Goal: Task Accomplishment & Management: Manage account settings

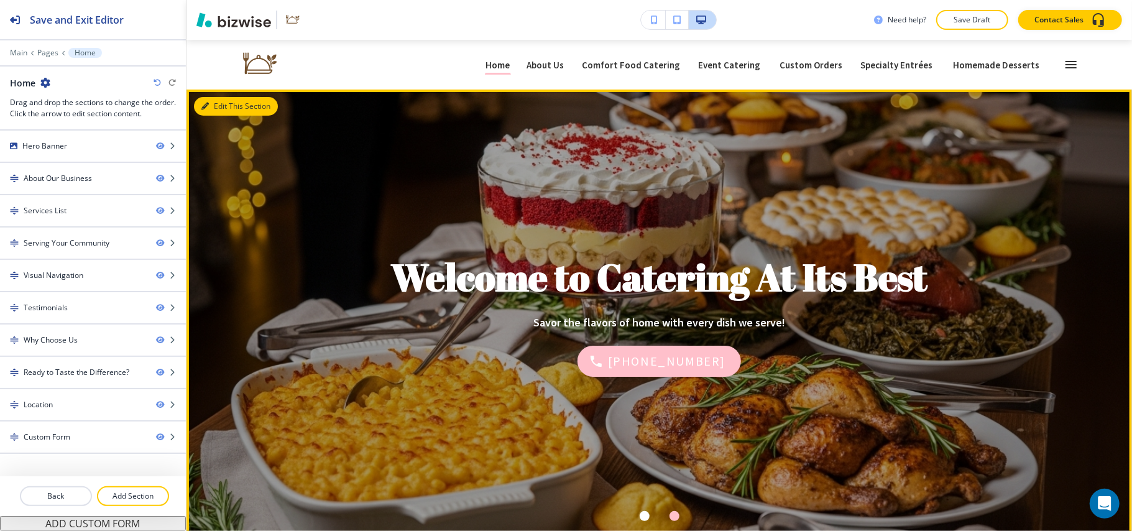
click at [227, 108] on button "Edit This Section" at bounding box center [236, 106] width 84 height 19
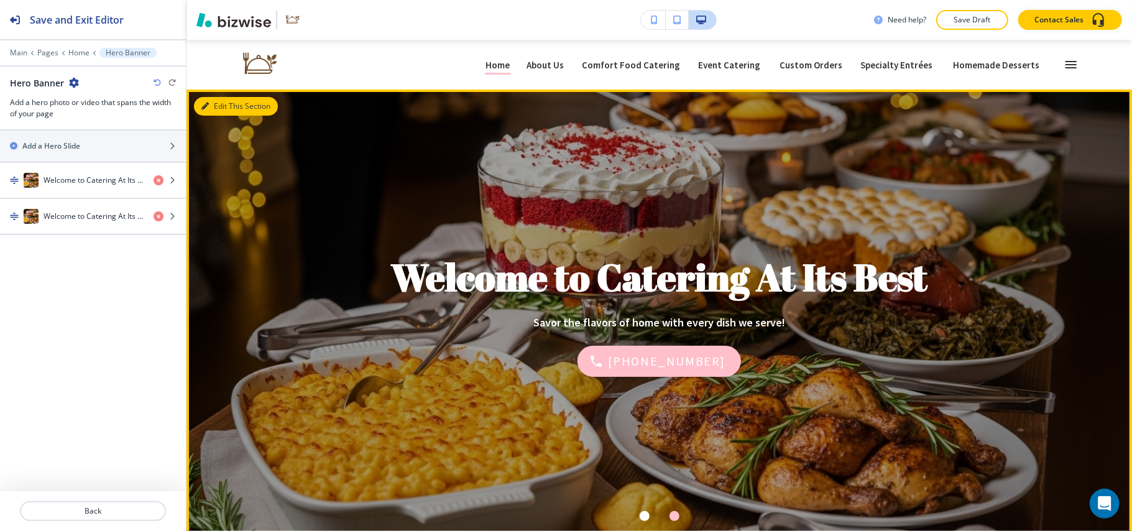
scroll to position [50, 0]
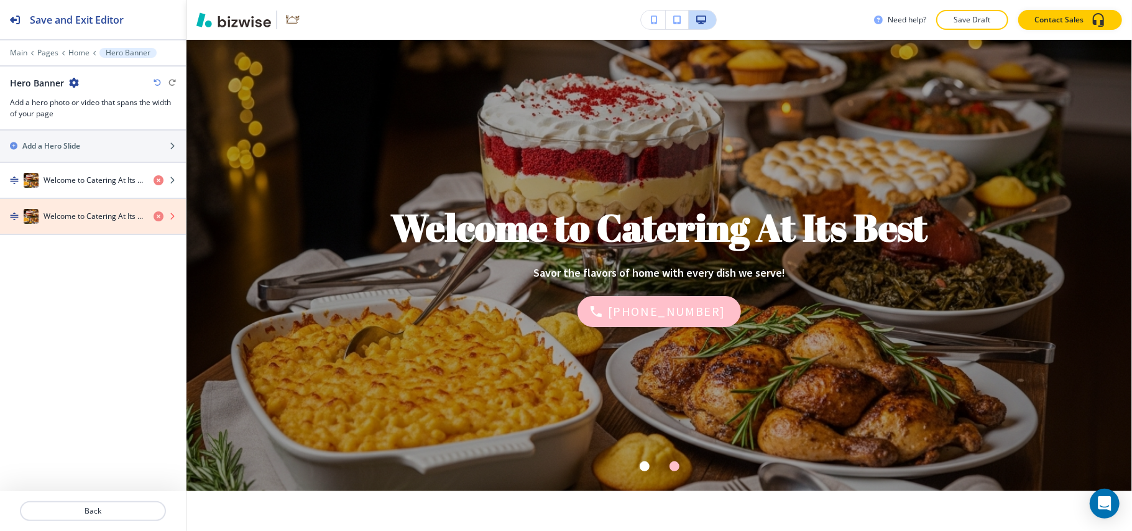
click at [155, 216] on icon "button" at bounding box center [159, 216] width 10 height 10
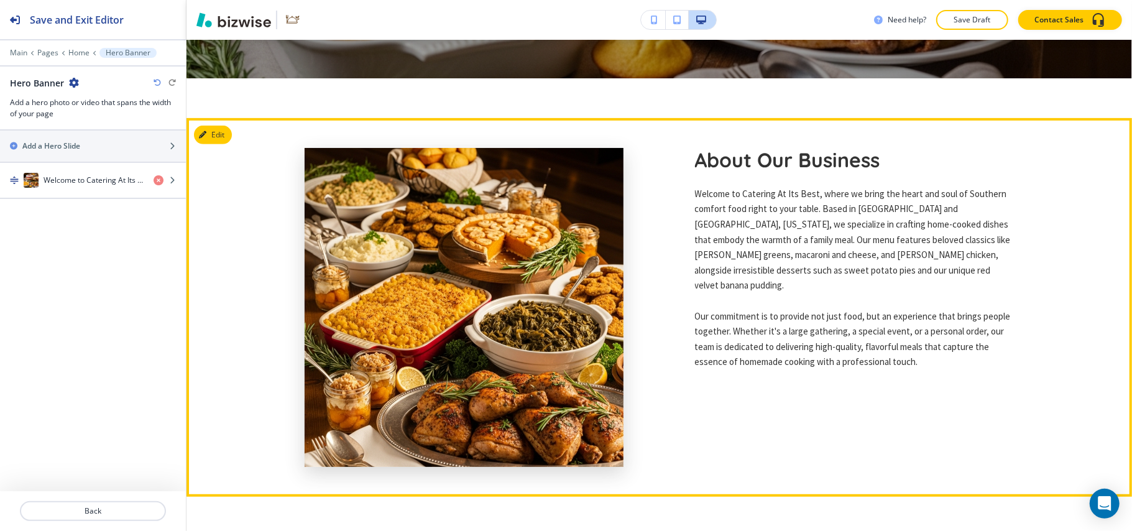
scroll to position [464, 0]
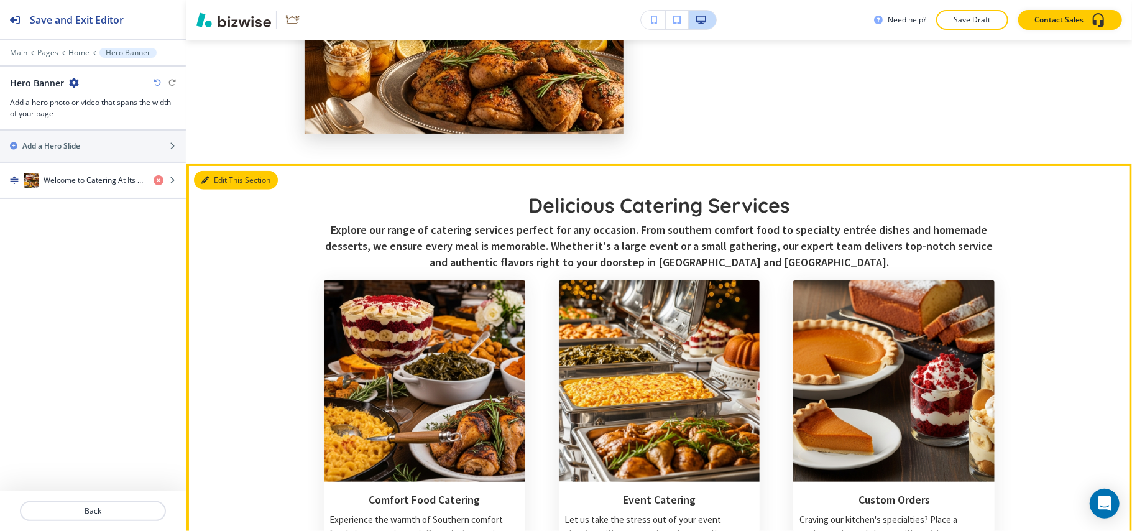
click at [224, 171] on button "Edit This Section" at bounding box center [236, 180] width 84 height 19
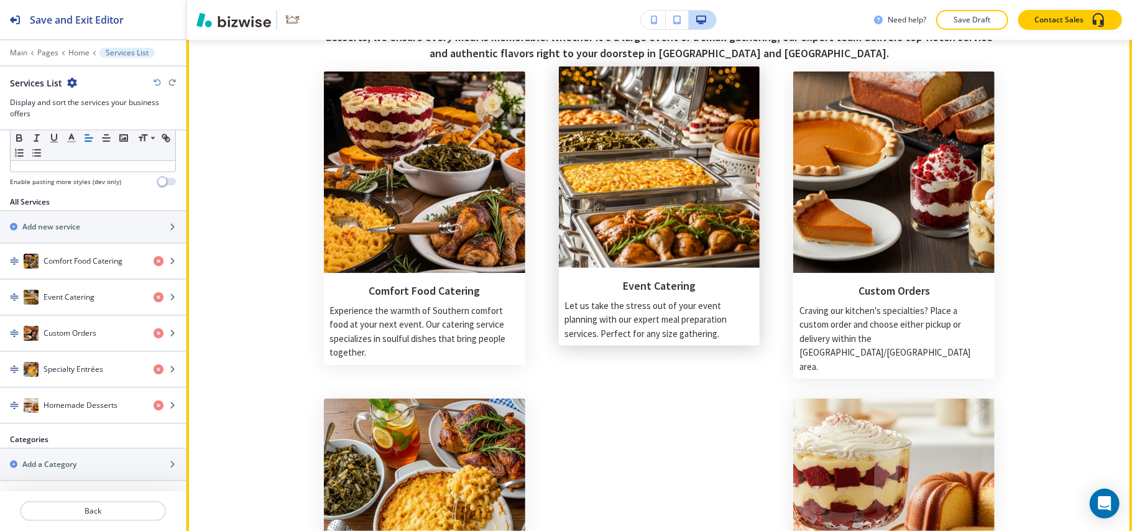
scroll to position [998, 0]
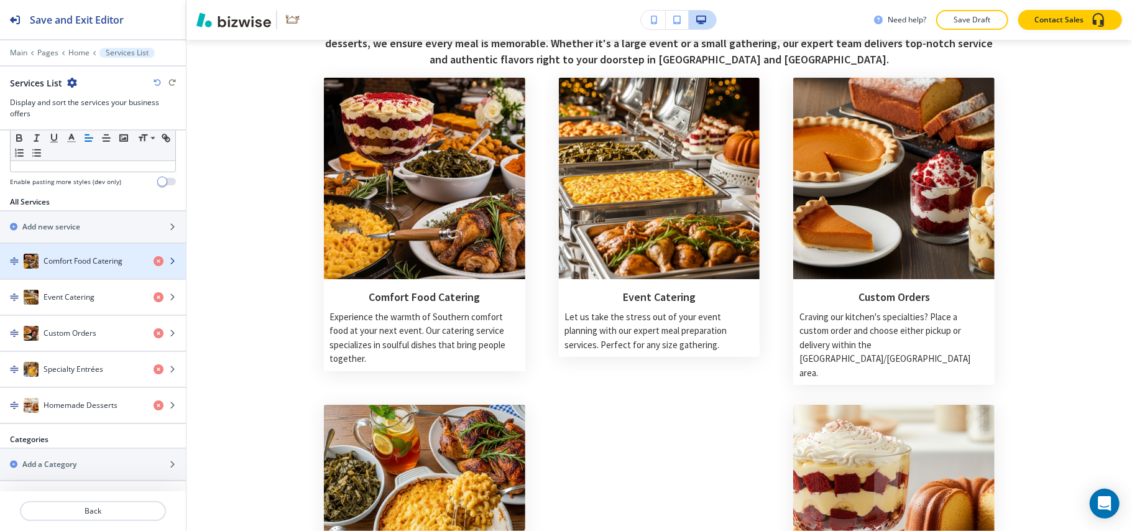
click at [85, 255] on h4 "Comfort Food Catering" at bounding box center [83, 260] width 79 height 11
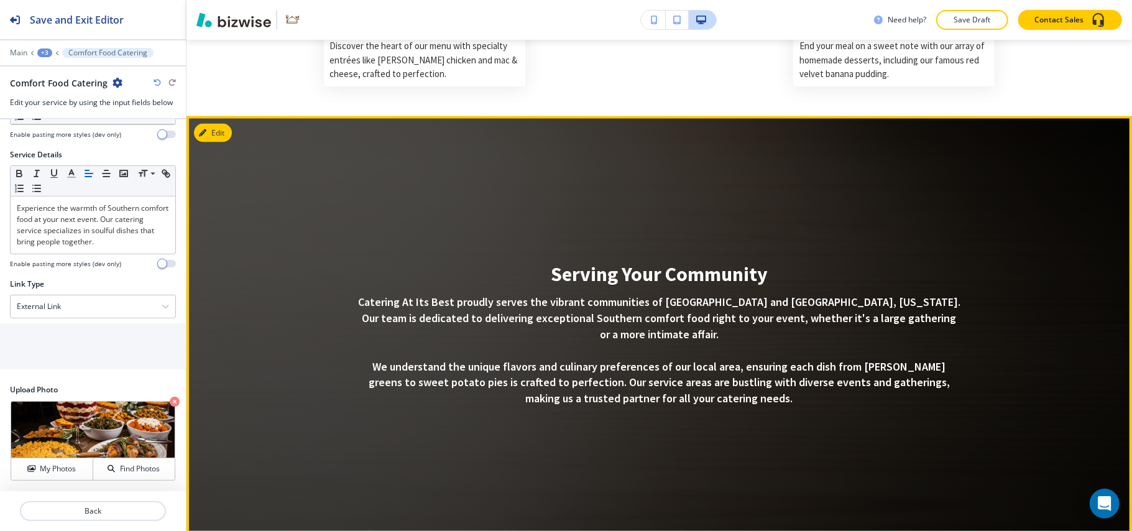
scroll to position [1579, 0]
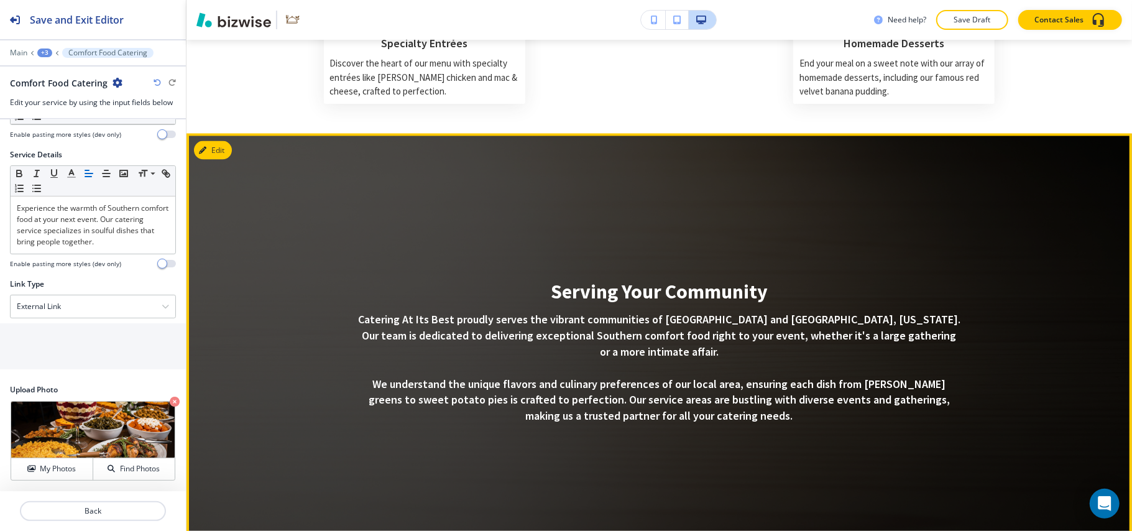
click at [229, 141] on button "Edit" at bounding box center [213, 150] width 38 height 19
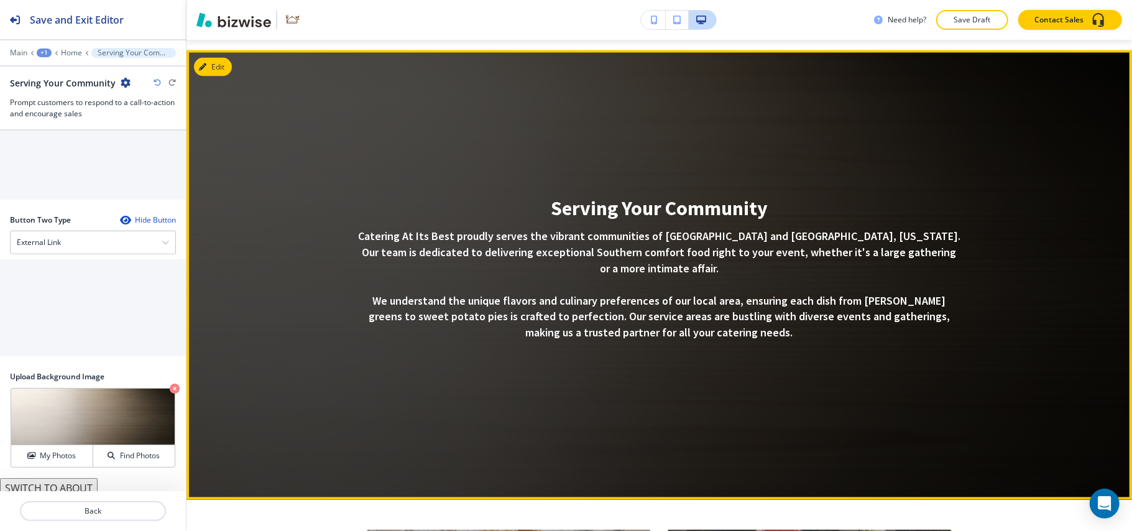
scroll to position [1898, 0]
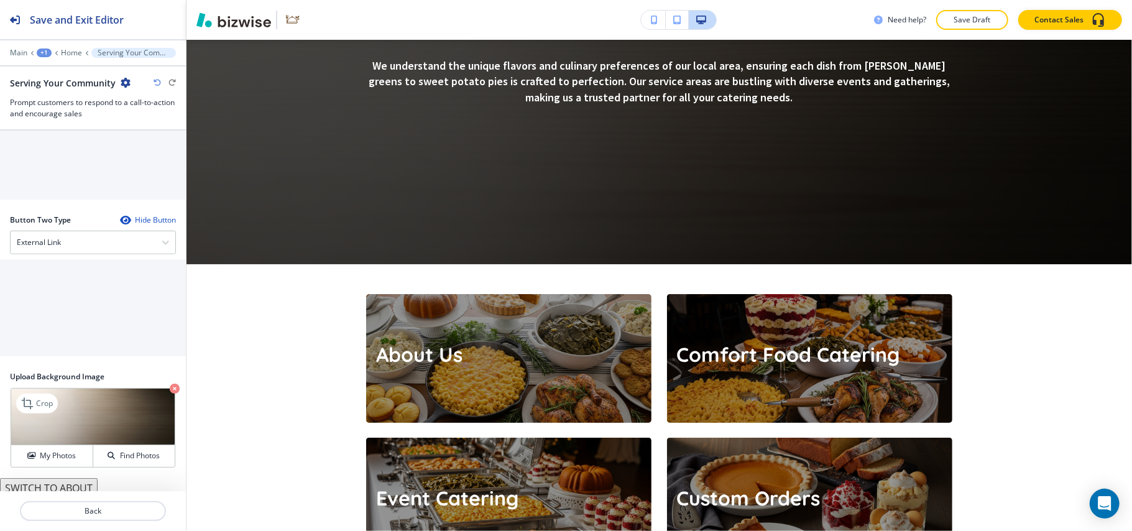
click at [170, 384] on icon "button" at bounding box center [175, 389] width 10 height 10
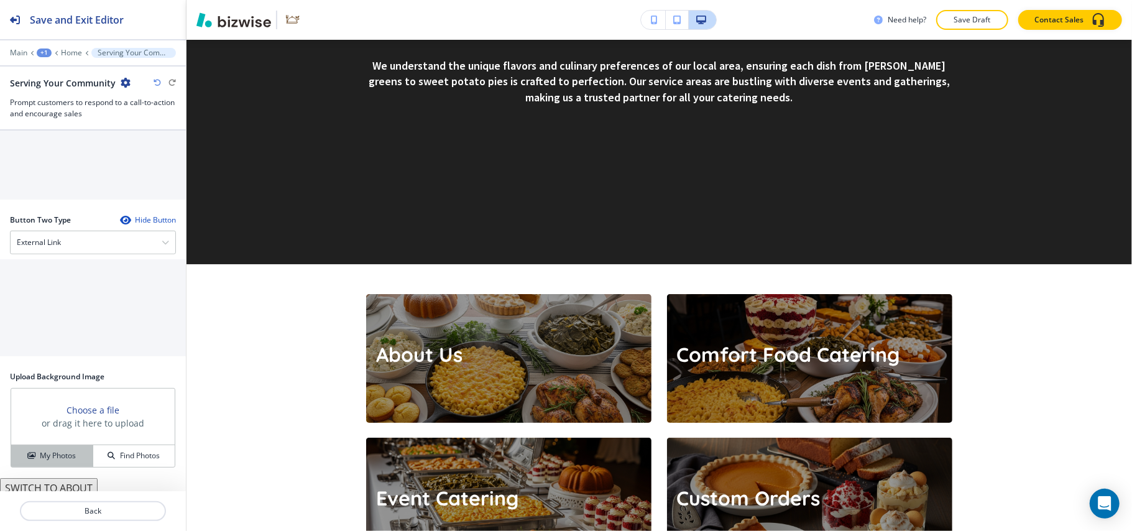
click at [52, 445] on button "My Photos" at bounding box center [52, 456] width 82 height 22
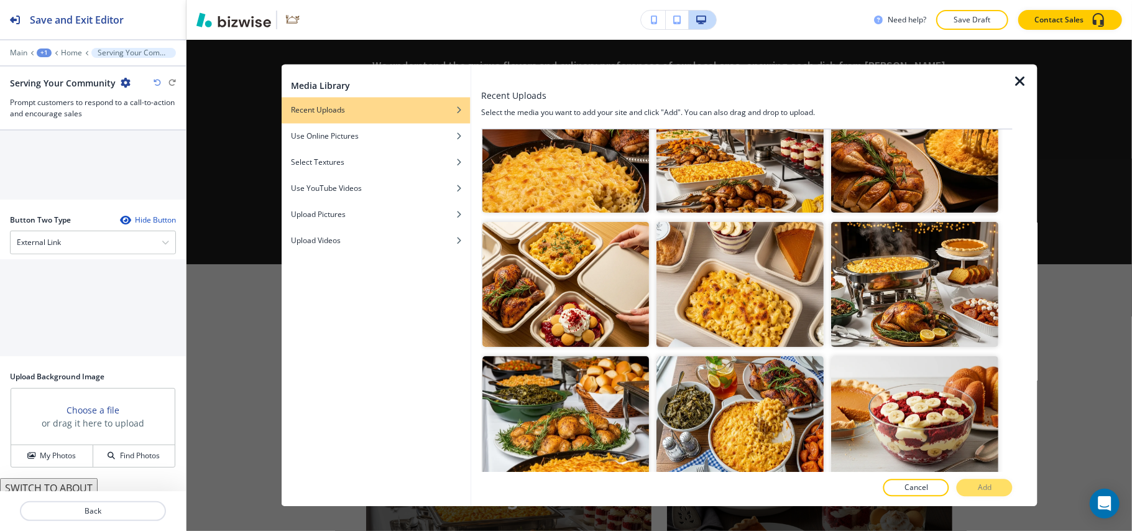
scroll to position [331, 0]
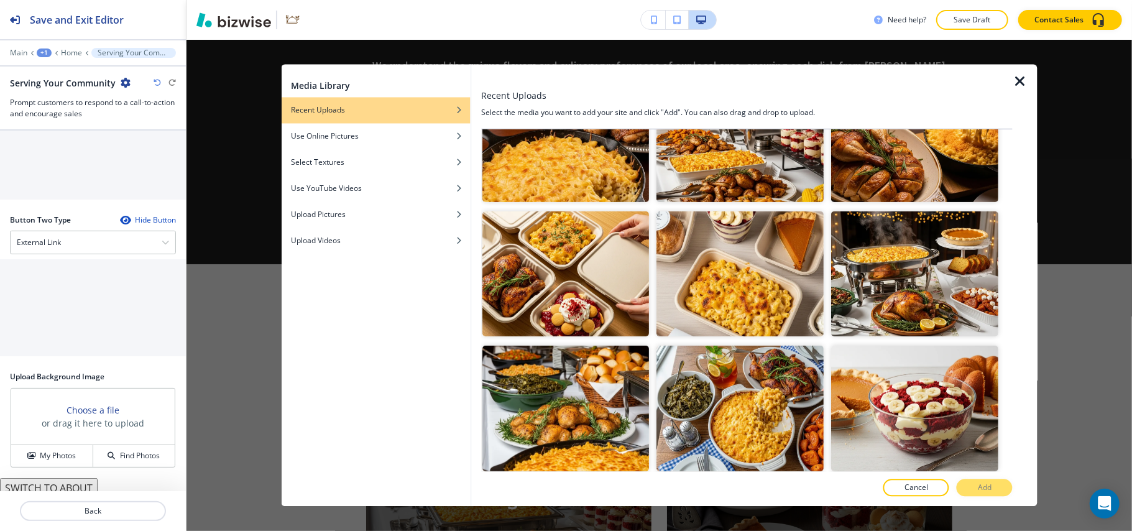
drag, startPoint x: 1016, startPoint y: 182, endPoint x: 1013, endPoint y: 189, distance: 8.1
click at [1013, 189] on div at bounding box center [1025, 286] width 25 height 442
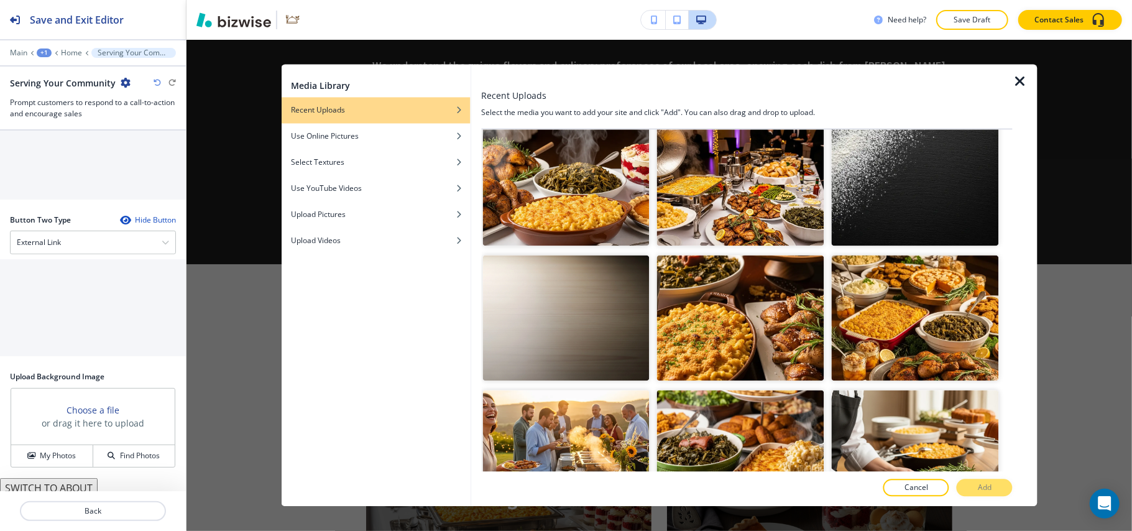
scroll to position [3278, 0]
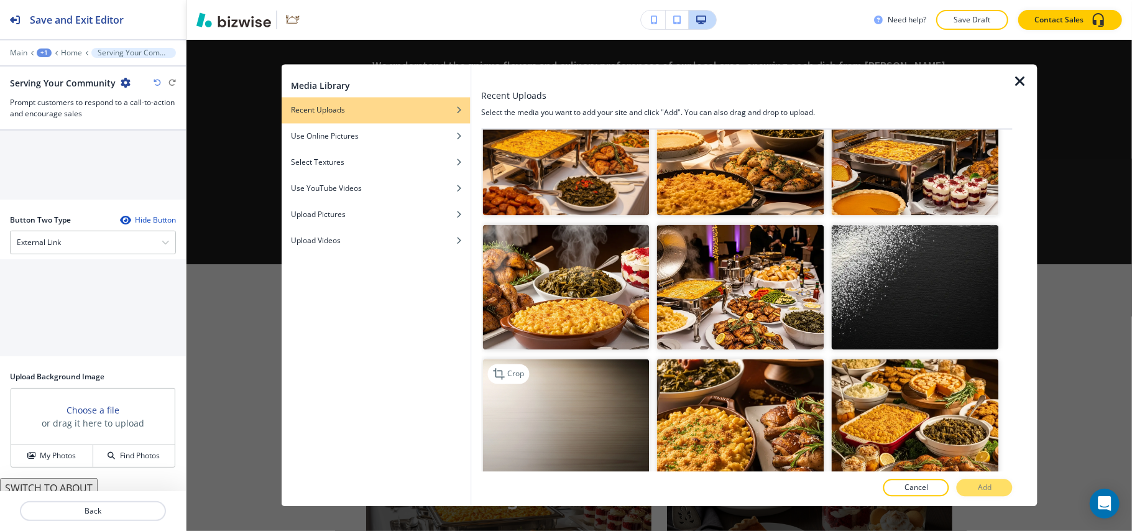
click at [548, 359] on img "button" at bounding box center [565, 422] width 167 height 126
click at [881, 224] on img "button" at bounding box center [915, 287] width 167 height 126
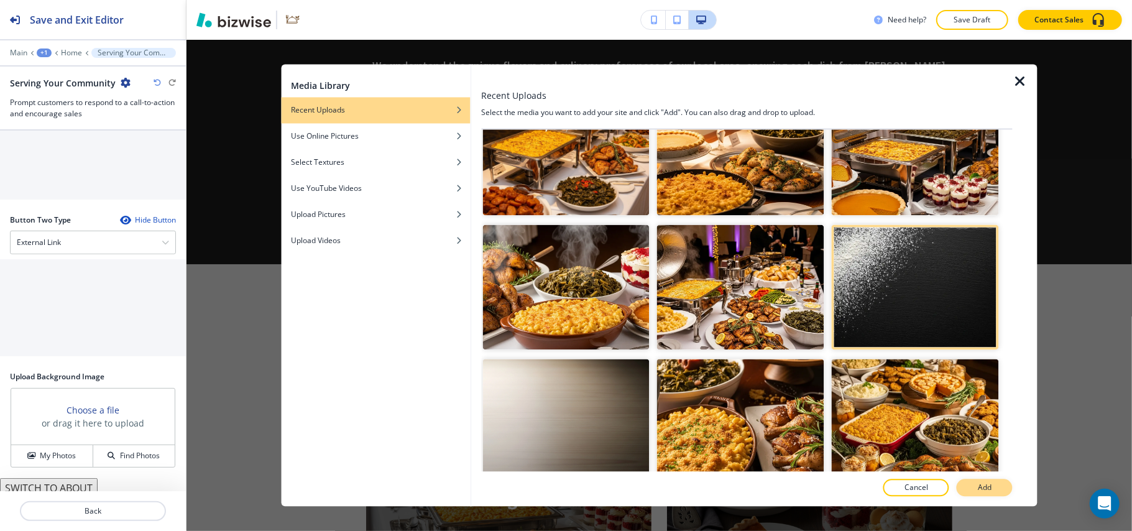
click at [996, 485] on button "Add" at bounding box center [985, 487] width 56 height 17
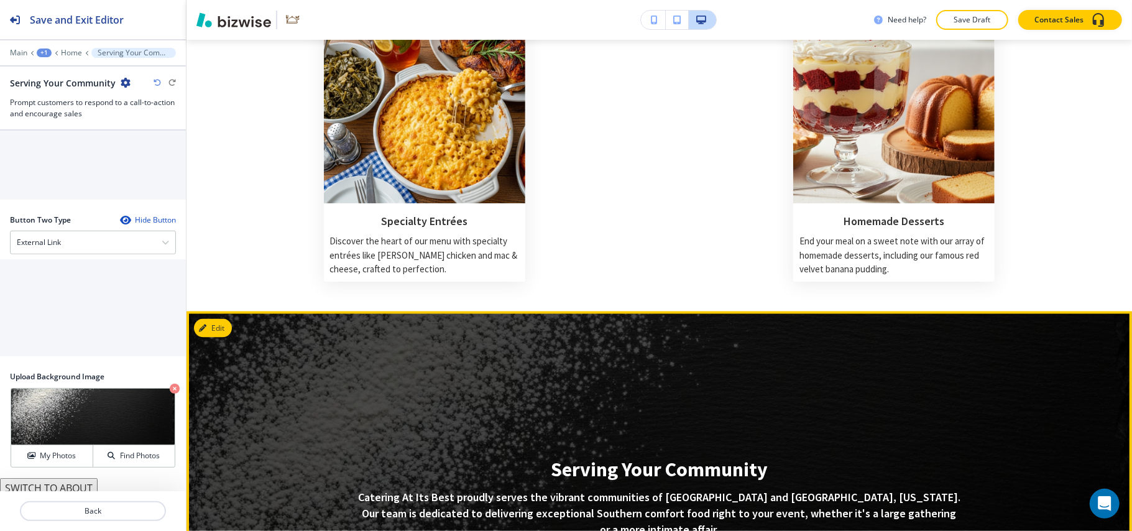
scroll to position [1401, 0]
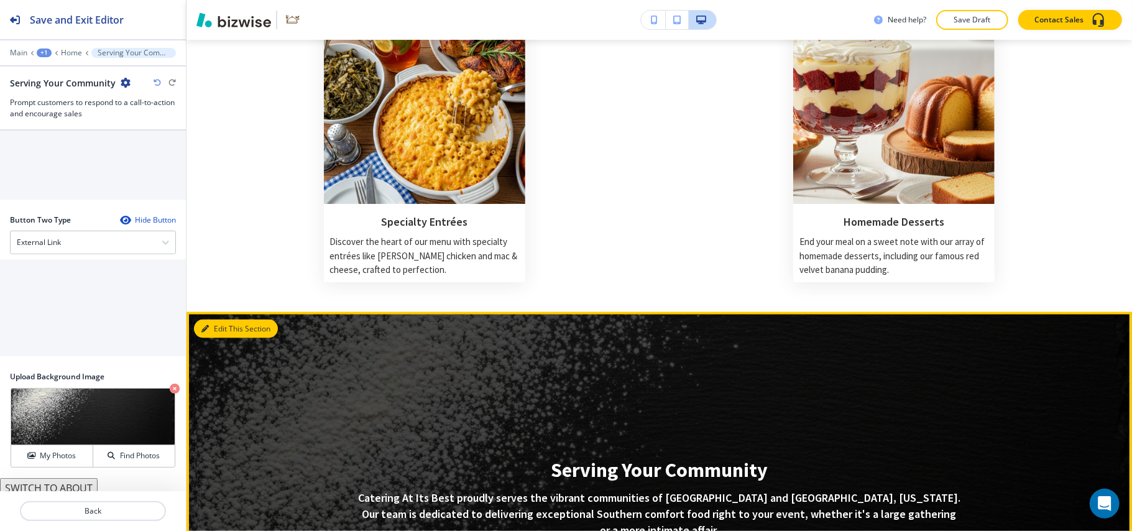
click at [220, 320] on button "Edit This Section" at bounding box center [236, 329] width 84 height 19
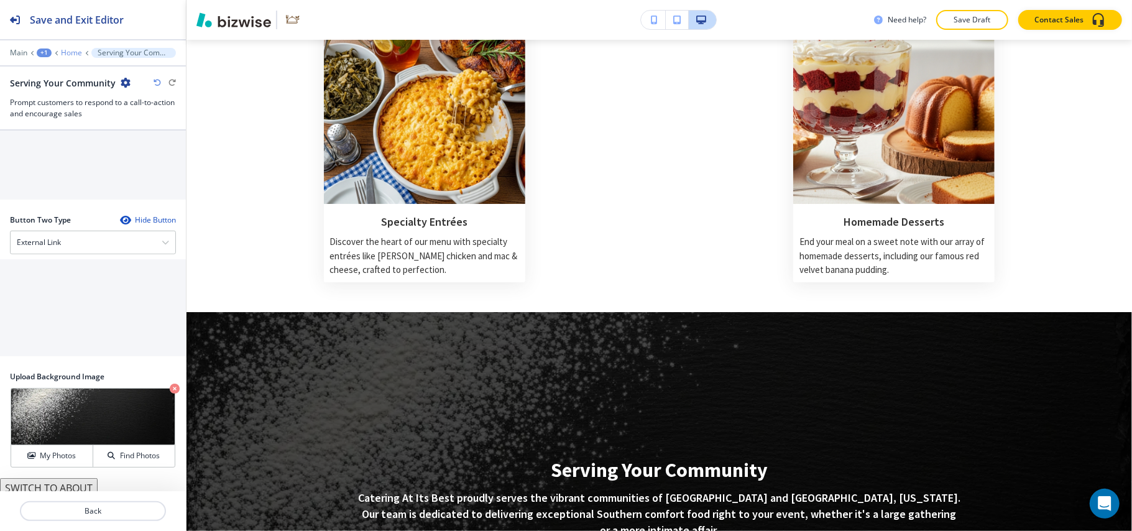
click at [65, 51] on p "Home" at bounding box center [71, 52] width 21 height 9
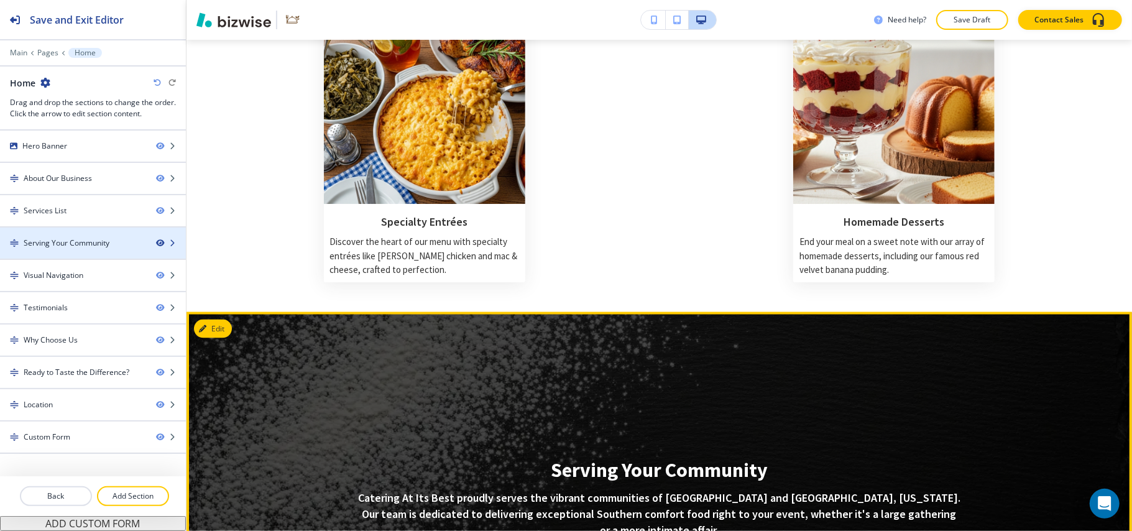
click at [158, 244] on icon "button" at bounding box center [159, 242] width 7 height 7
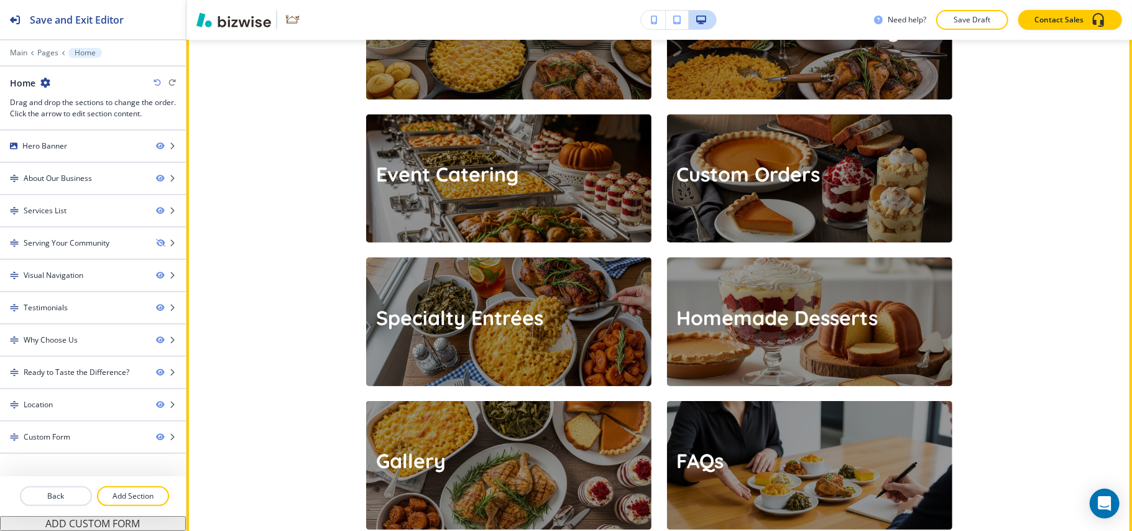
scroll to position [1815, 0]
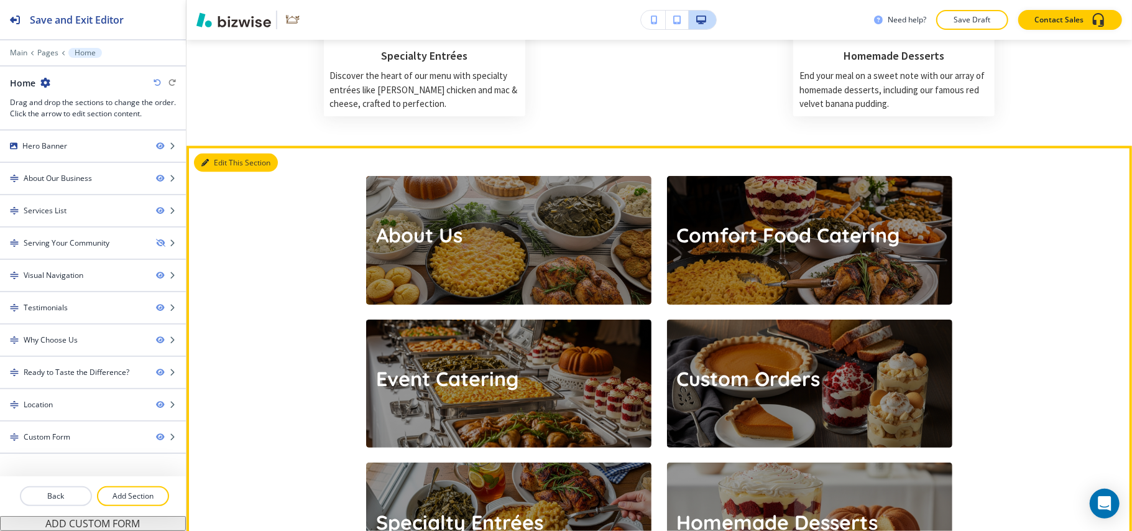
click at [211, 154] on button "Edit This Section" at bounding box center [236, 163] width 84 height 19
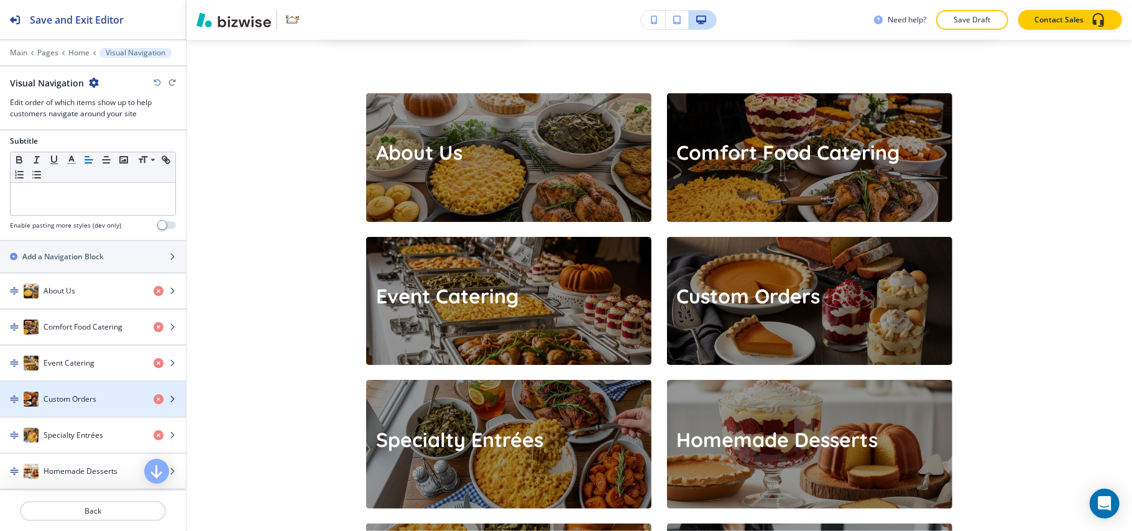
scroll to position [250, 0]
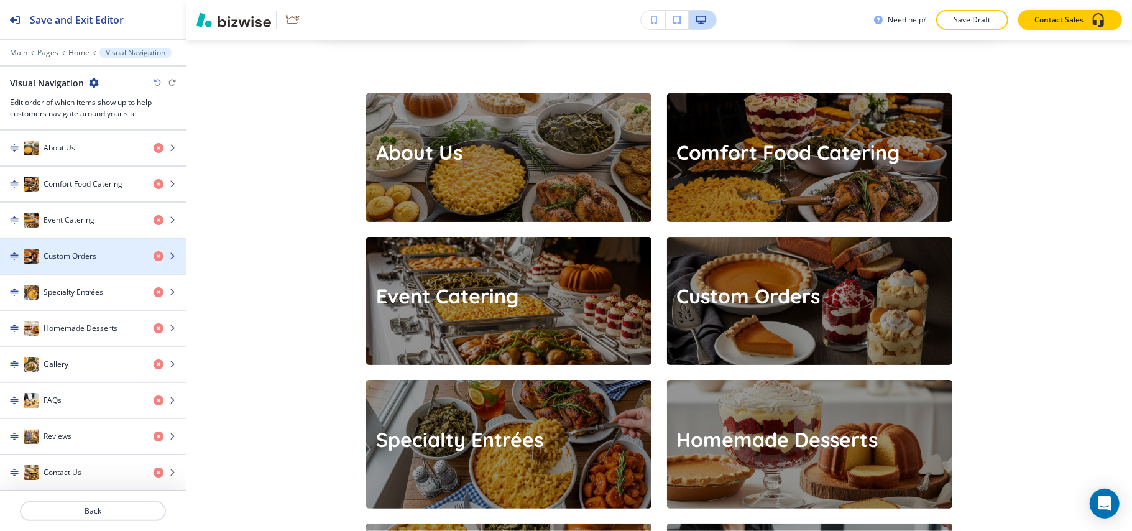
click at [58, 256] on h4 "Custom Orders" at bounding box center [70, 256] width 53 height 11
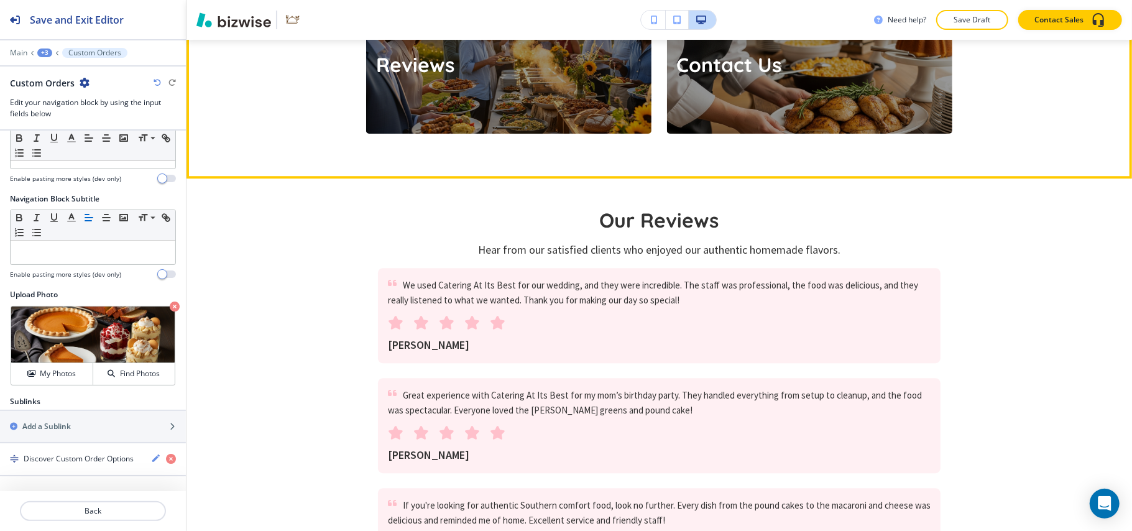
scroll to position [2318, 0]
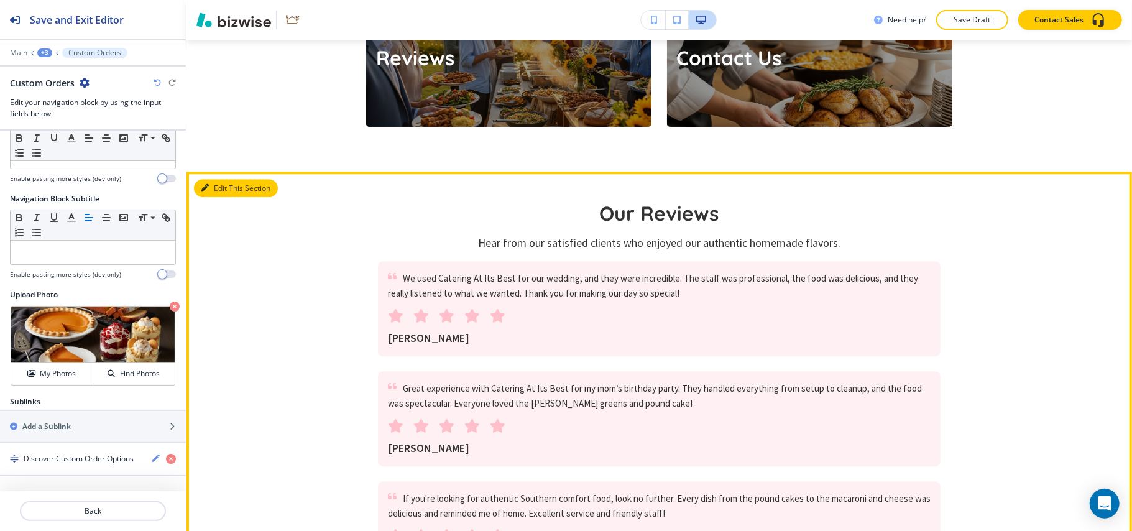
click at [212, 179] on button "Edit This Section" at bounding box center [236, 188] width 84 height 19
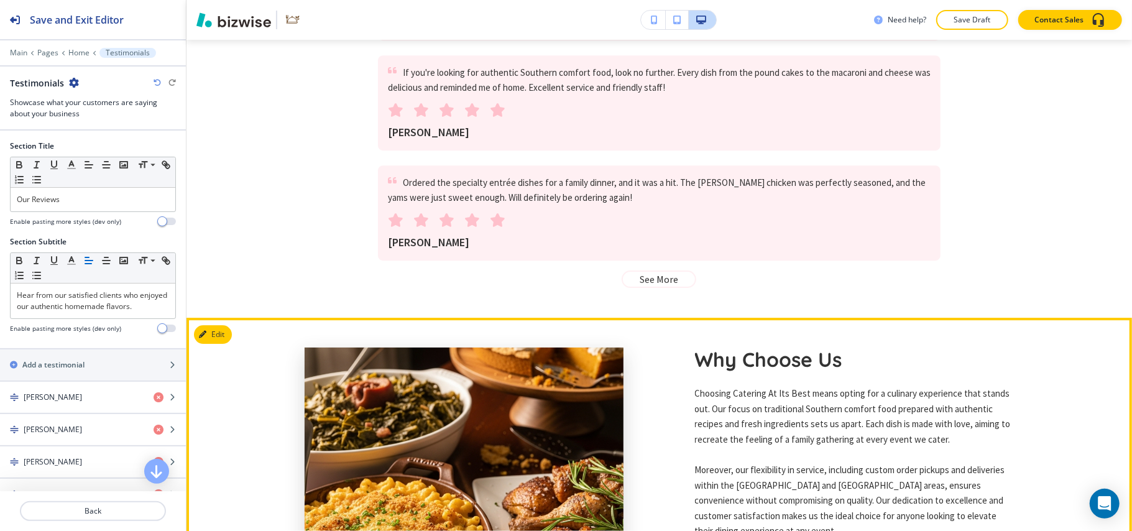
scroll to position [2915, 0]
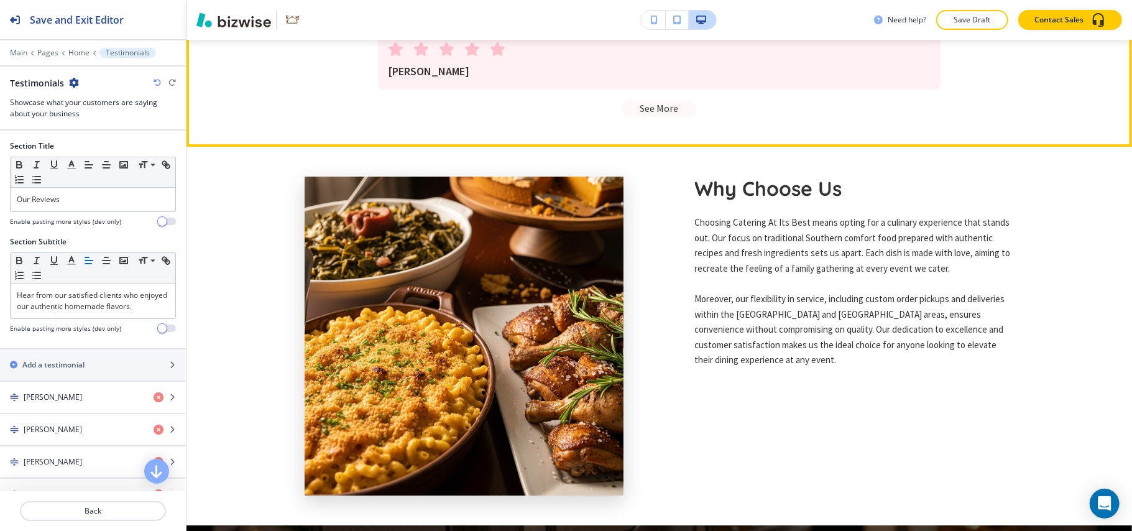
click at [652, 103] on p "See More" at bounding box center [659, 108] width 39 height 11
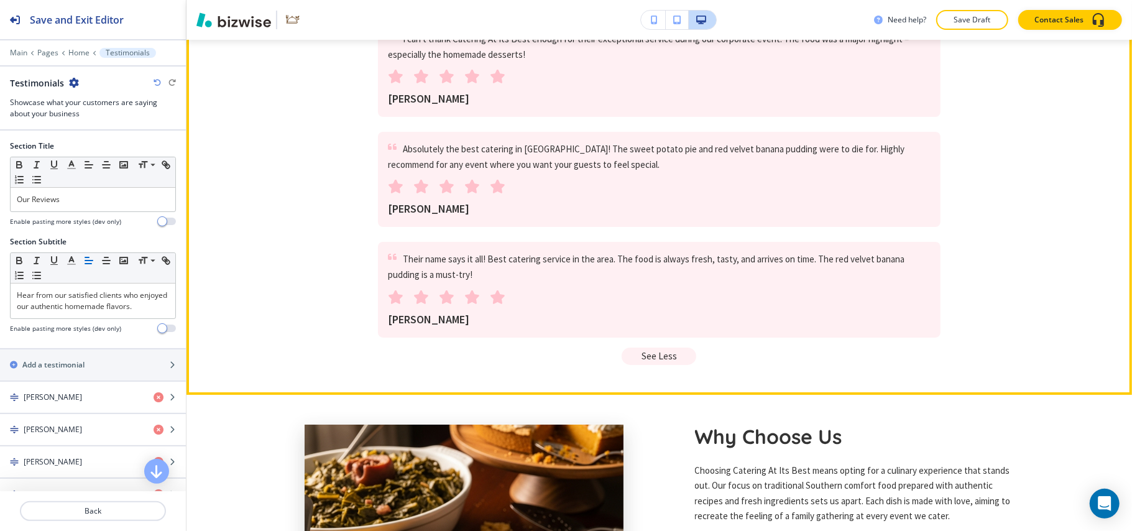
scroll to position [3246, 0]
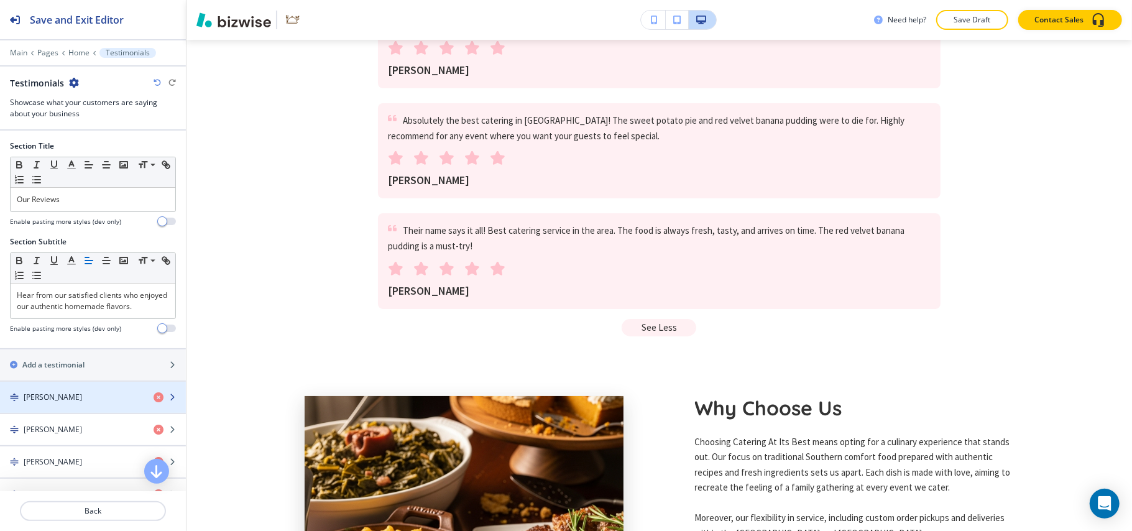
click at [55, 403] on h4 "[PERSON_NAME]" at bounding box center [53, 397] width 58 height 11
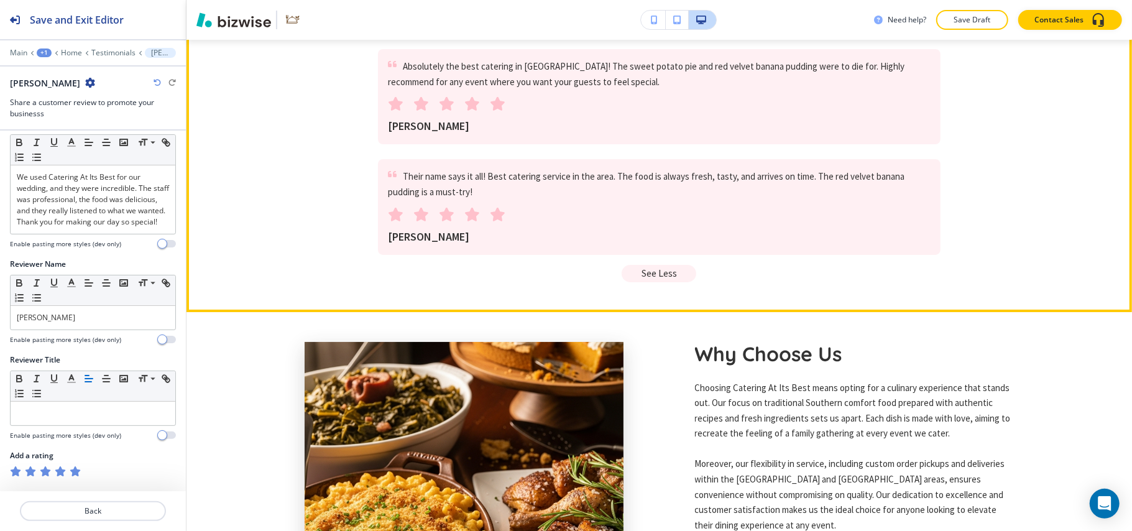
scroll to position [3329, 0]
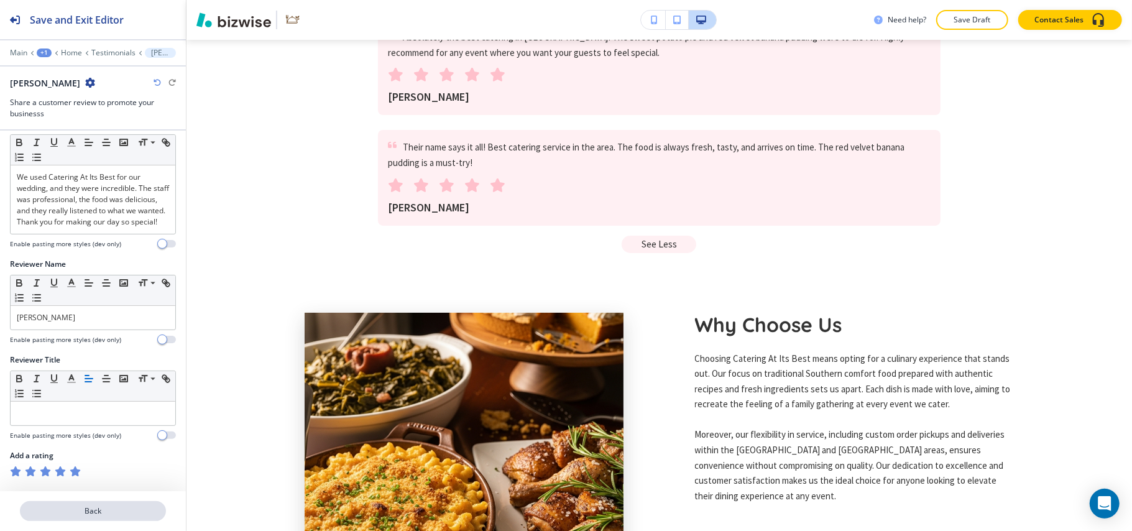
drag, startPoint x: 94, startPoint y: 521, endPoint x: 103, endPoint y: 513, distance: 11.9
click at [98, 520] on div "Back" at bounding box center [93, 511] width 186 height 40
click at [103, 513] on p "Back" at bounding box center [93, 510] width 144 height 11
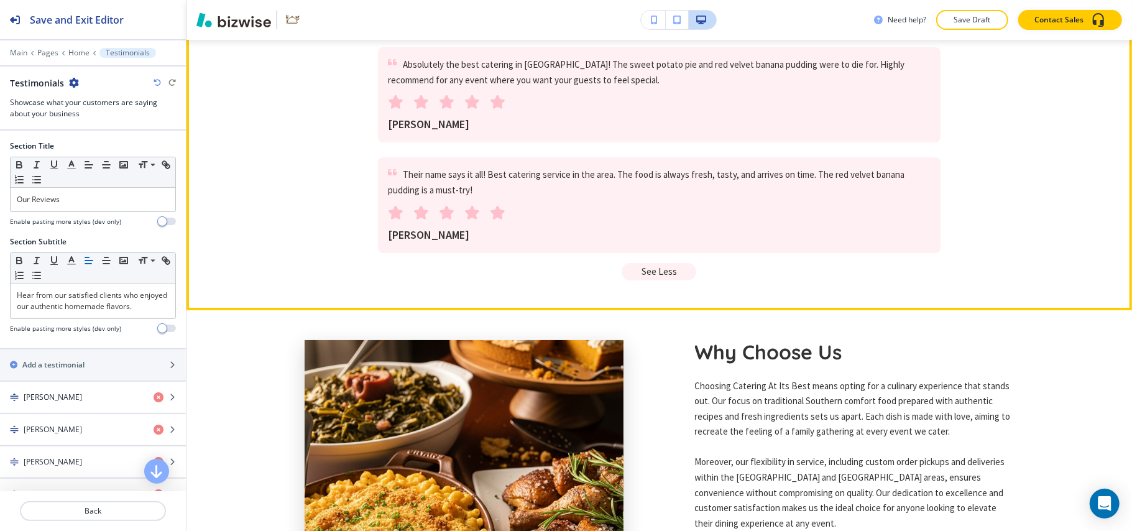
scroll to position [3412, 0]
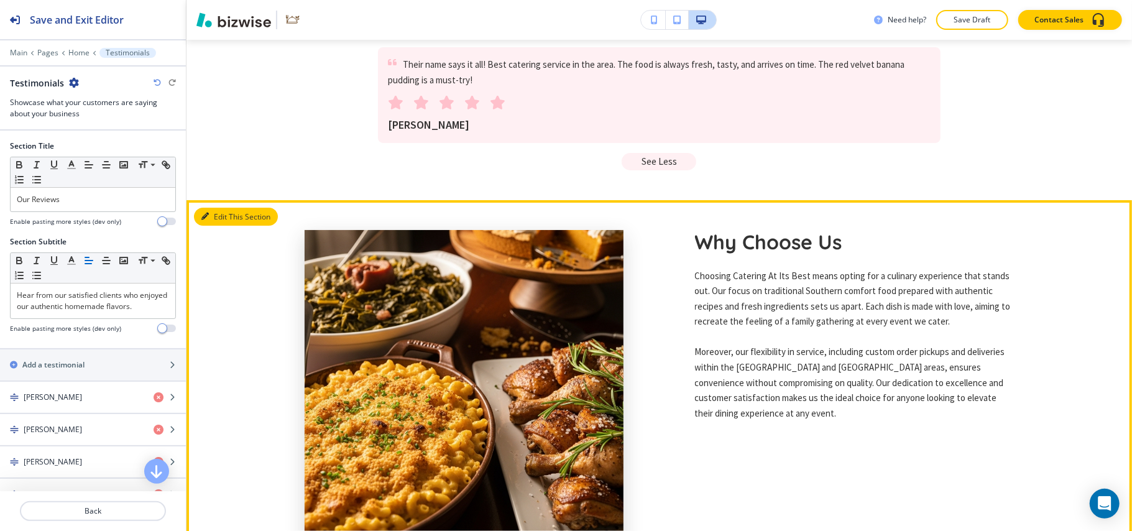
click at [228, 208] on button "Edit This Section" at bounding box center [236, 217] width 84 height 19
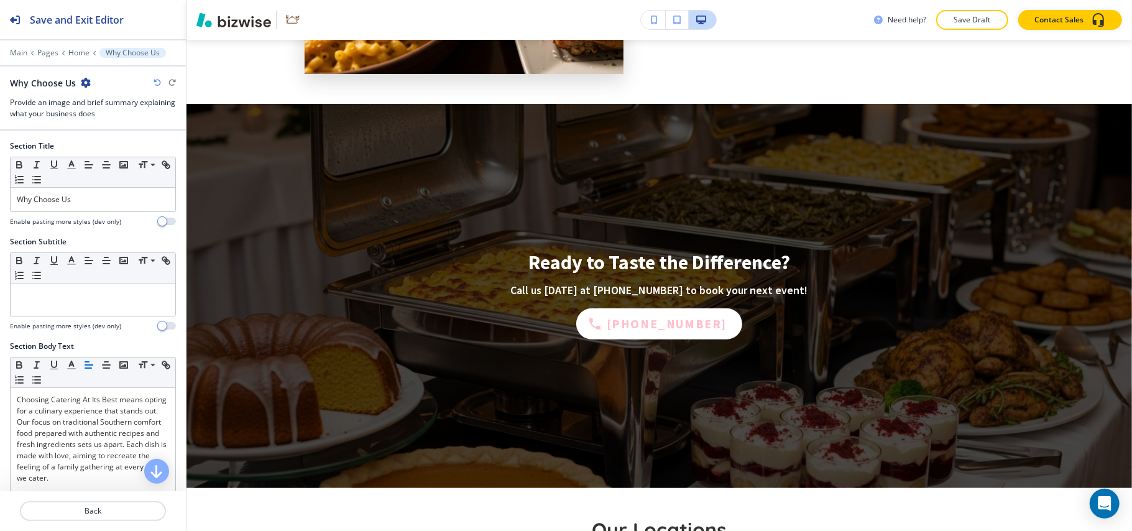
scroll to position [3917, 0]
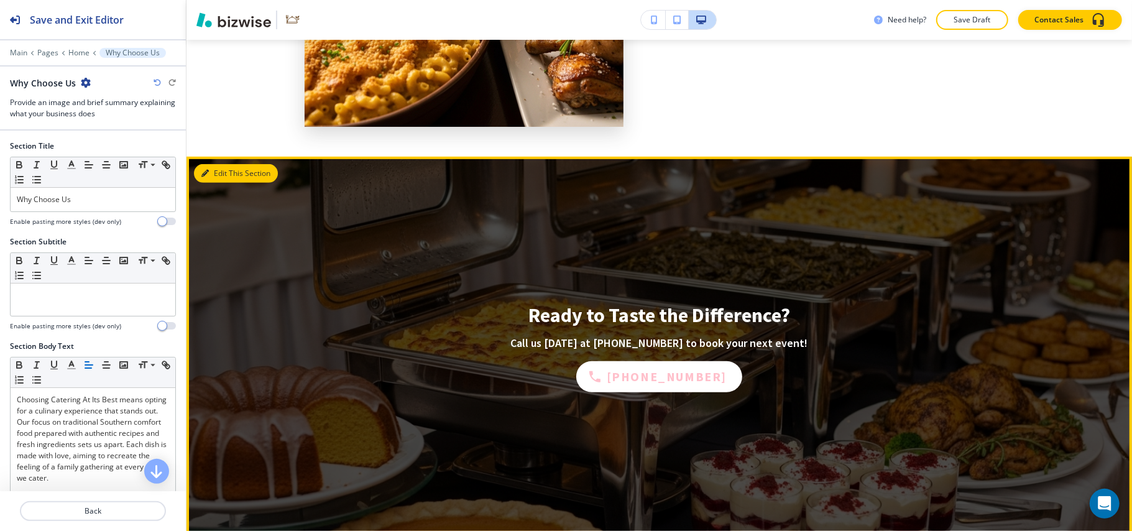
click at [205, 170] on icon "button" at bounding box center [204, 173] width 7 height 7
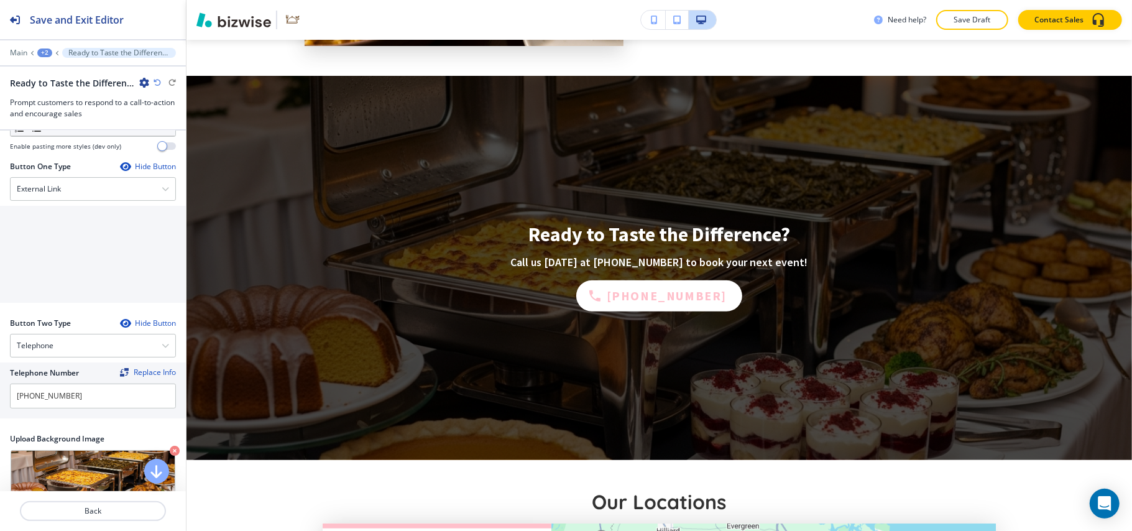
scroll to position [83, 0]
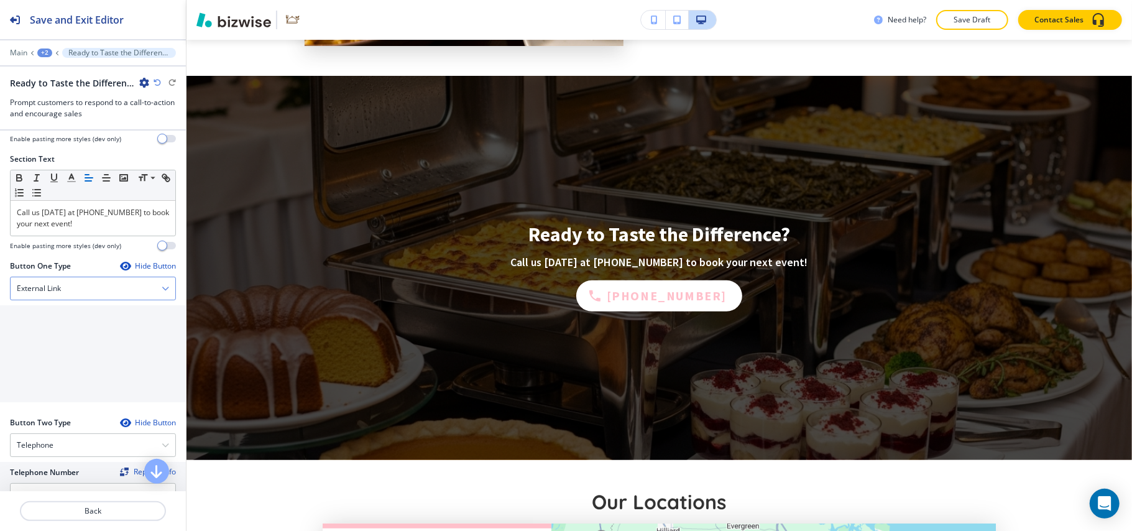
click at [60, 294] on h4 "External Link" at bounding box center [39, 288] width 44 height 11
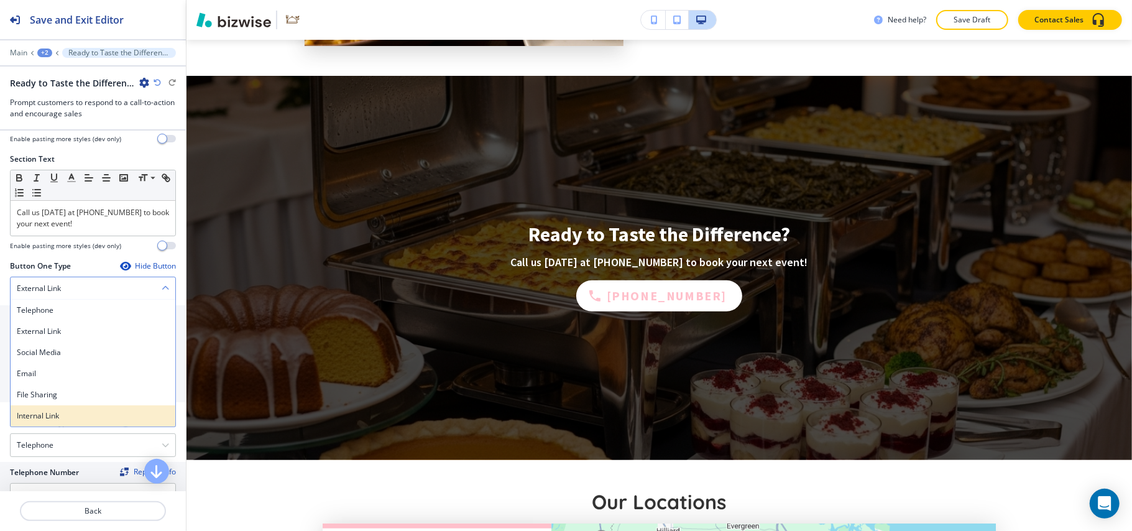
click at [51, 418] on h4 "Internal Link" at bounding box center [93, 415] width 152 height 11
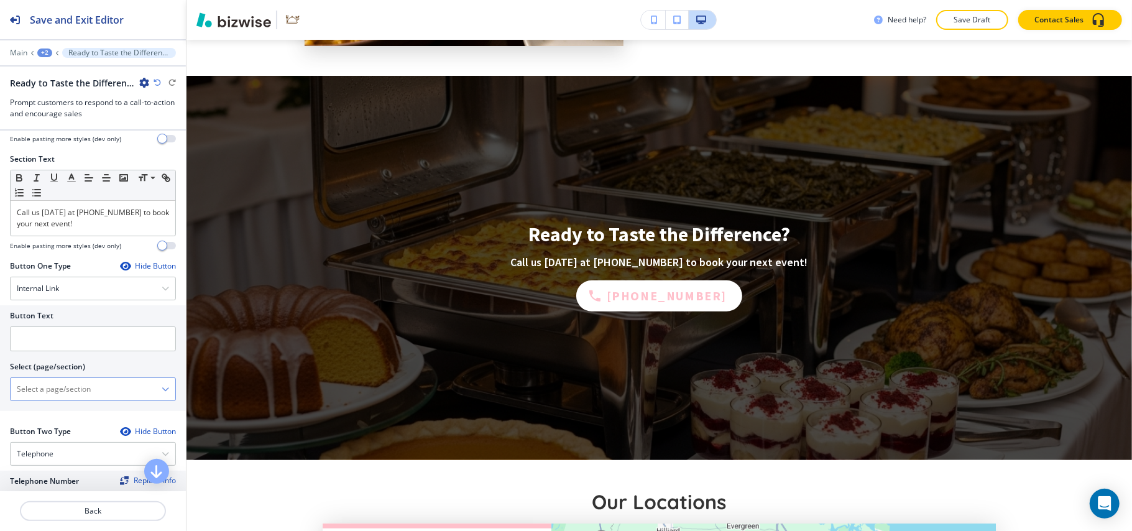
click at [76, 392] on \(page\/section\) "Manual Input" at bounding box center [86, 389] width 151 height 21
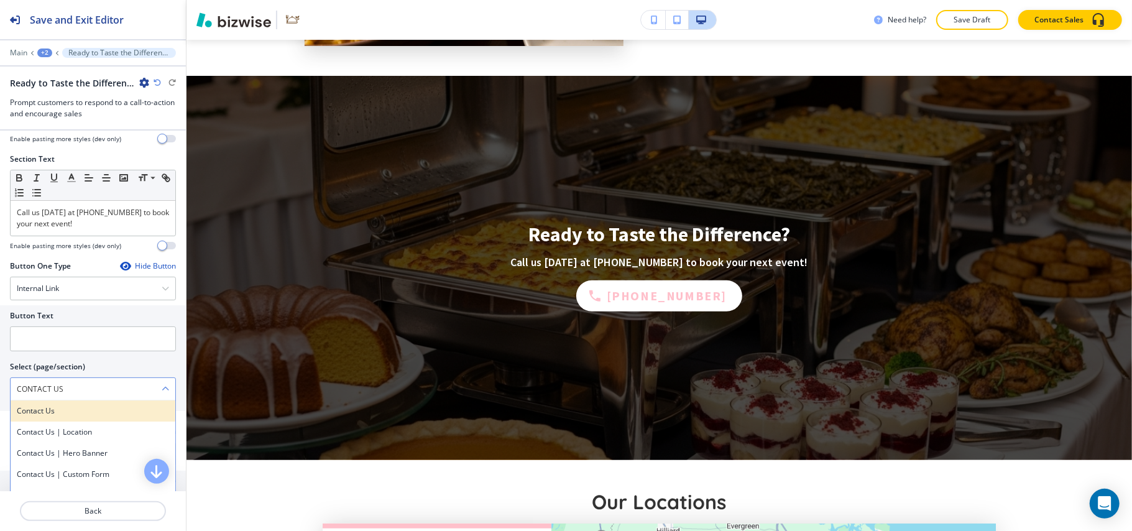
click at [70, 411] on h4 "Contact Us" at bounding box center [93, 410] width 152 height 11
type \(page\/section\) "Contact Us"
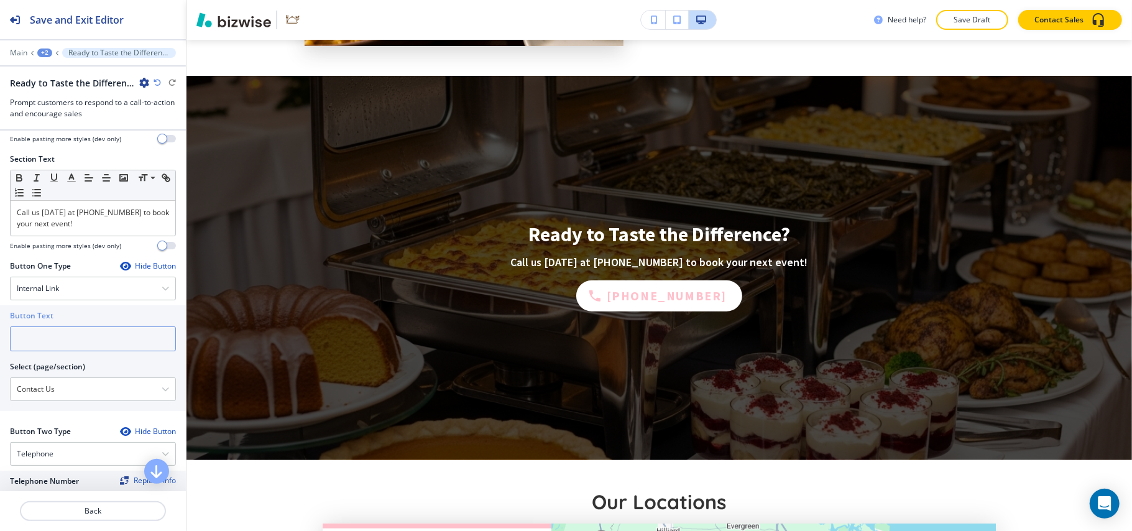
click at [65, 337] on input "text" at bounding box center [93, 338] width 166 height 25
paste input "CONTACT US"
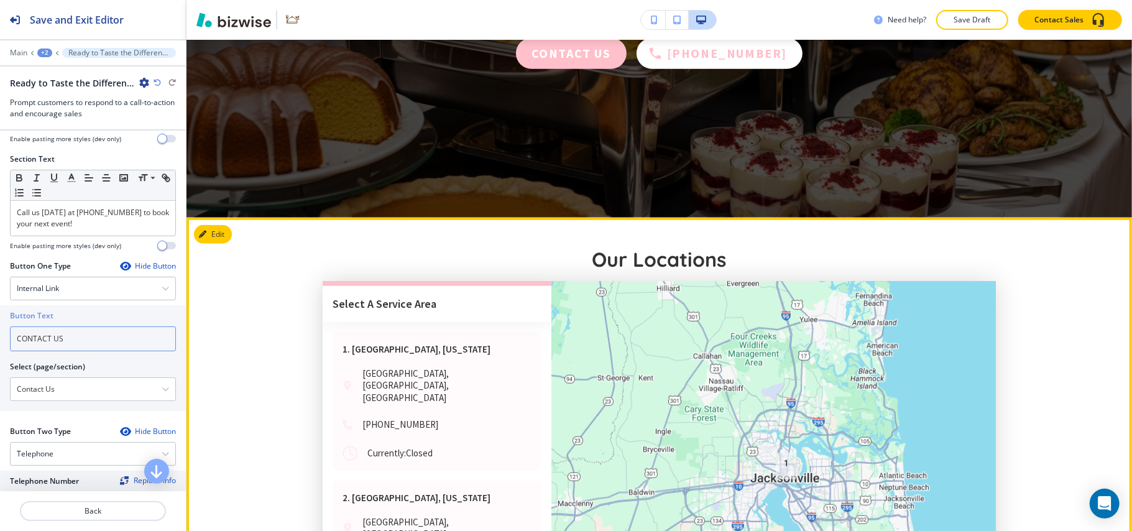
scroll to position [4164, 0]
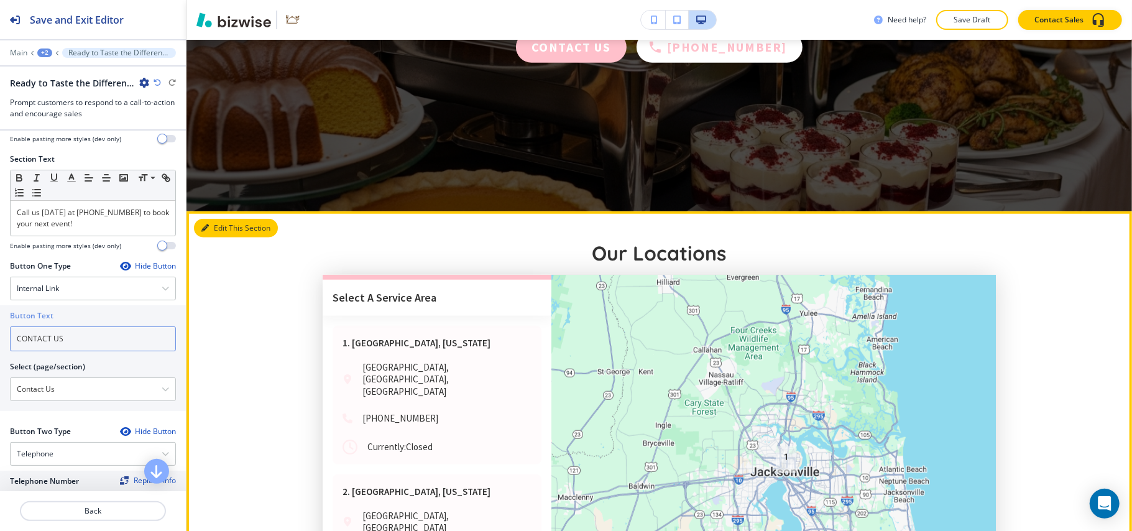
type input "CONTACT US"
click at [211, 219] on button "Edit This Section" at bounding box center [236, 228] width 84 height 19
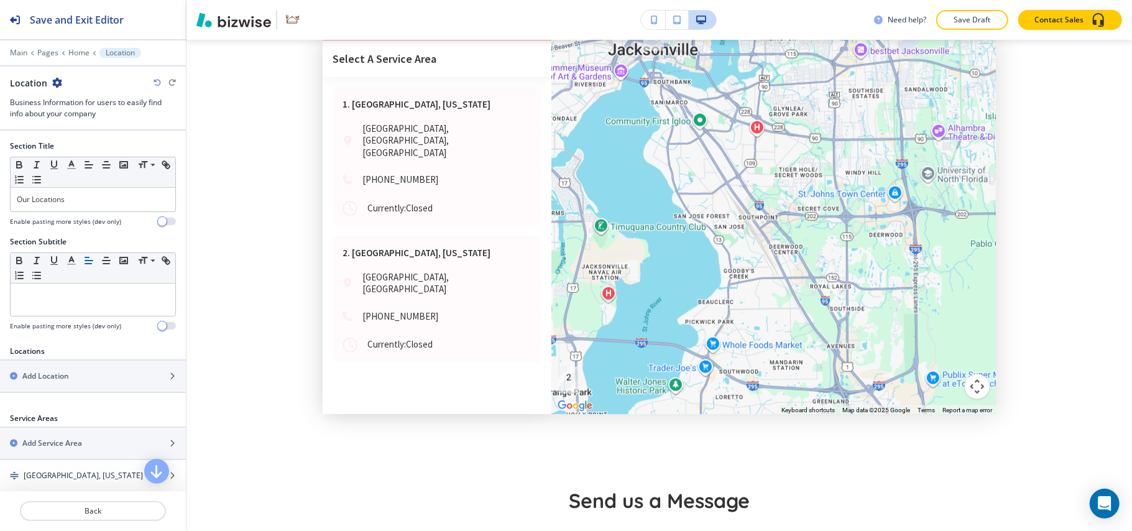
scroll to position [4283, 0]
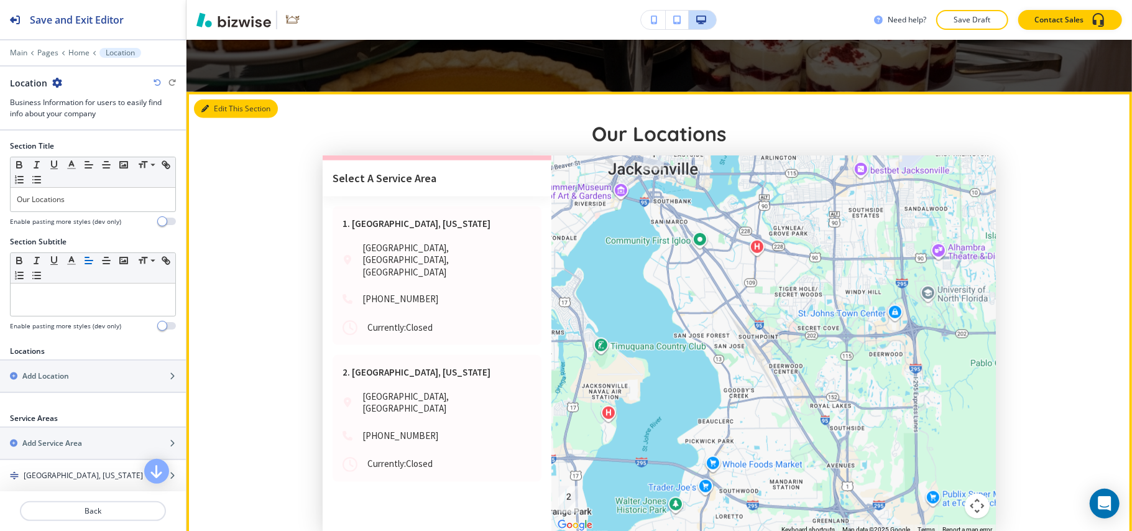
click at [209, 99] on button "Edit This Section" at bounding box center [236, 108] width 84 height 19
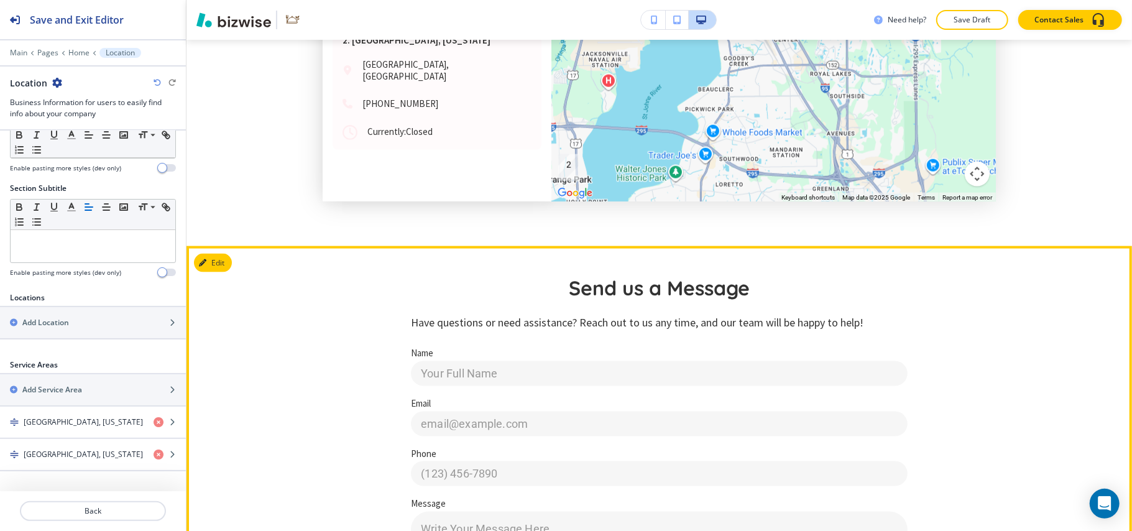
scroll to position [4366, 0]
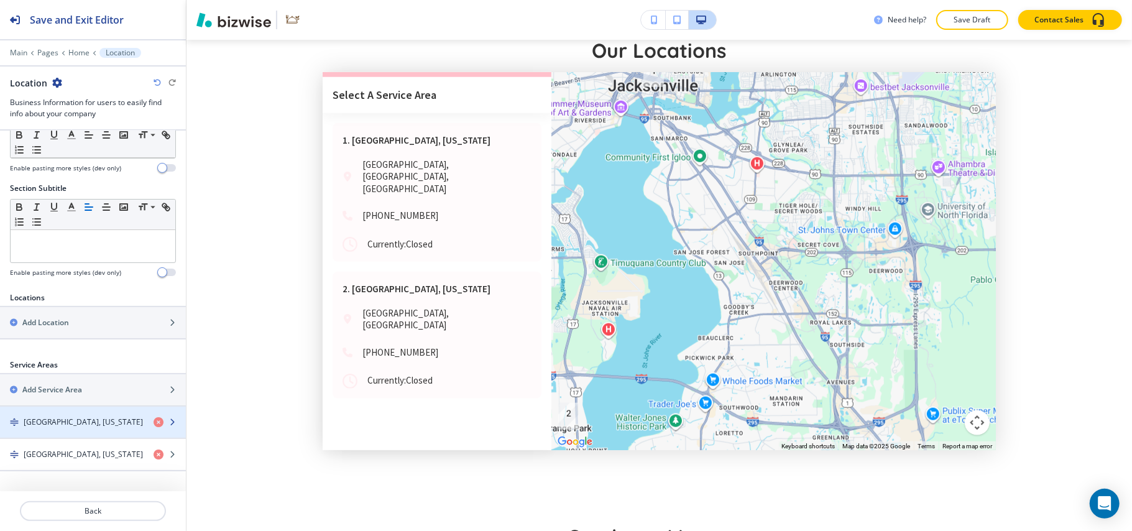
click at [63, 416] on h4 "[GEOGRAPHIC_DATA], [US_STATE]" at bounding box center [83, 421] width 119 height 11
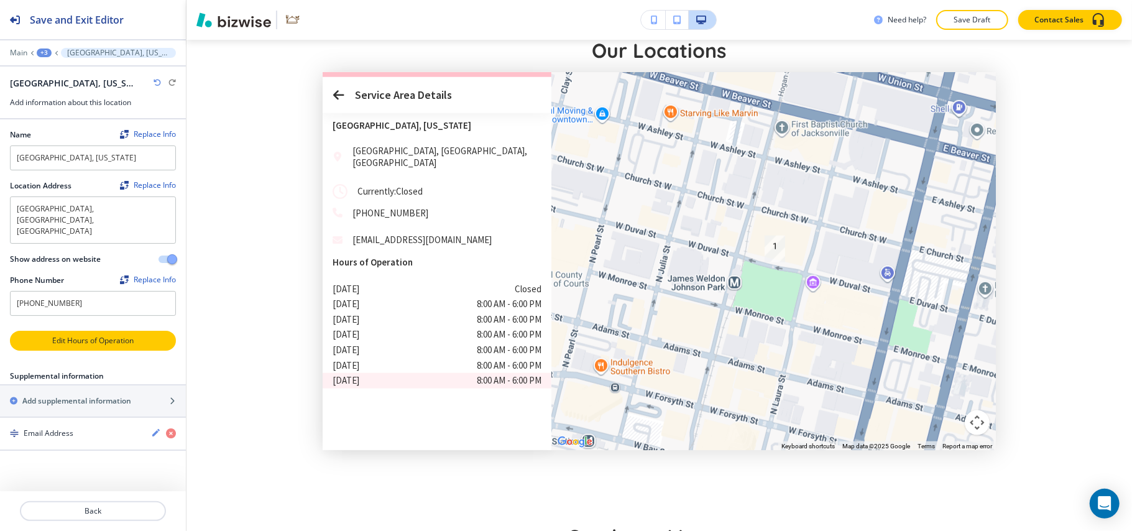
click at [92, 335] on p "Edit Hours of Operation" at bounding box center [92, 340] width 163 height 11
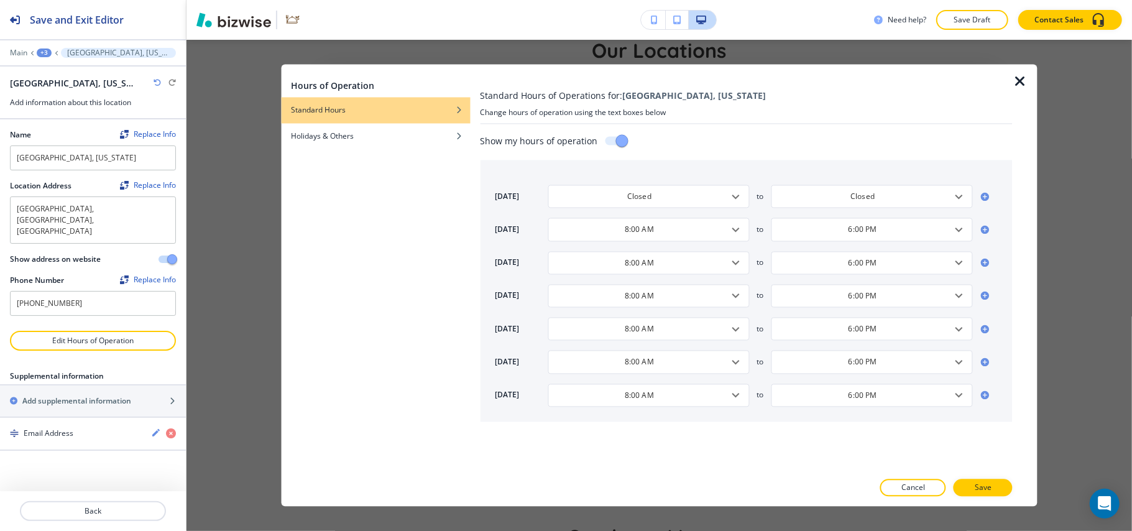
click at [1023, 78] on icon "button" at bounding box center [1020, 82] width 15 height 15
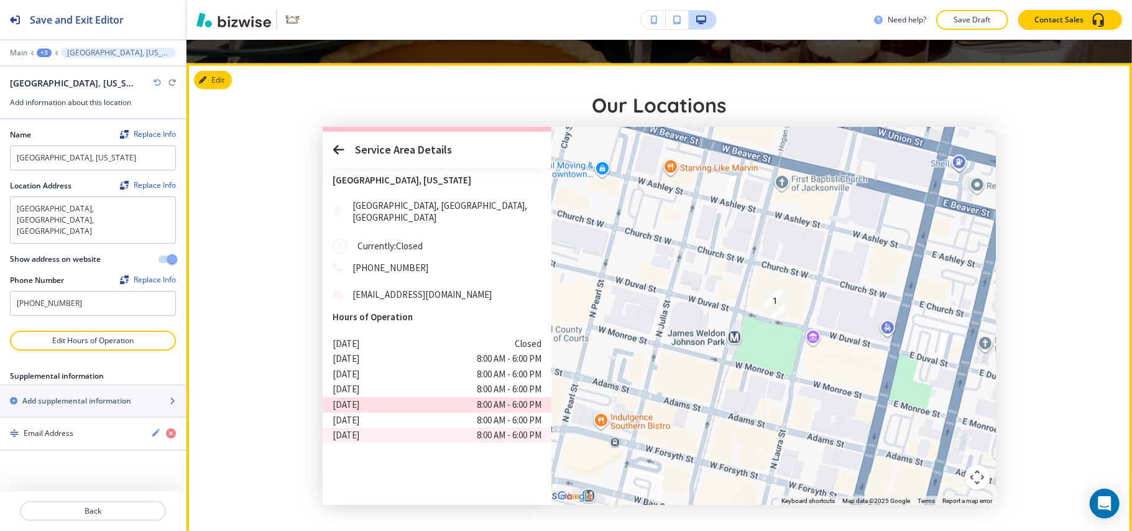
scroll to position [4283, 0]
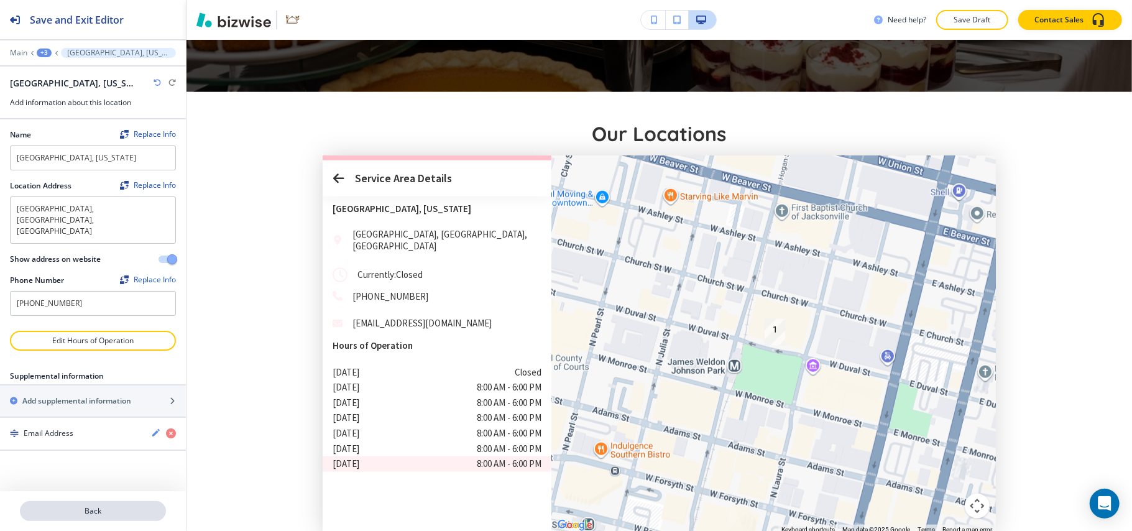
click at [104, 503] on button "Back" at bounding box center [93, 511] width 146 height 20
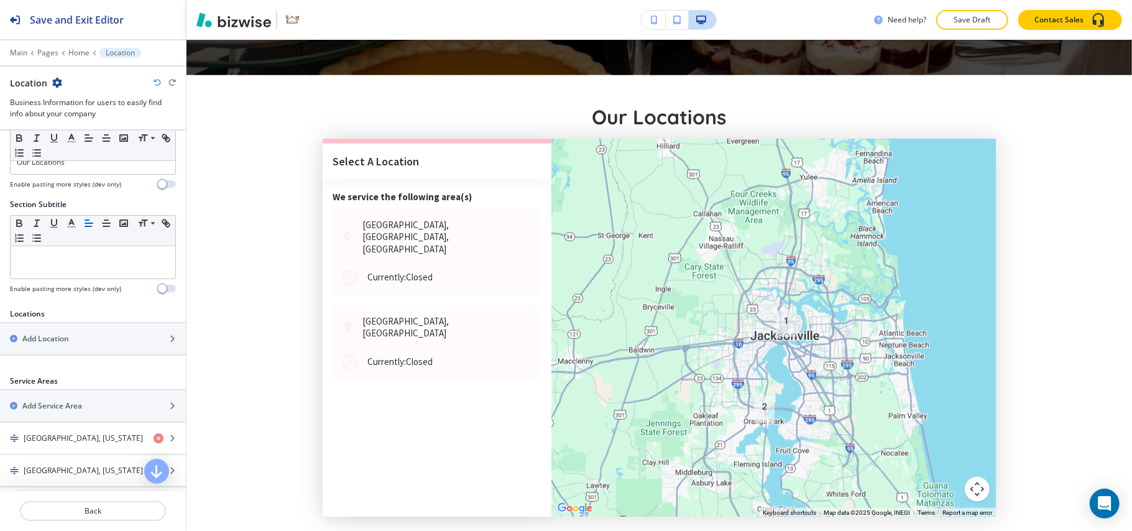
scroll to position [58, 0]
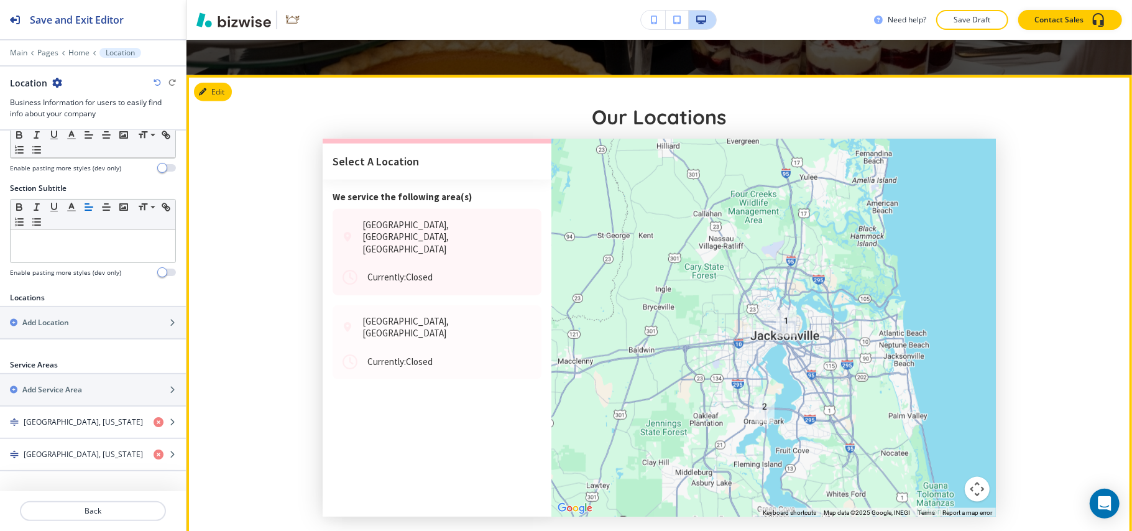
click at [481, 219] on div "[GEOGRAPHIC_DATA], [GEOGRAPHIC_DATA], [GEOGRAPHIC_DATA]" at bounding box center [437, 237] width 189 height 37
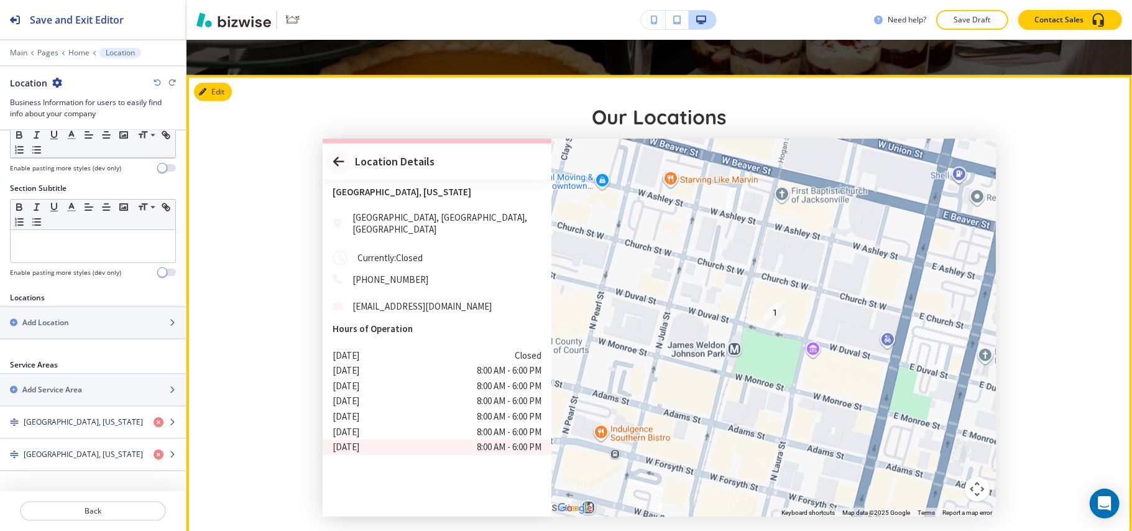
click at [339, 149] on span at bounding box center [338, 161] width 25 height 25
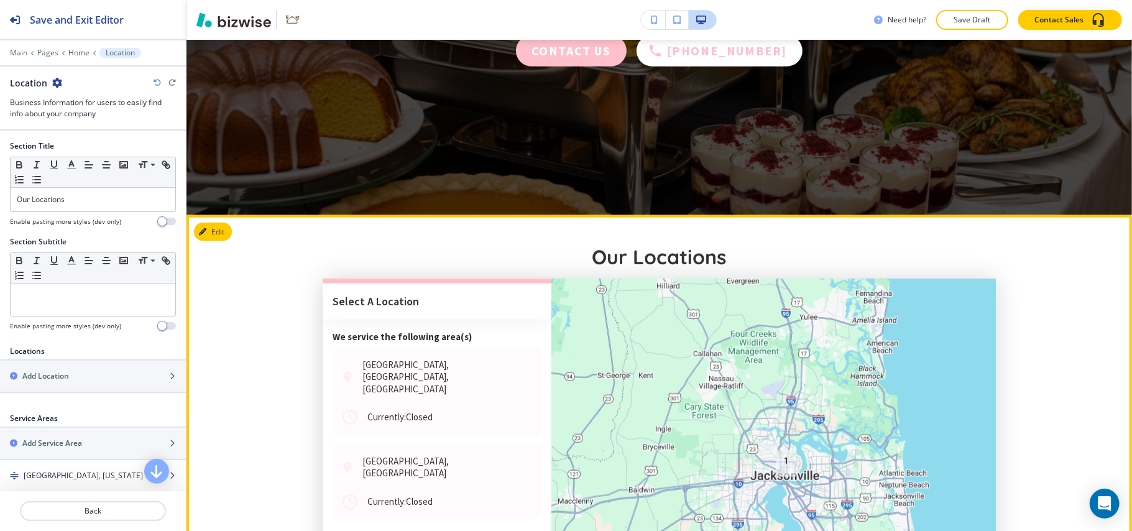
scroll to position [4134, 0]
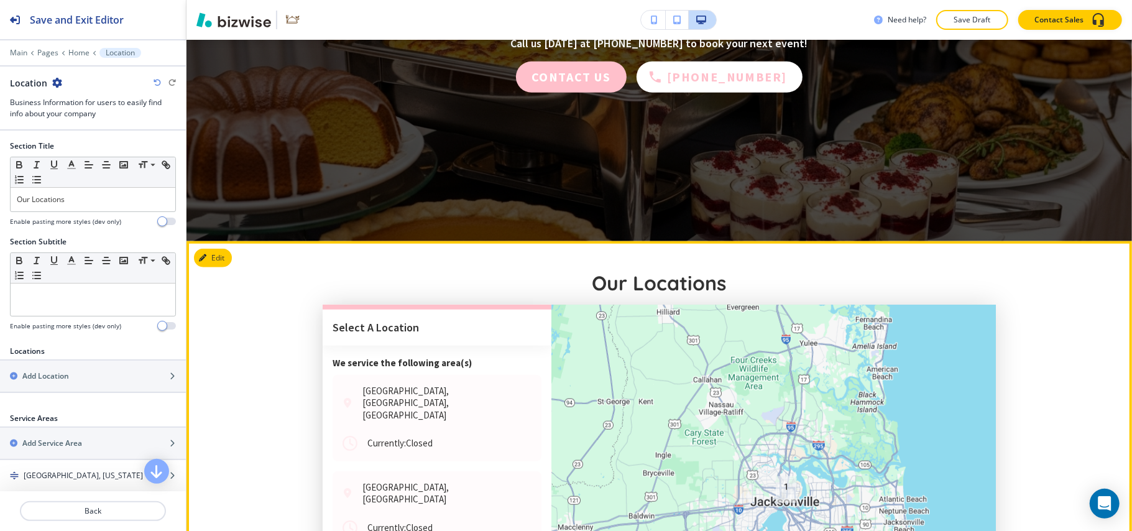
click at [369, 320] on h3 "Select a Location" at bounding box center [437, 328] width 209 height 16
click at [348, 356] on p "We service the following area(s)" at bounding box center [437, 364] width 209 height 16
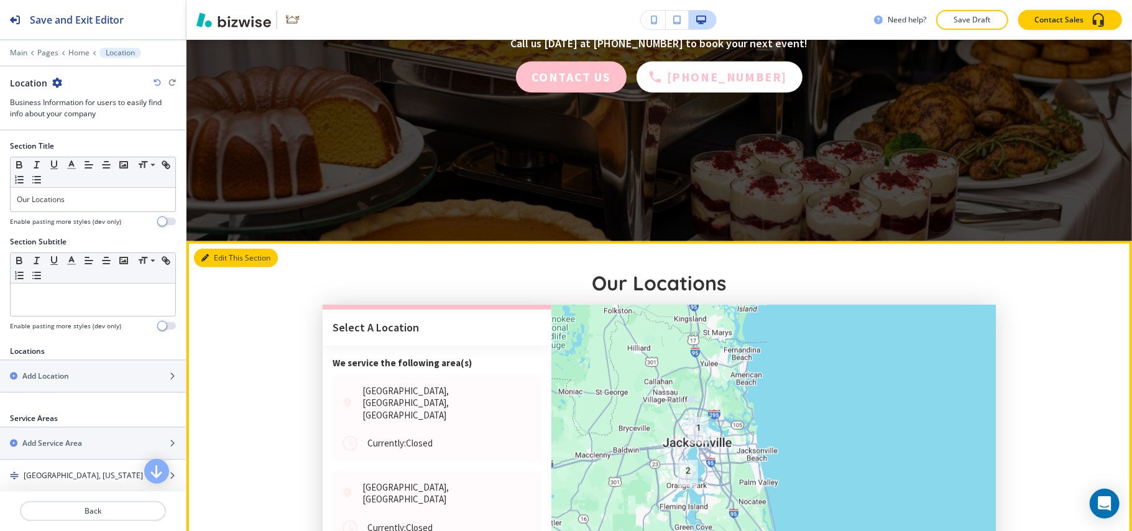
click at [225, 249] on button "Edit This Section" at bounding box center [236, 258] width 84 height 19
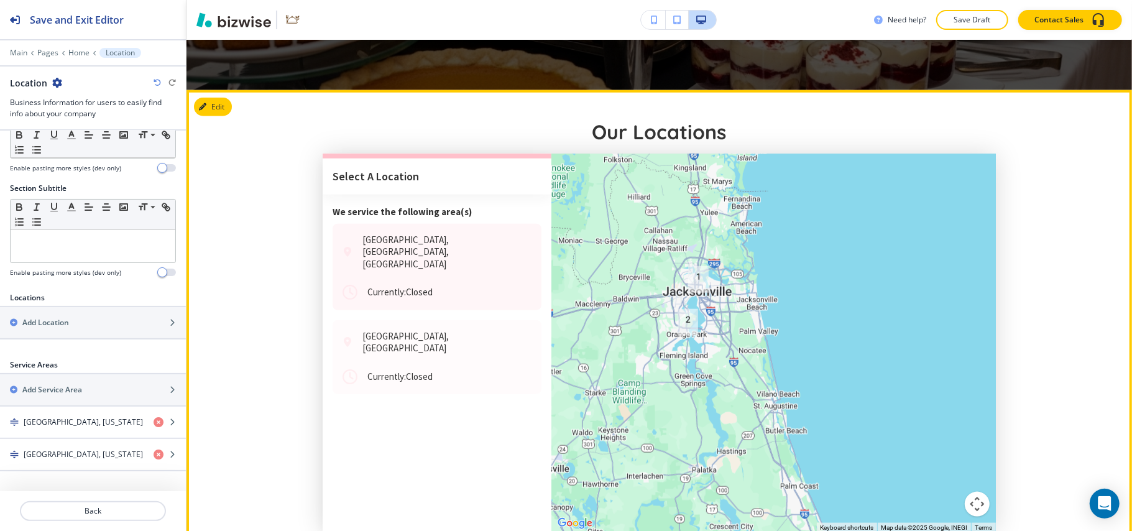
scroll to position [4300, 0]
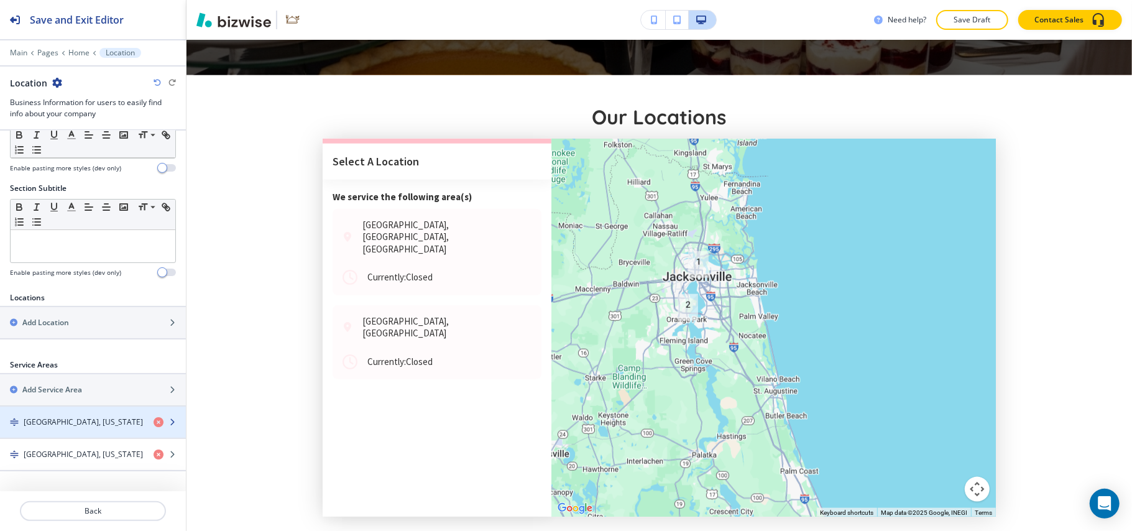
click at [50, 414] on div "button" at bounding box center [93, 412] width 186 height 10
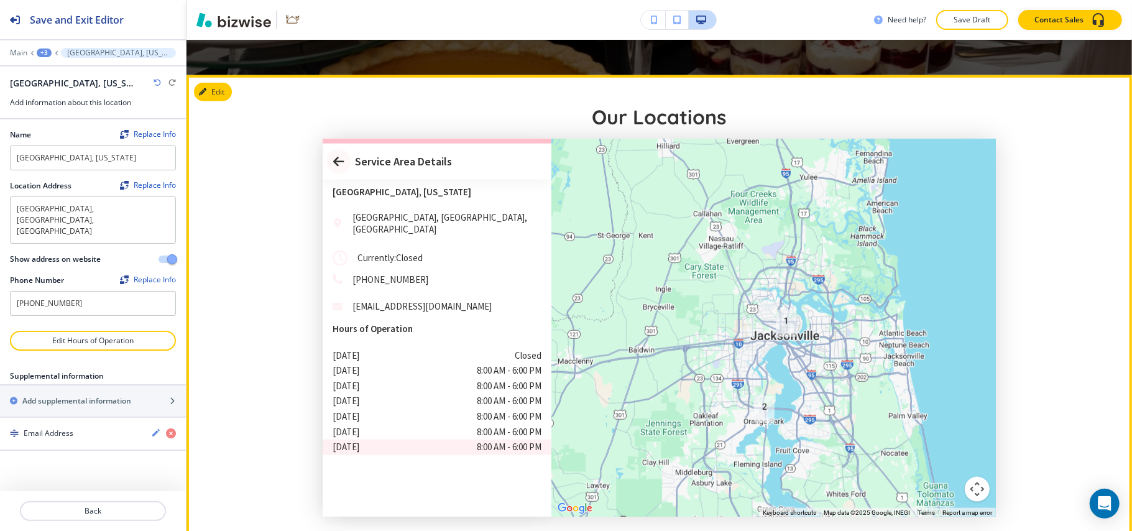
click at [331, 149] on span at bounding box center [338, 161] width 25 height 25
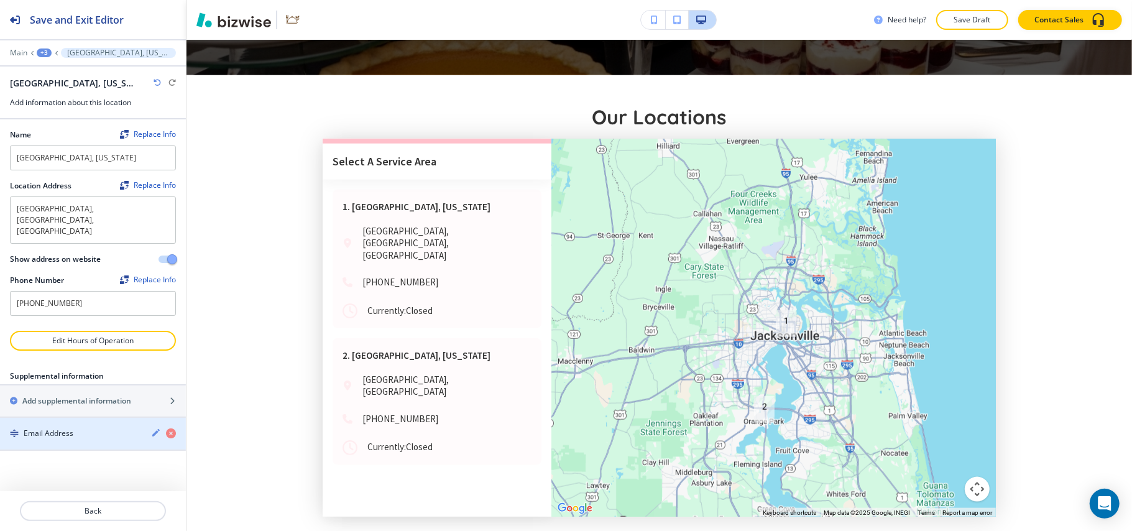
click at [55, 428] on h4 "Email Address" at bounding box center [49, 433] width 50 height 11
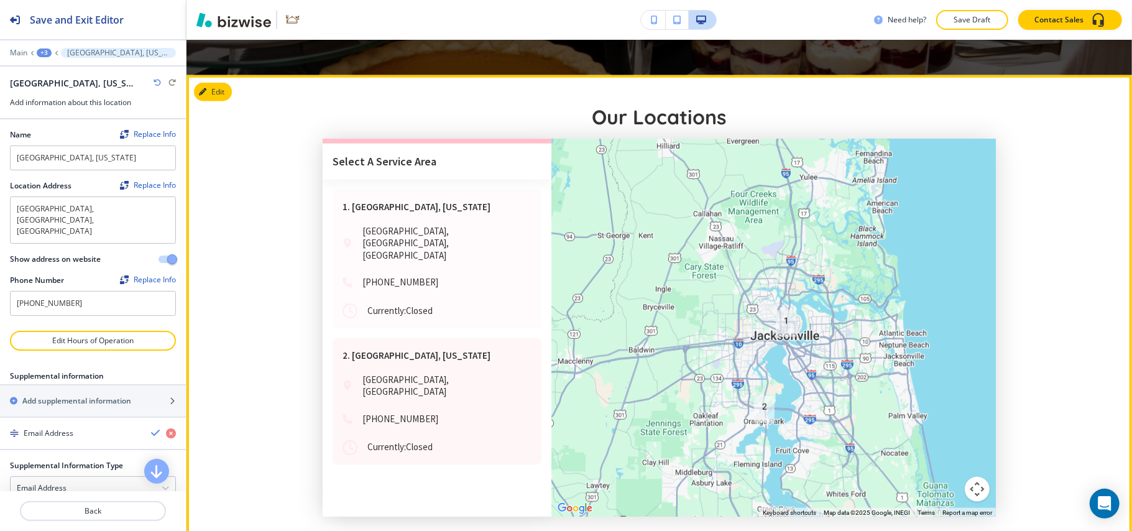
click at [407, 374] on p "[GEOGRAPHIC_DATA], [GEOGRAPHIC_DATA]" at bounding box center [446, 386] width 169 height 24
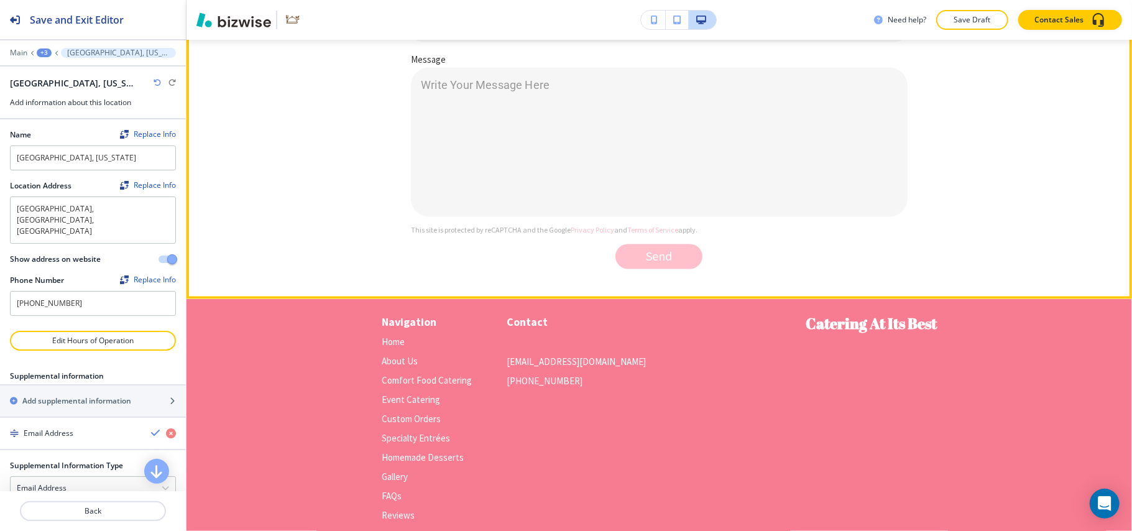
scroll to position [5066, 0]
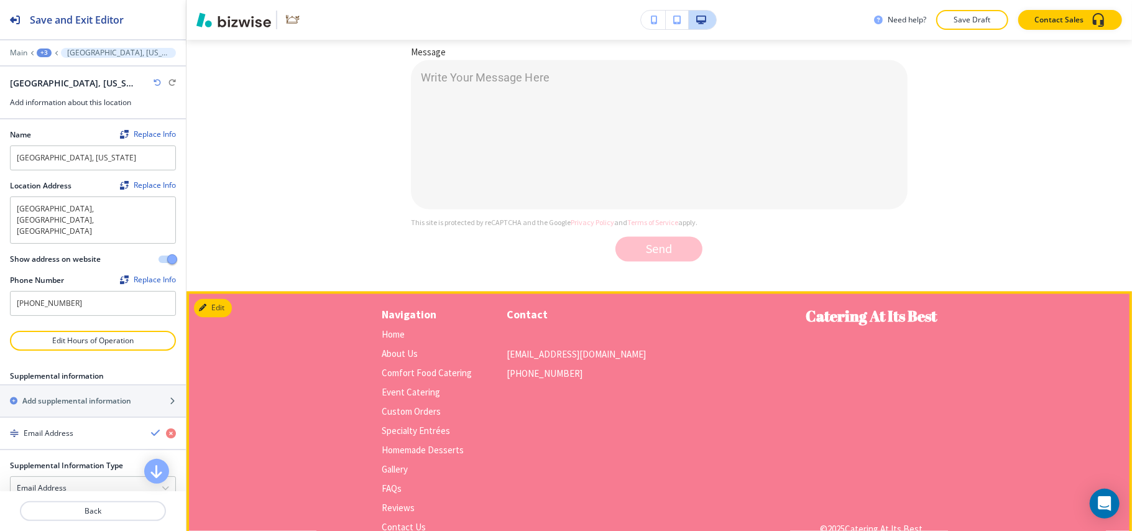
click at [230, 299] on div "Edit" at bounding box center [213, 308] width 38 height 19
click at [219, 299] on button "Edit Footer" at bounding box center [226, 308] width 65 height 19
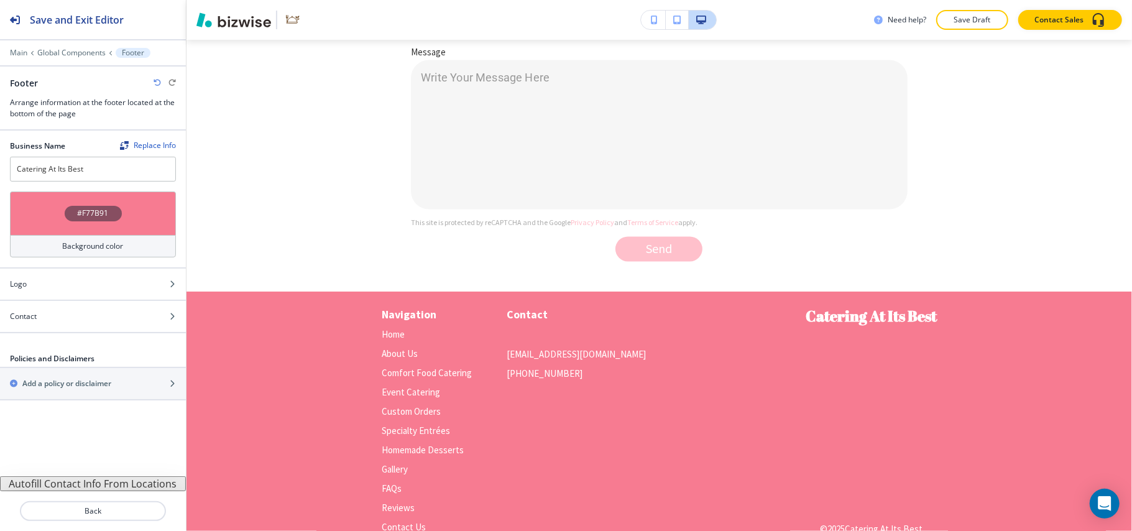
click at [112, 481] on button "Autofill Contact Info From Locations" at bounding box center [93, 483] width 186 height 15
click at [50, 202] on div "#F77B91" at bounding box center [93, 213] width 166 height 44
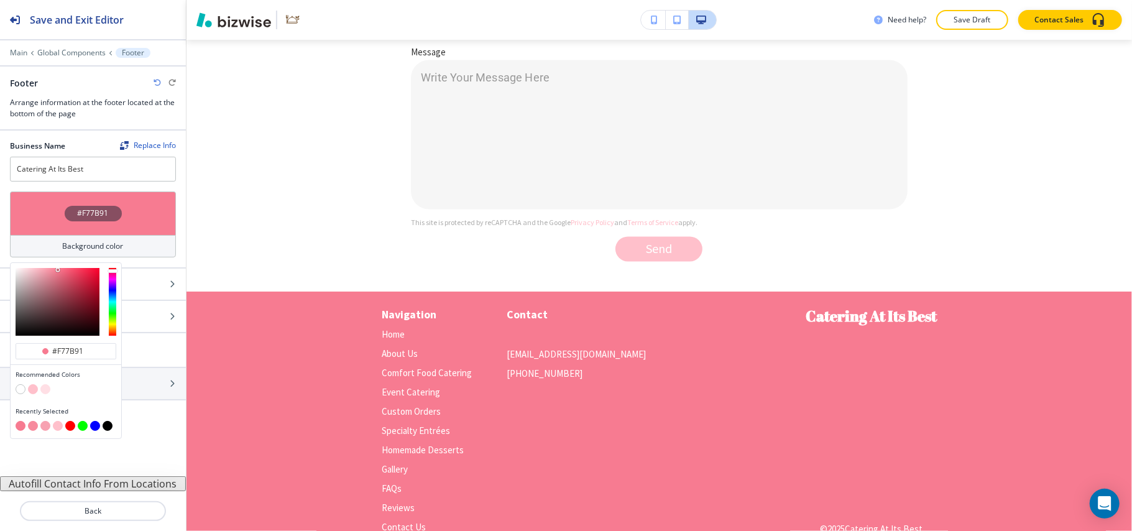
click at [108, 428] on button "button" at bounding box center [108, 426] width 10 height 10
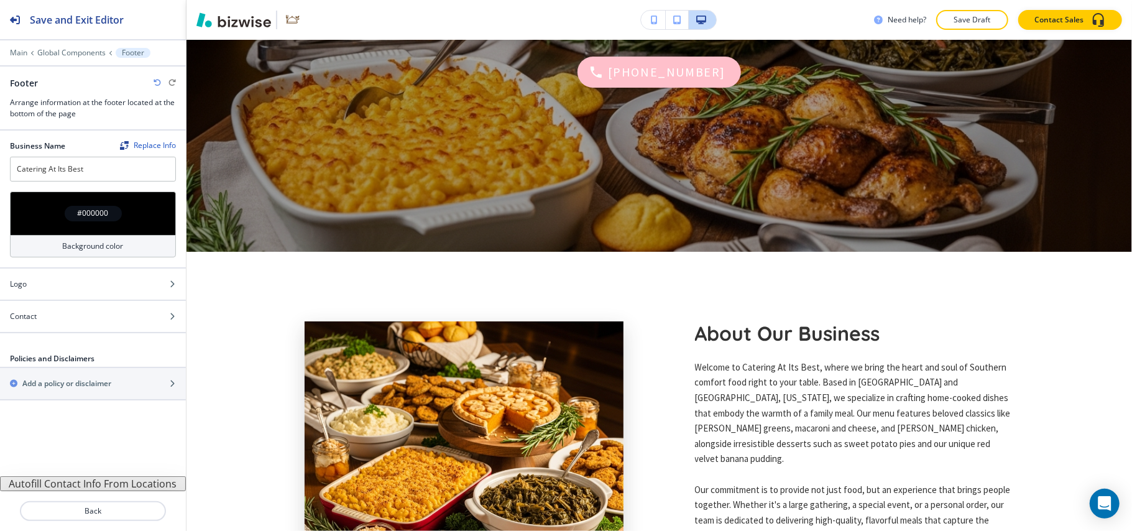
scroll to position [0, 0]
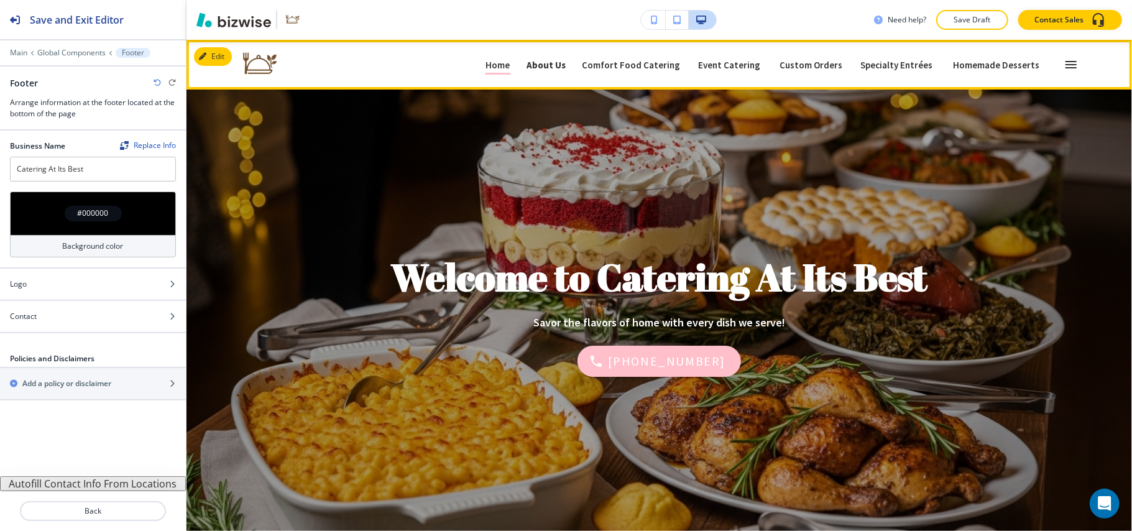
click at [557, 58] on link "About Us About Us" at bounding box center [546, 65] width 40 height 20
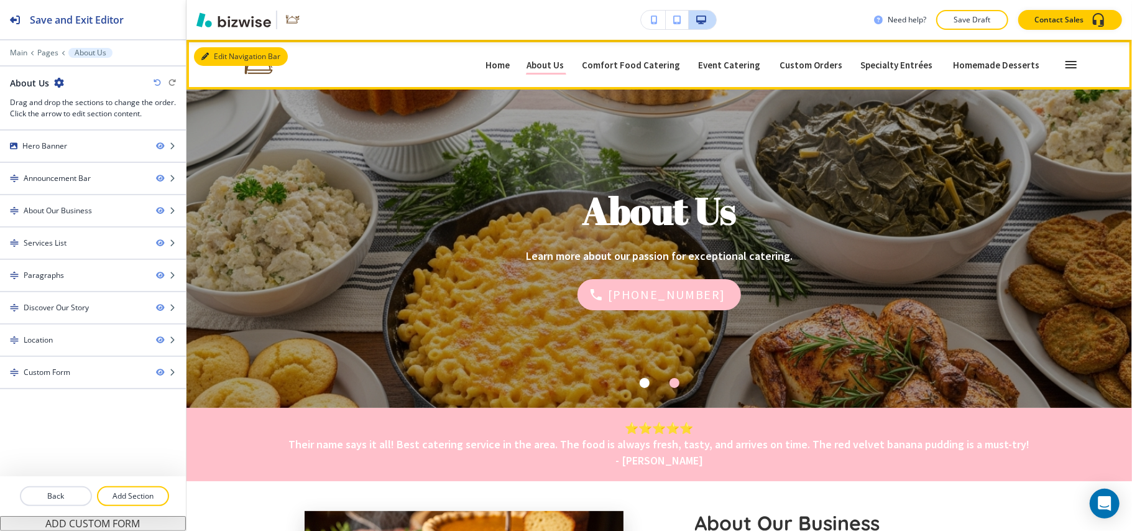
click at [212, 55] on button "Edit Navigation Bar" at bounding box center [241, 56] width 94 height 19
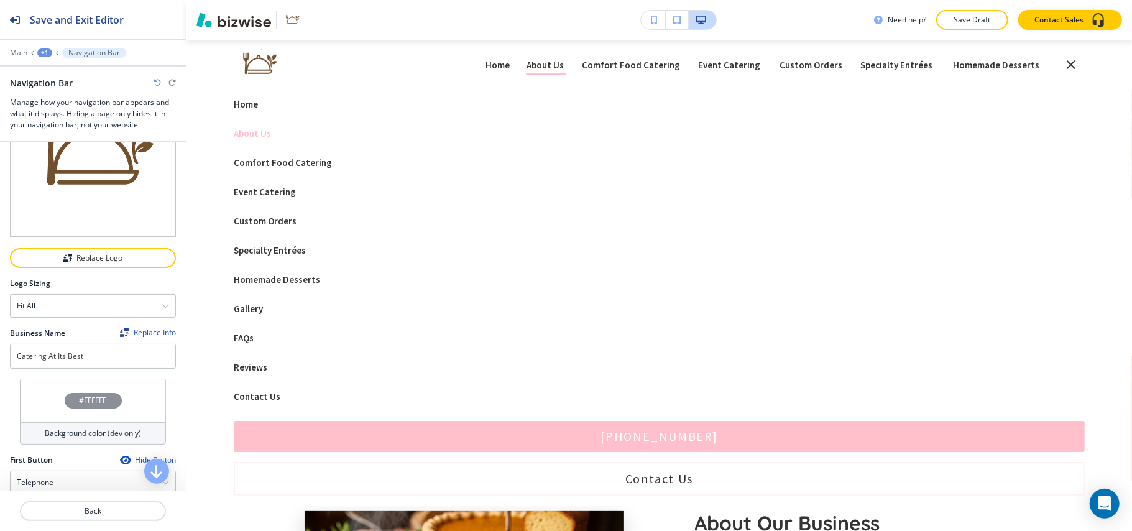
scroll to position [249, 0]
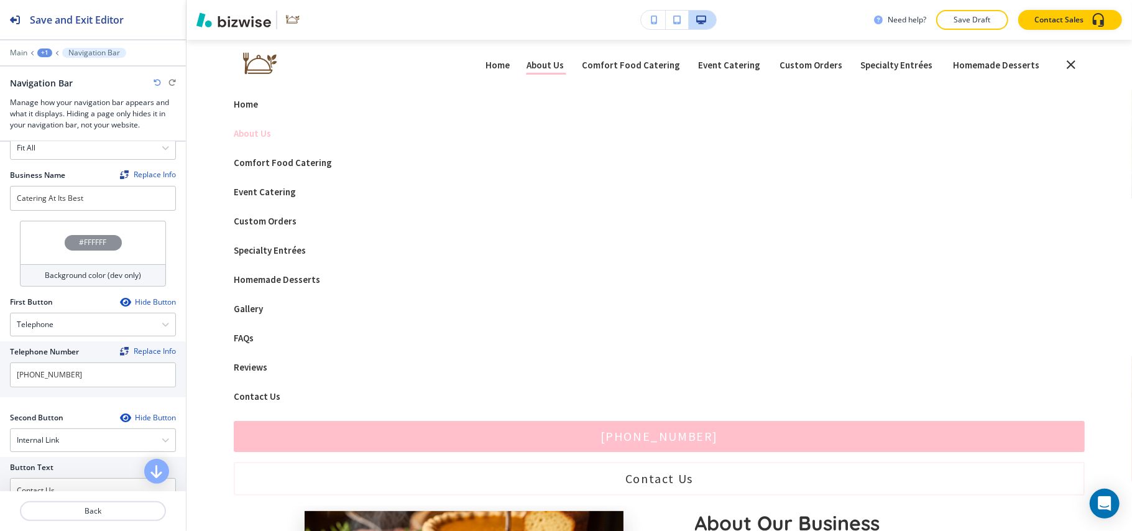
click at [47, 223] on div "#FFFFFF" at bounding box center [93, 243] width 146 height 44
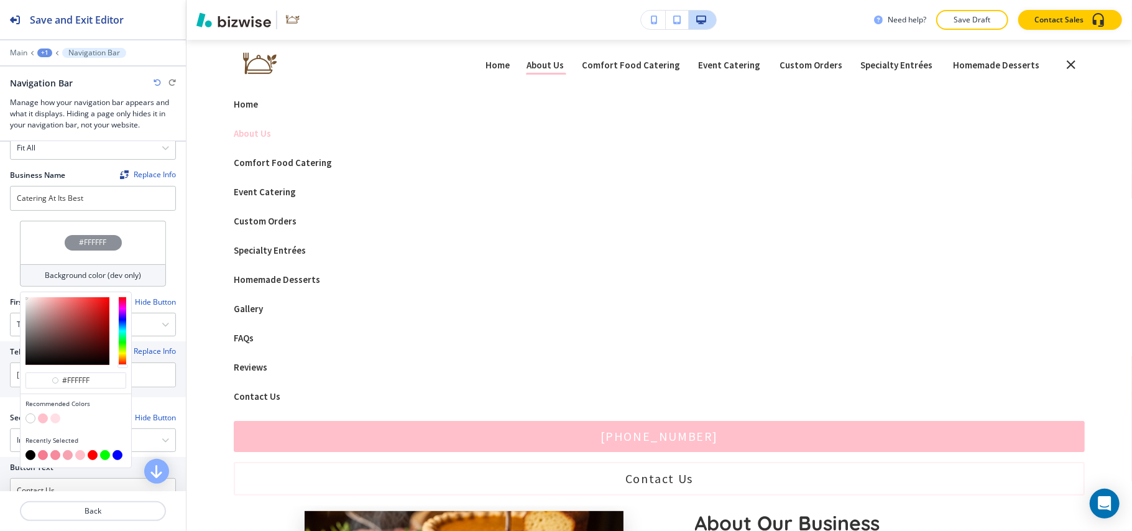
click at [41, 413] on button "button" at bounding box center [43, 418] width 10 height 10
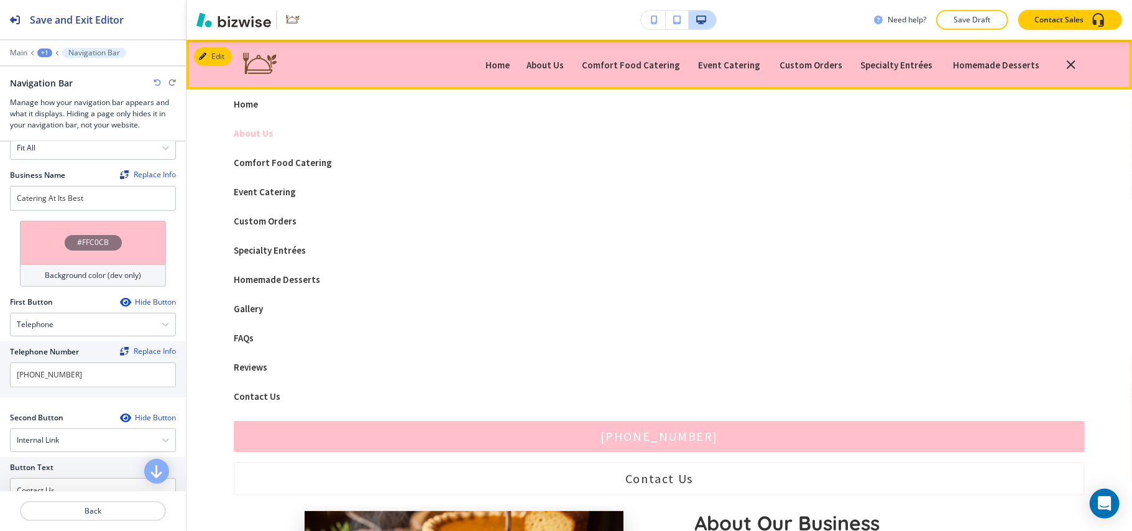
click at [254, 132] on p "About Us" at bounding box center [659, 133] width 851 height 9
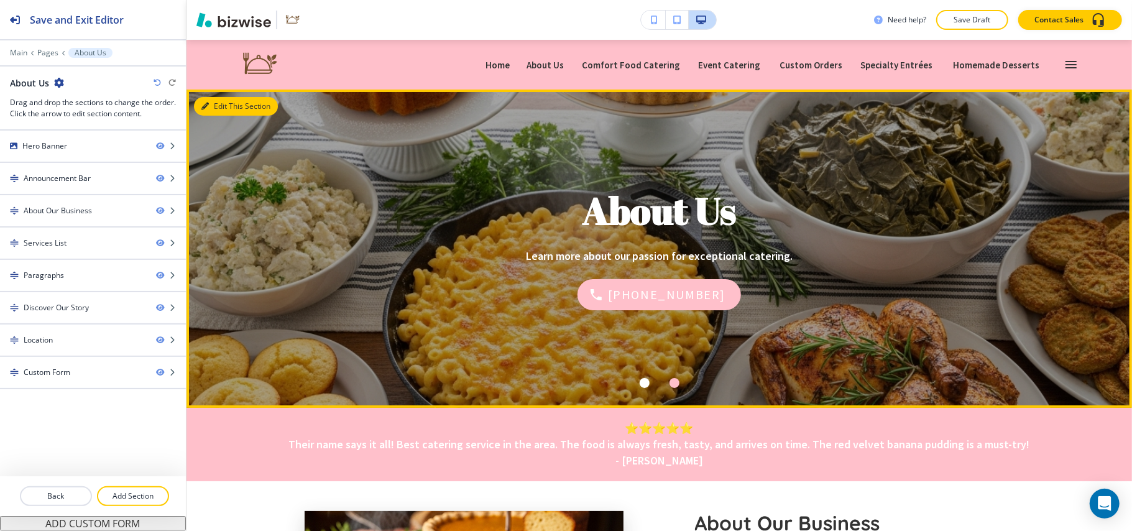
click at [223, 110] on button "Edit This Section" at bounding box center [236, 106] width 84 height 19
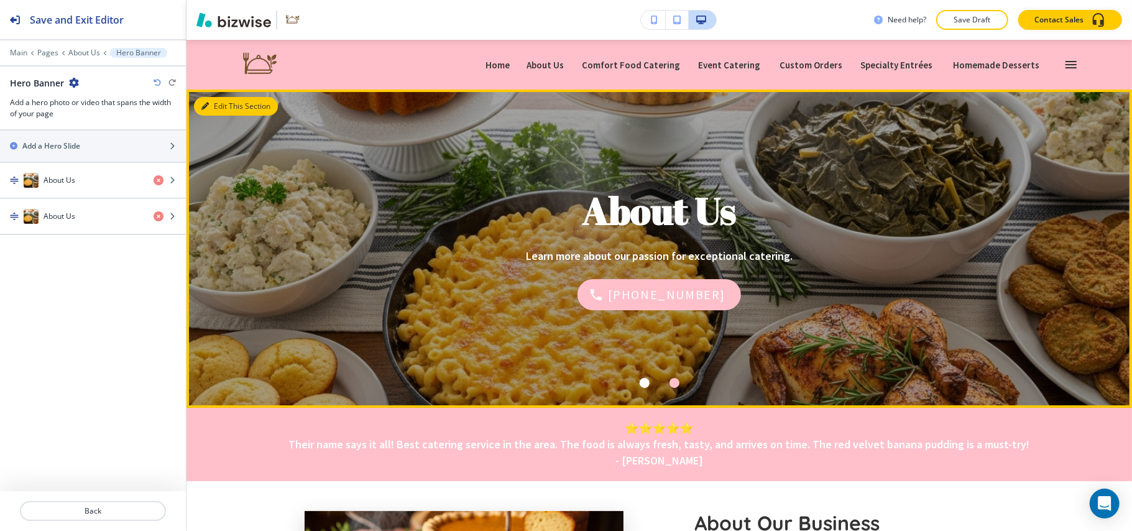
scroll to position [50, 0]
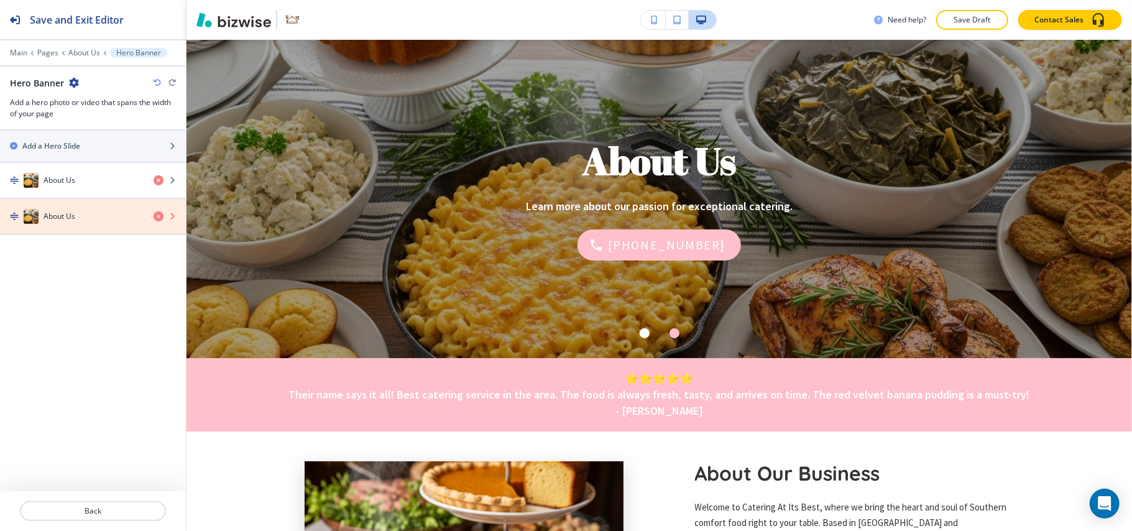
click at [157, 218] on icon "button" at bounding box center [159, 216] width 10 height 10
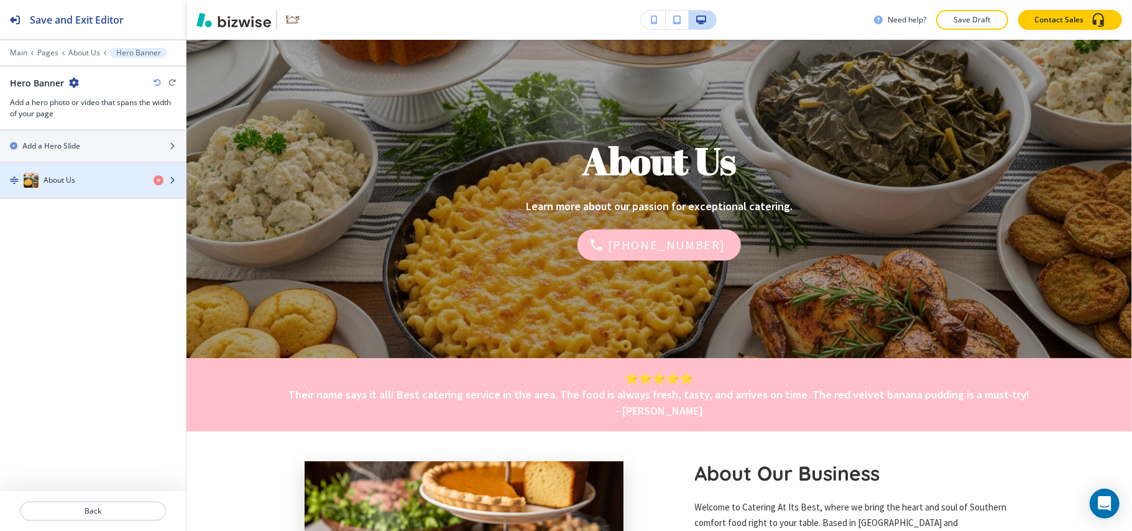
click at [56, 188] on div "About Us" at bounding box center [72, 180] width 144 height 15
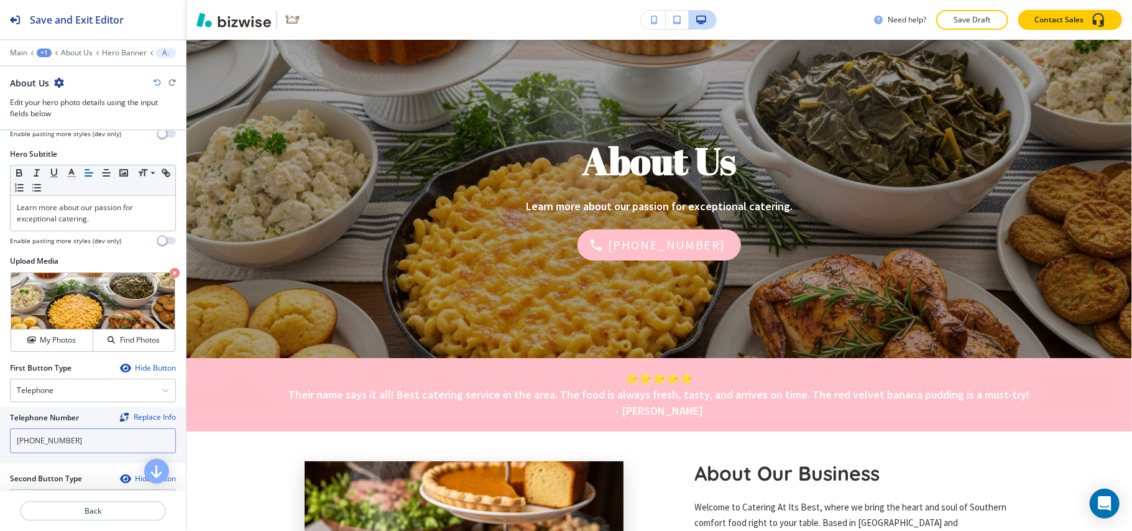
scroll to position [235, 0]
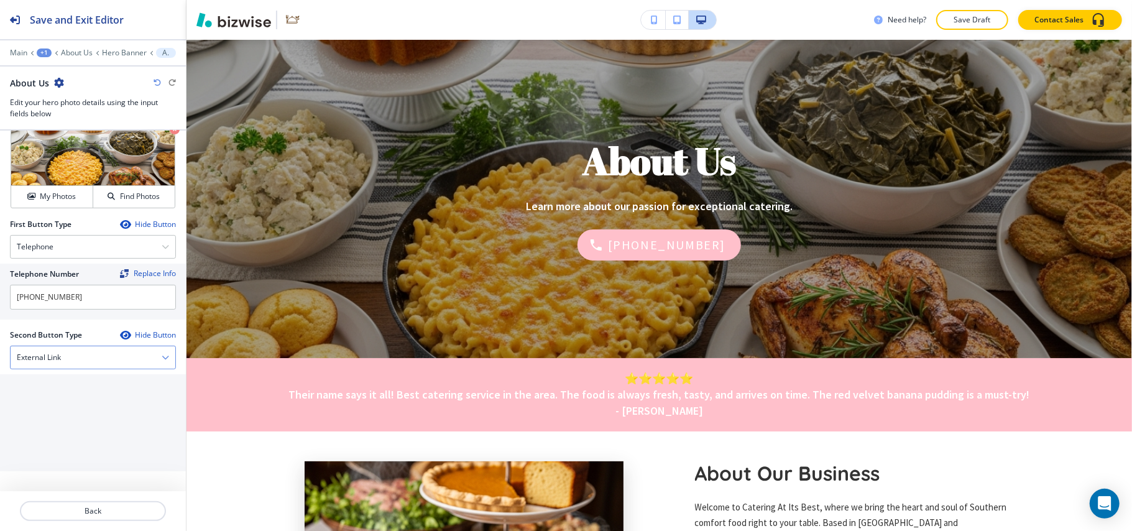
click at [82, 358] on div "External Link" at bounding box center [93, 357] width 165 height 22
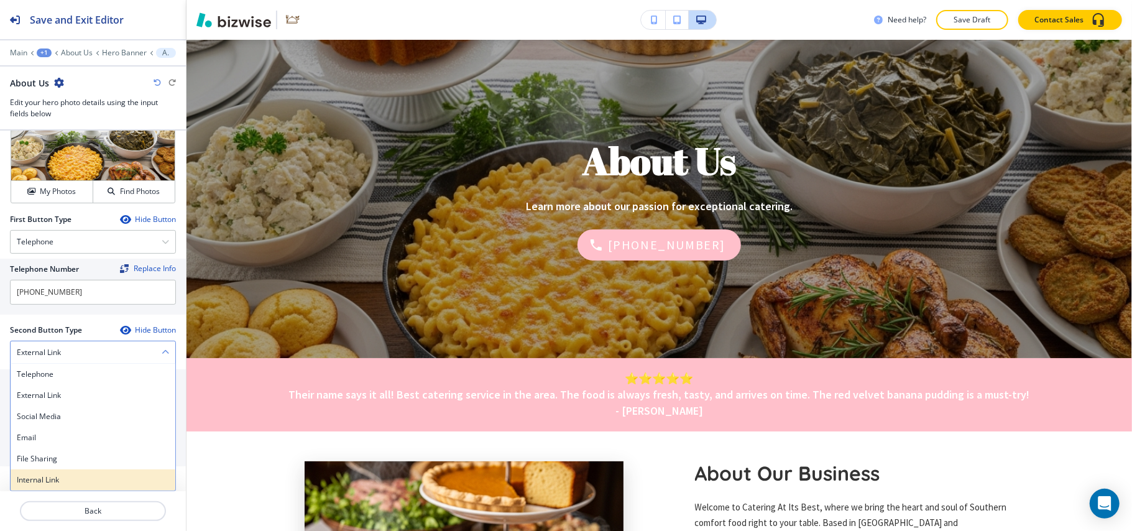
click at [53, 484] on h4 "Internal Link" at bounding box center [93, 479] width 152 height 11
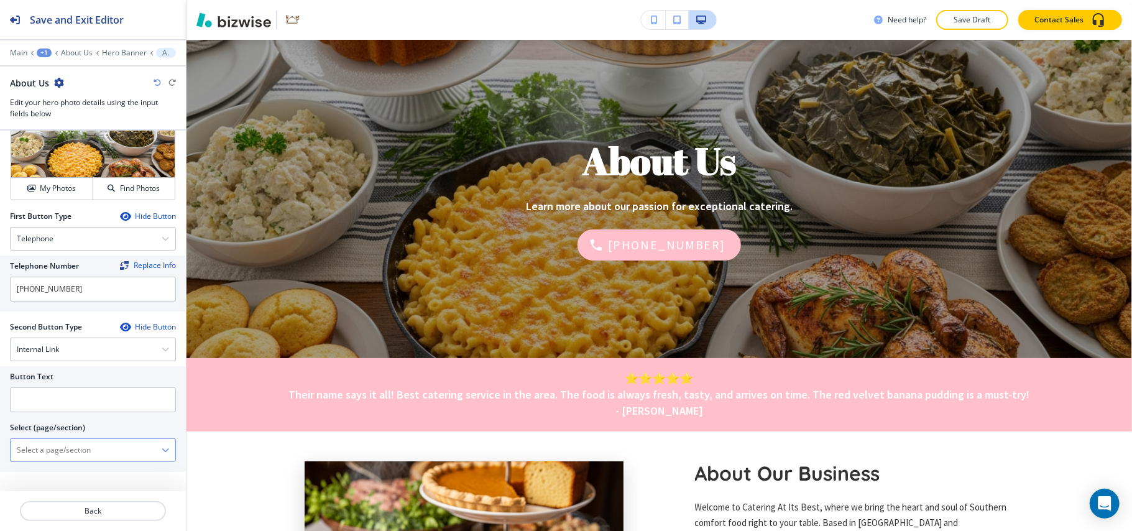
scroll to position [239, 0]
click at [87, 453] on \(page\/section\) "Manual Input" at bounding box center [86, 449] width 151 height 21
click at [46, 470] on h4 "Contact Us" at bounding box center [93, 471] width 152 height 11
type \(page\/section\) "Contact Us"
click at [52, 422] on div at bounding box center [93, 417] width 166 height 10
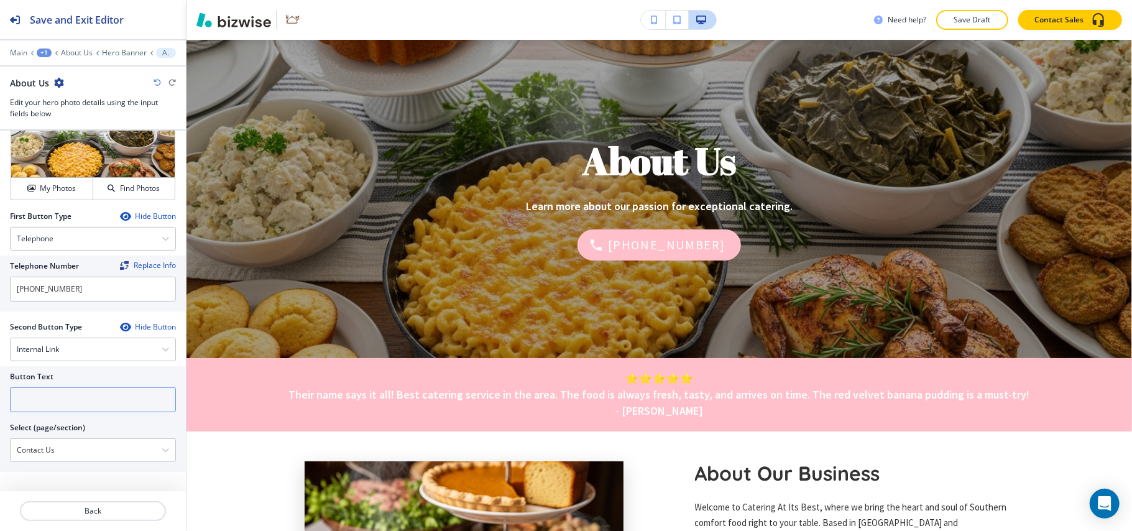
click at [55, 407] on input "text" at bounding box center [93, 399] width 166 height 25
paste input "CONTACT US"
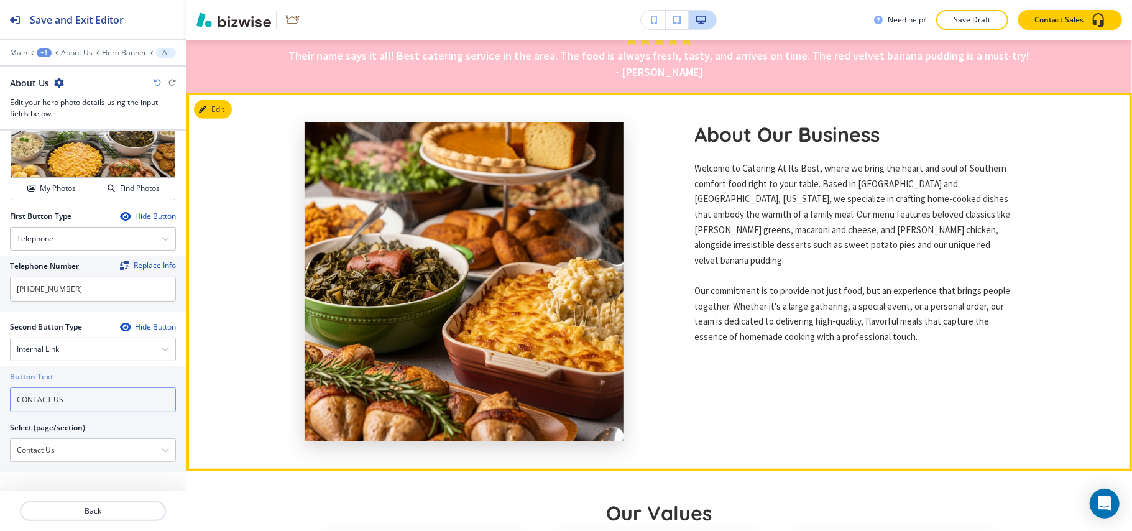
scroll to position [630, 0]
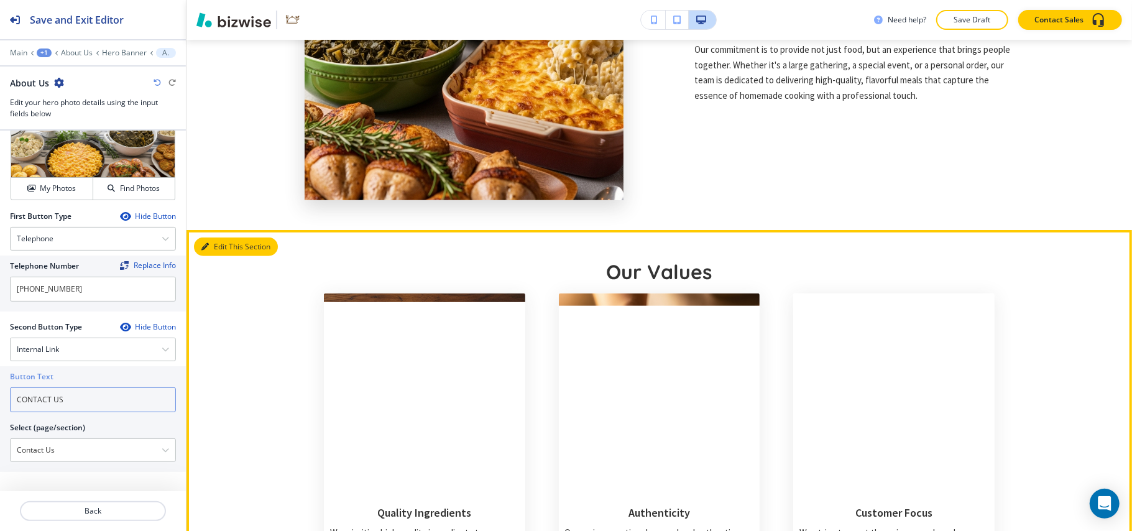
type input "CONTACT US"
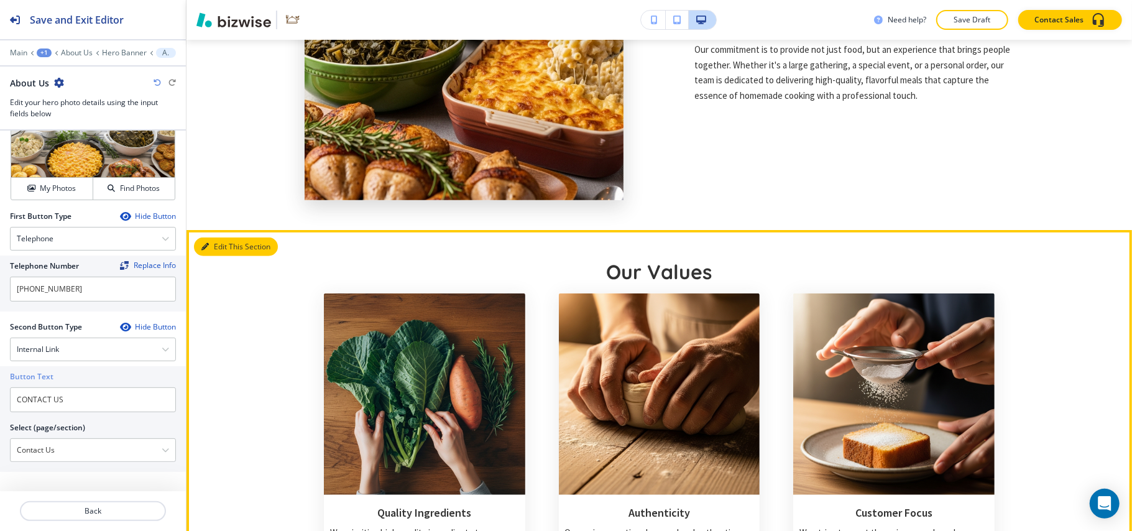
click at [216, 242] on button "Edit This Section" at bounding box center [236, 246] width 84 height 19
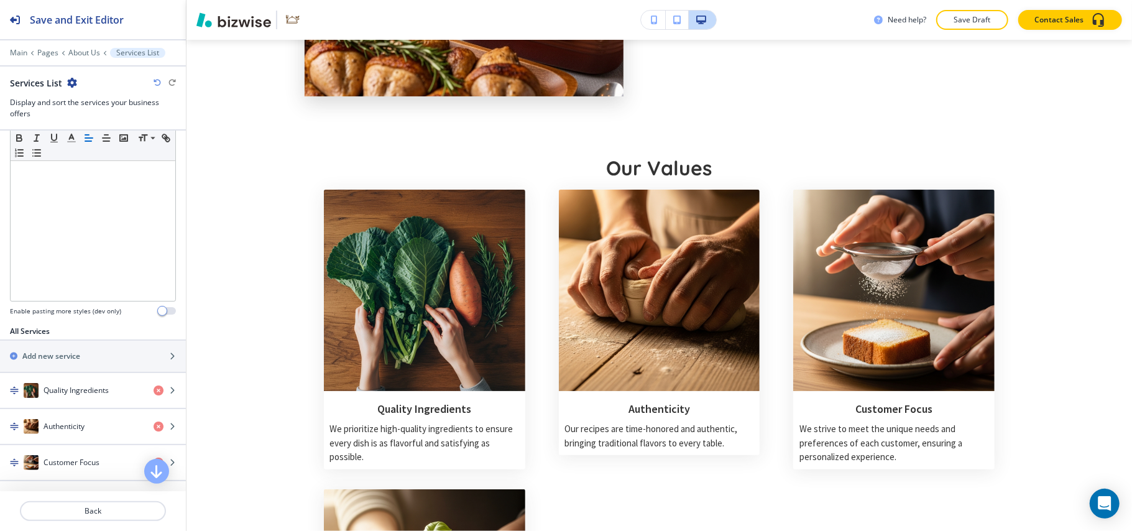
scroll to position [348, 0]
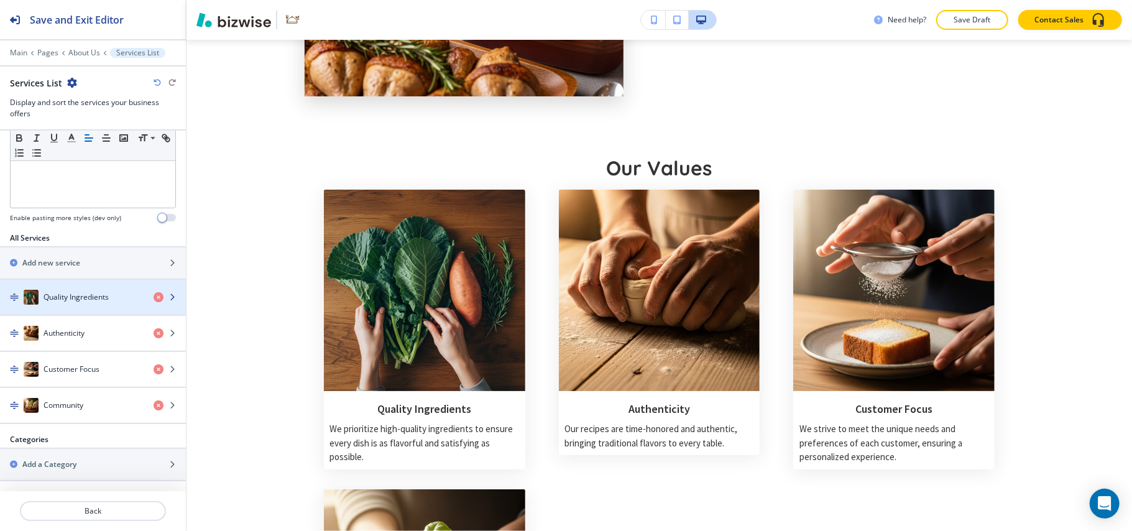
click at [73, 298] on h4 "Quality Ingredients" at bounding box center [76, 297] width 65 height 11
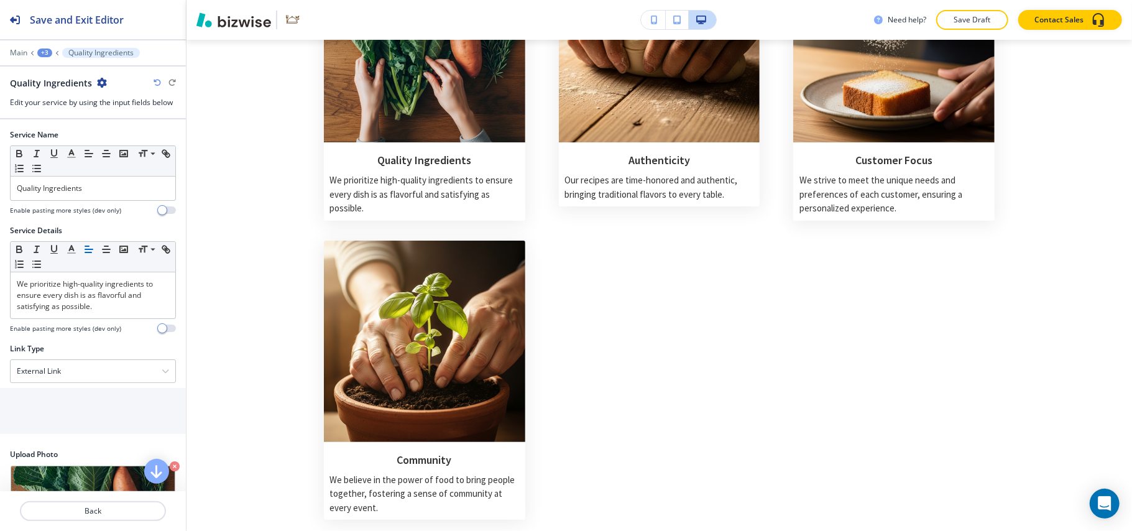
scroll to position [68, 0]
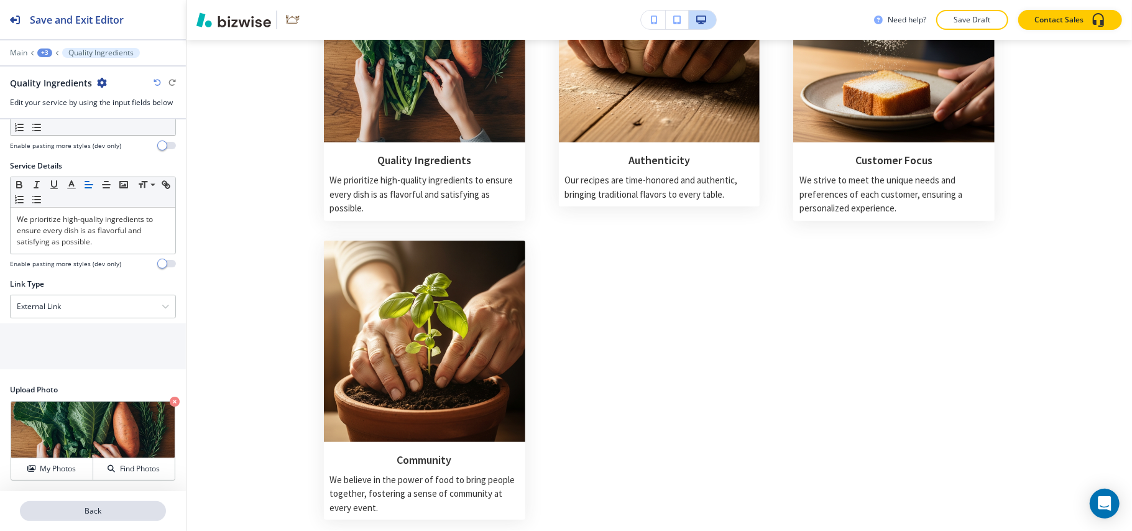
click at [113, 506] on p "Back" at bounding box center [93, 510] width 144 height 11
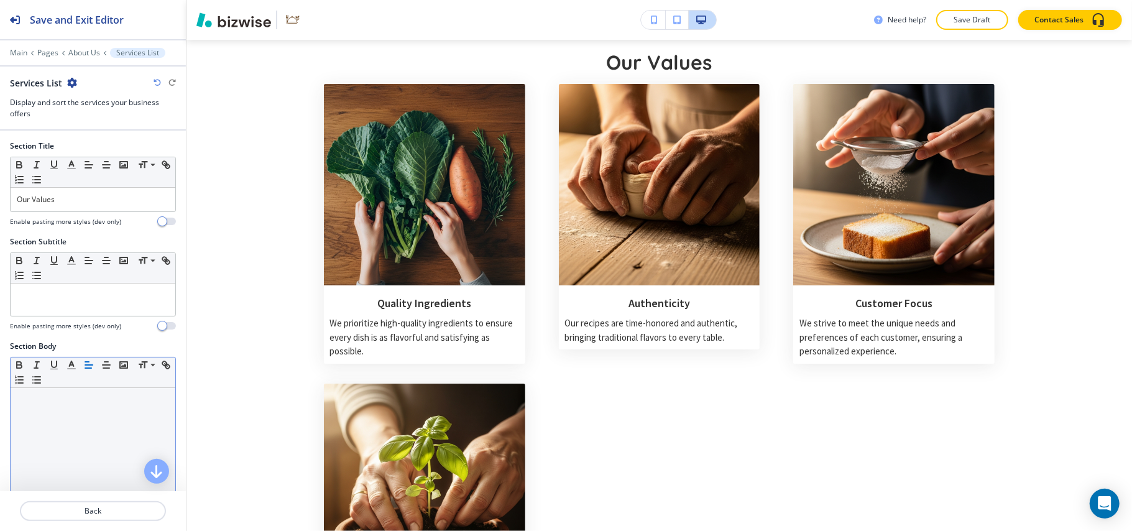
scroll to position [816, 0]
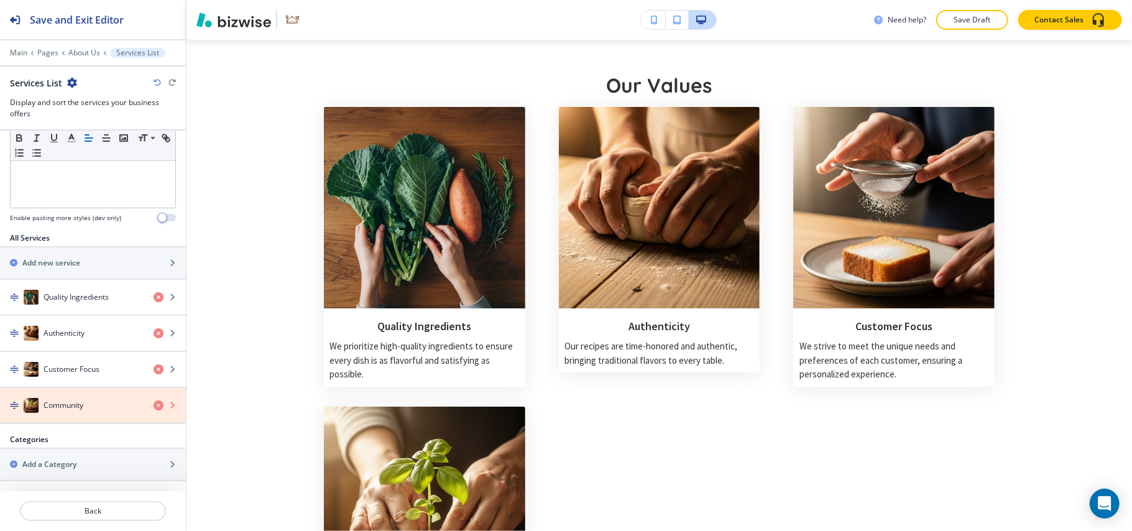
click at [154, 405] on icon "button" at bounding box center [159, 405] width 10 height 10
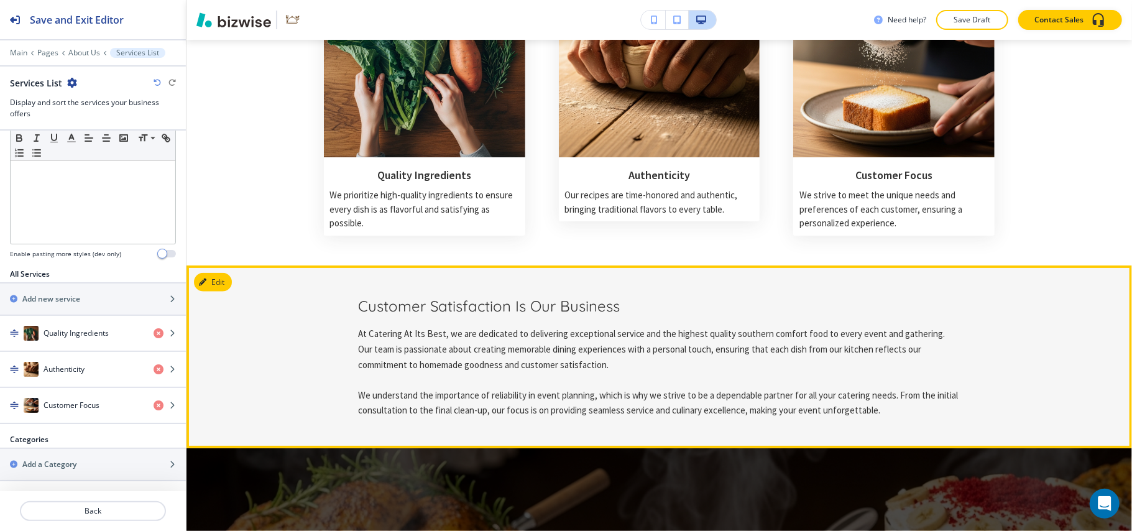
scroll to position [1065, 0]
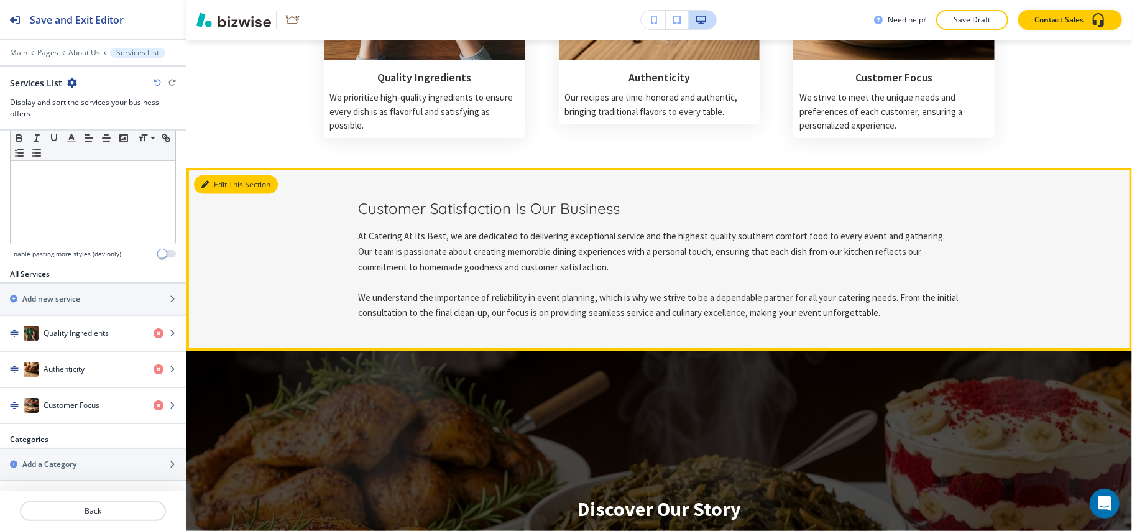
click at [218, 177] on button "Edit This Section" at bounding box center [236, 184] width 84 height 19
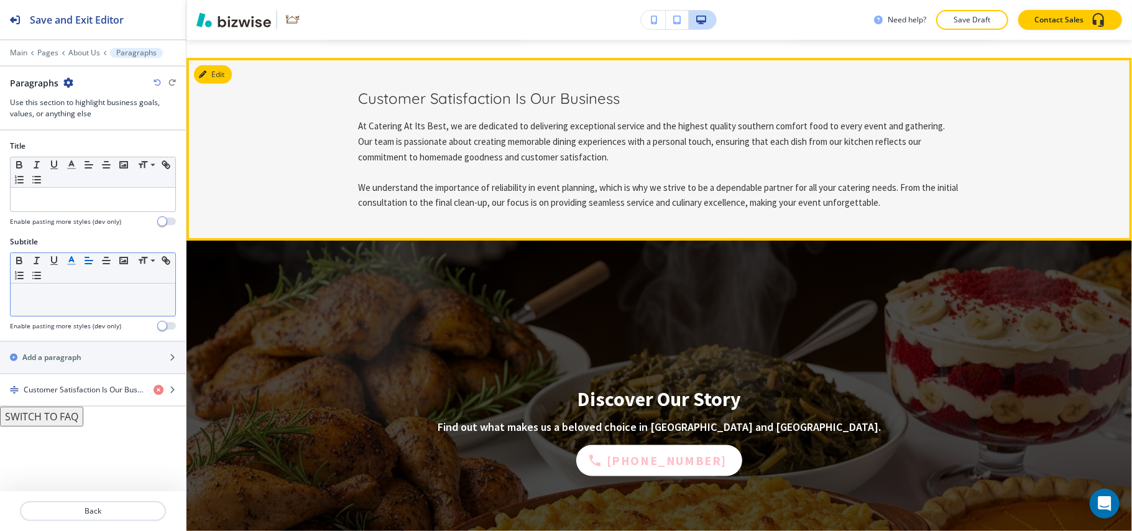
scroll to position [1186, 0]
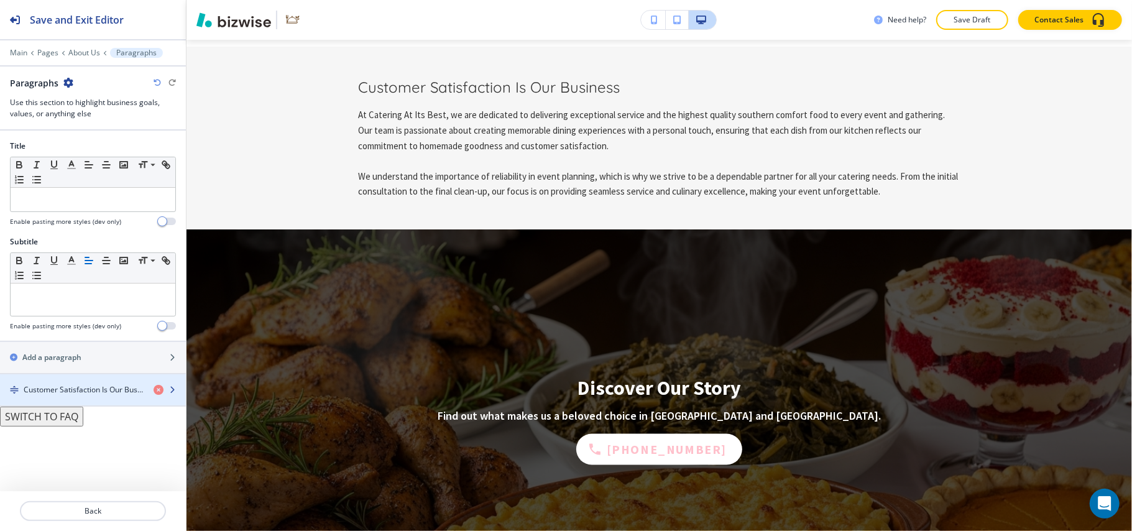
click at [96, 400] on div "button" at bounding box center [93, 400] width 186 height 10
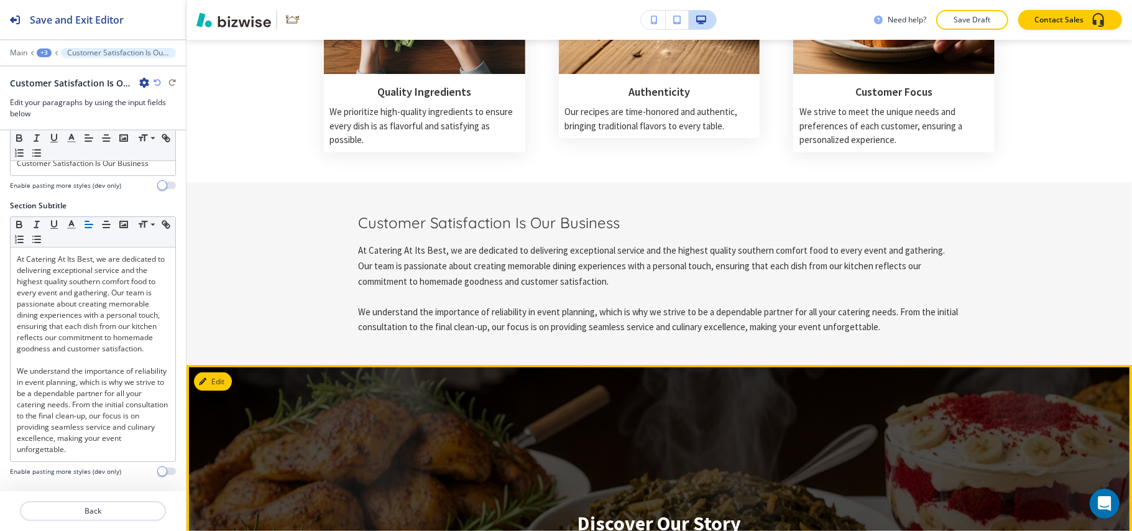
scroll to position [1050, 0]
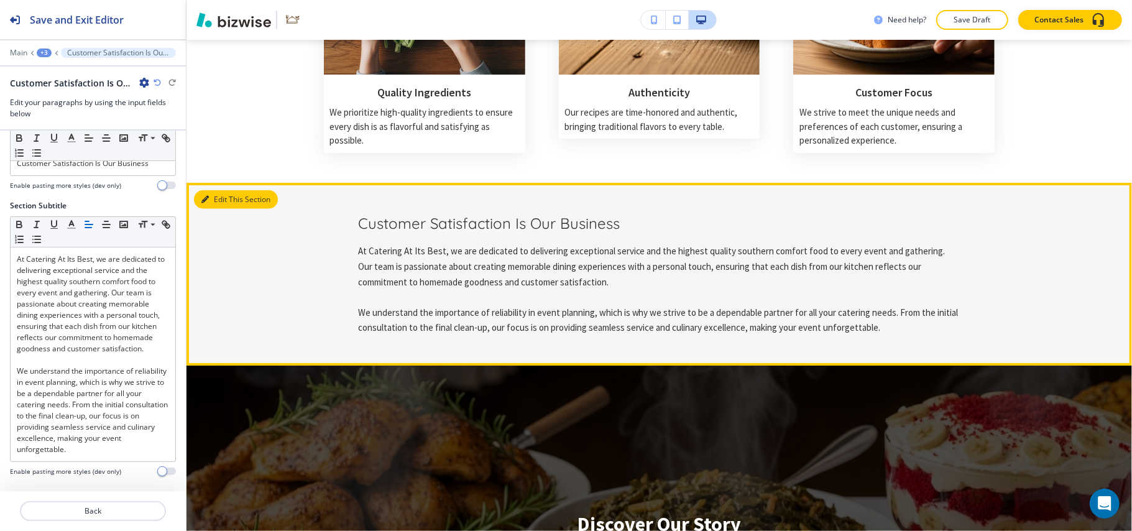
click at [222, 190] on button "Edit This Section" at bounding box center [236, 199] width 84 height 19
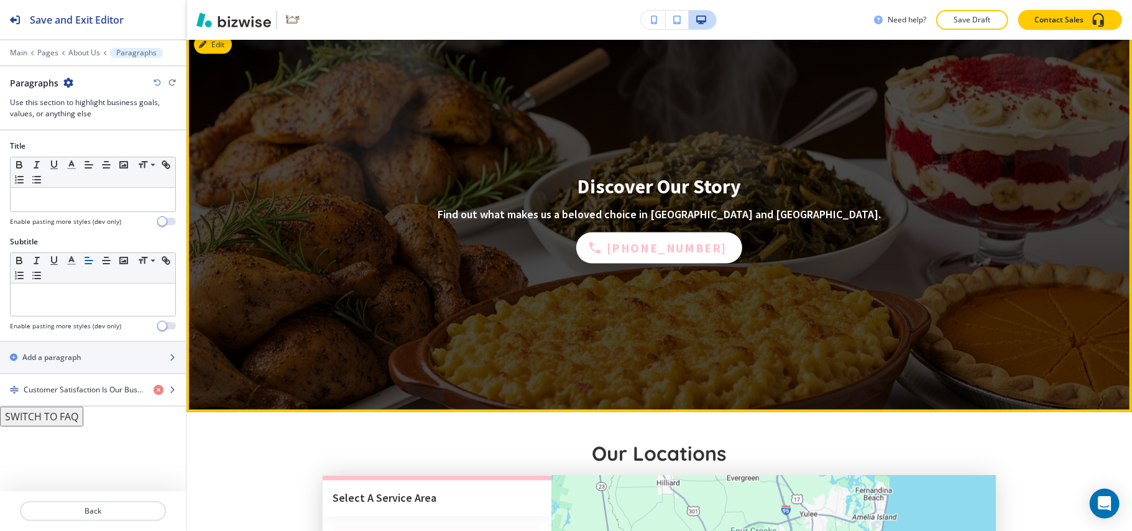
scroll to position [1269, 0]
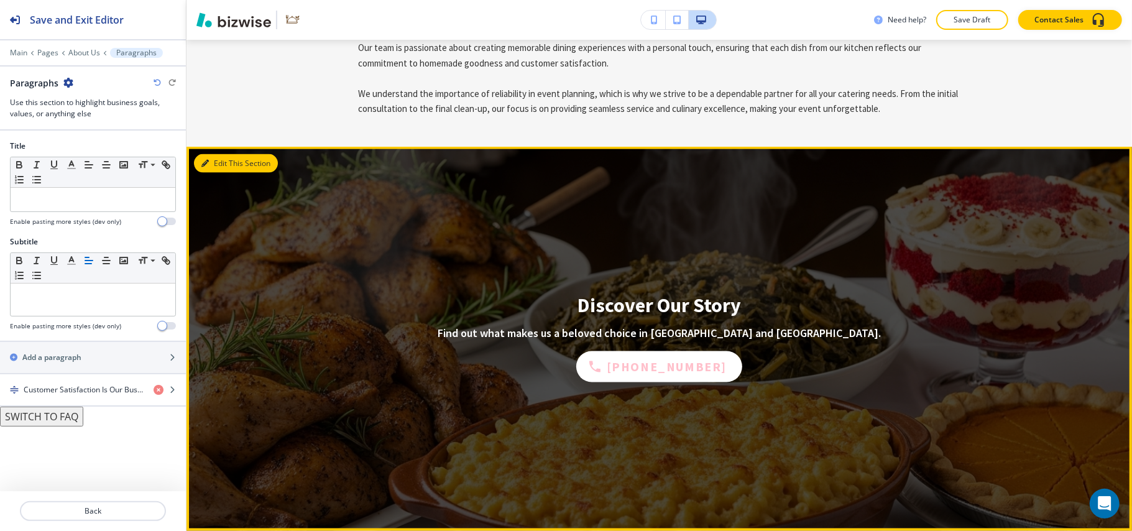
click at [214, 157] on button "Edit This Section" at bounding box center [236, 163] width 84 height 19
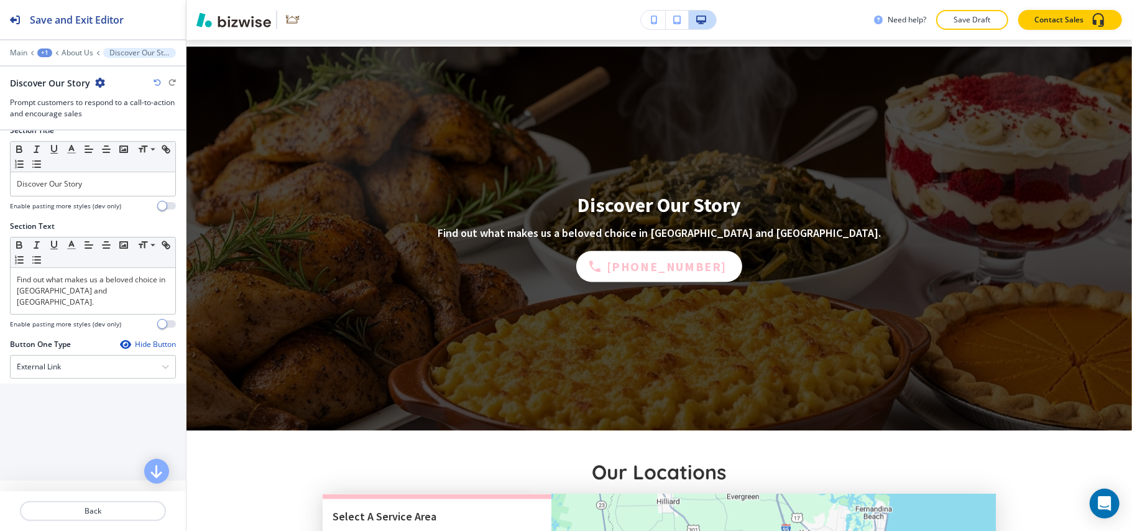
scroll to position [6, 0]
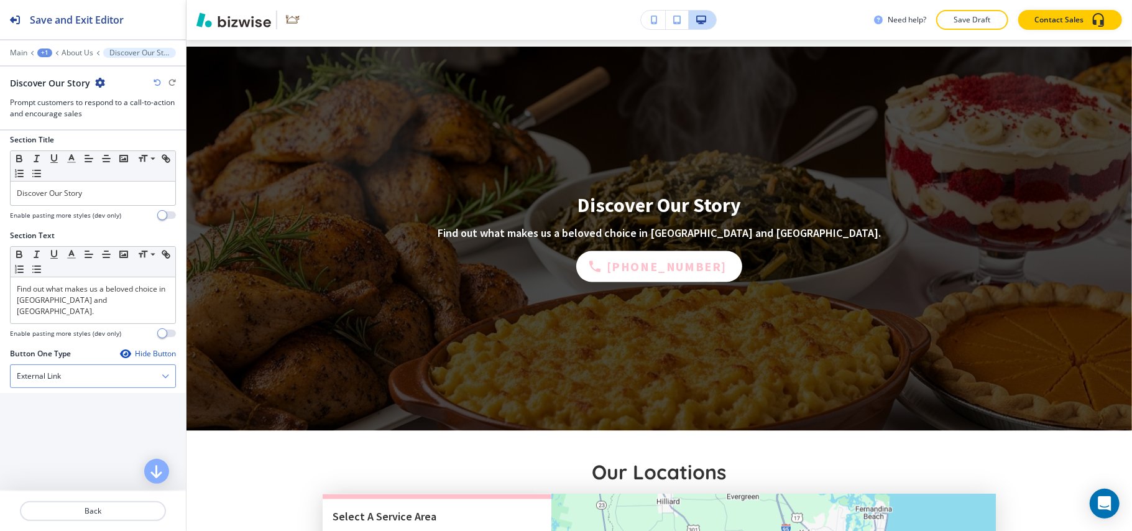
drag, startPoint x: 83, startPoint y: 374, endPoint x: 30, endPoint y: 374, distance: 52.2
click at [30, 374] on div "External Link" at bounding box center [93, 376] width 165 height 22
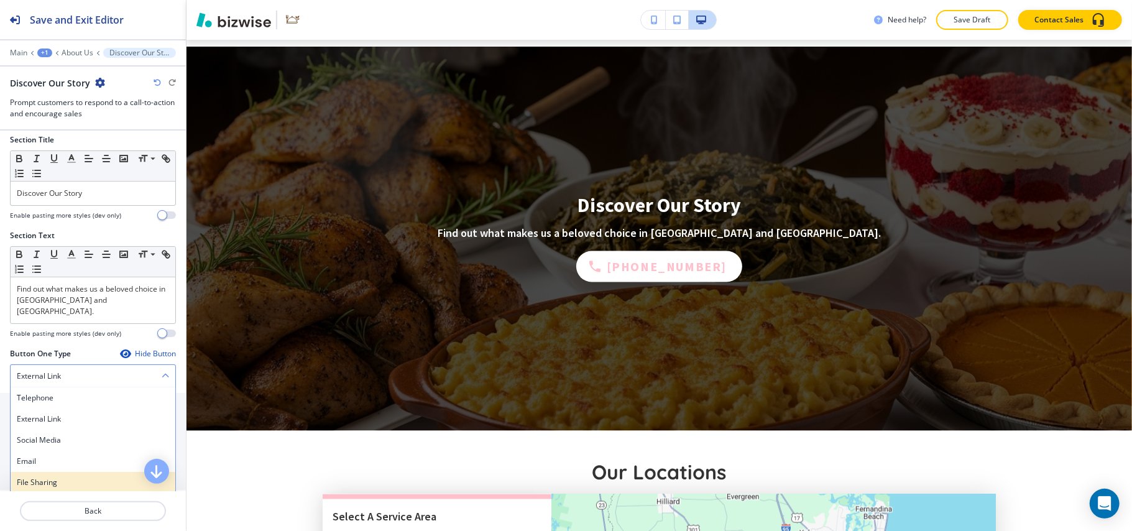
scroll to position [90, 0]
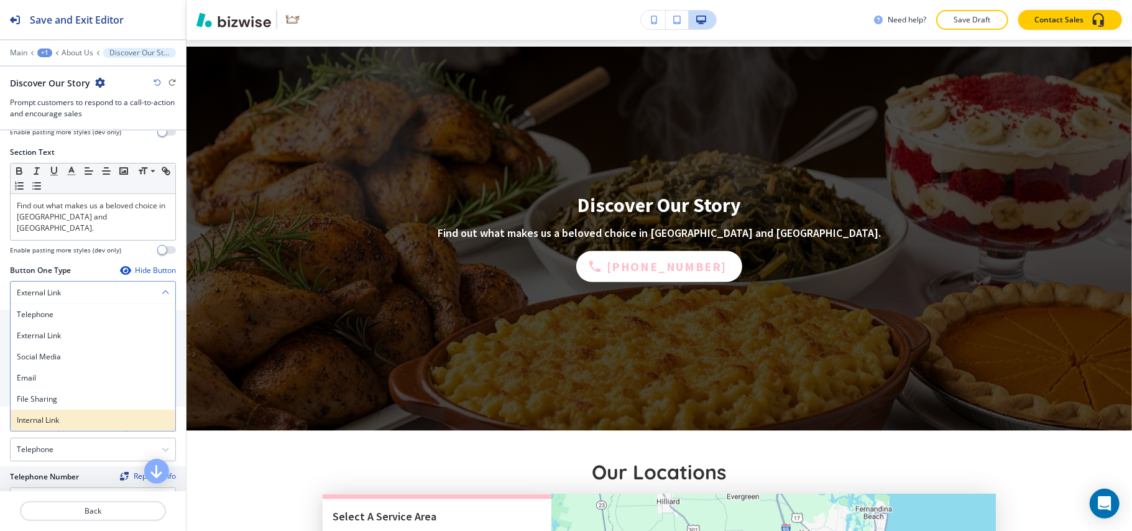
click at [55, 415] on h4 "Internal Link" at bounding box center [93, 420] width 152 height 11
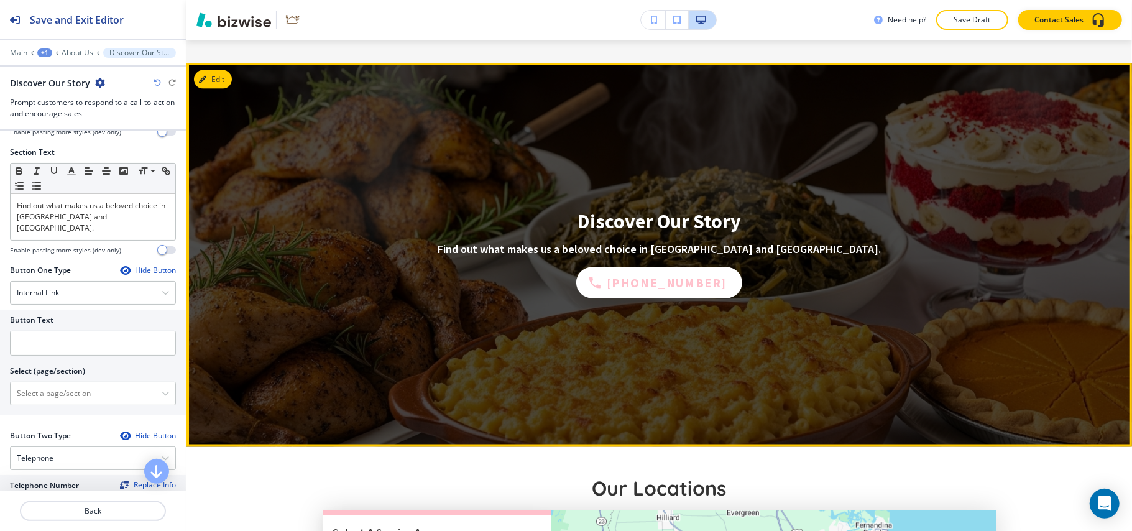
scroll to position [1369, 0]
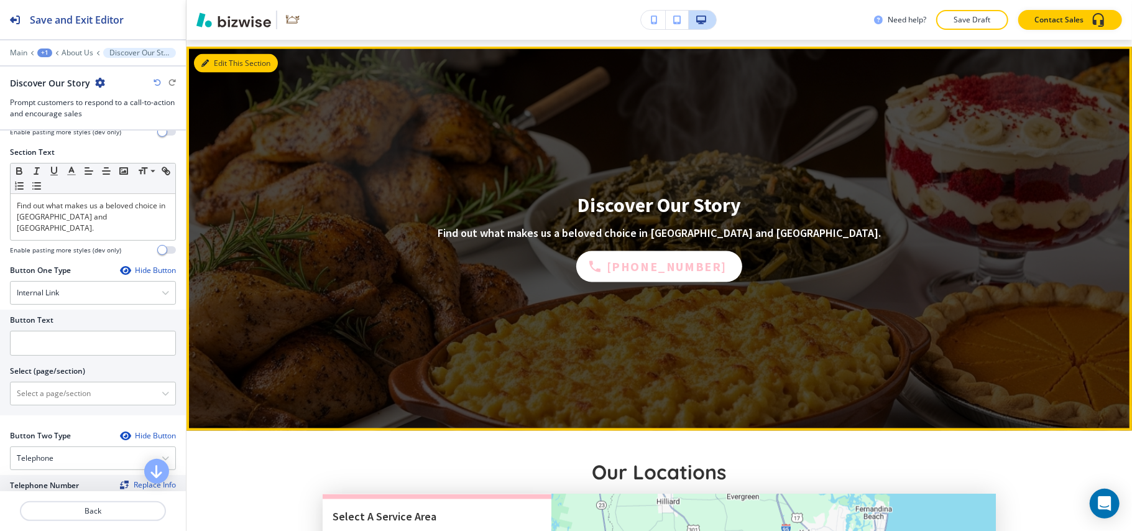
click at [214, 54] on button "Edit This Section" at bounding box center [236, 63] width 84 height 19
click at [220, 56] on button "Edit This Section" at bounding box center [236, 63] width 84 height 19
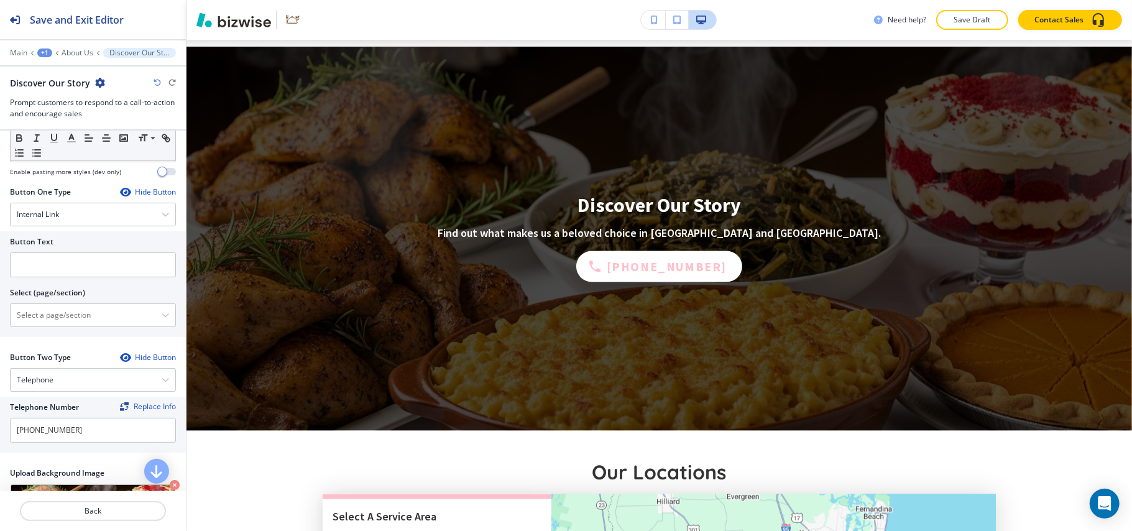
scroll to position [264, 0]
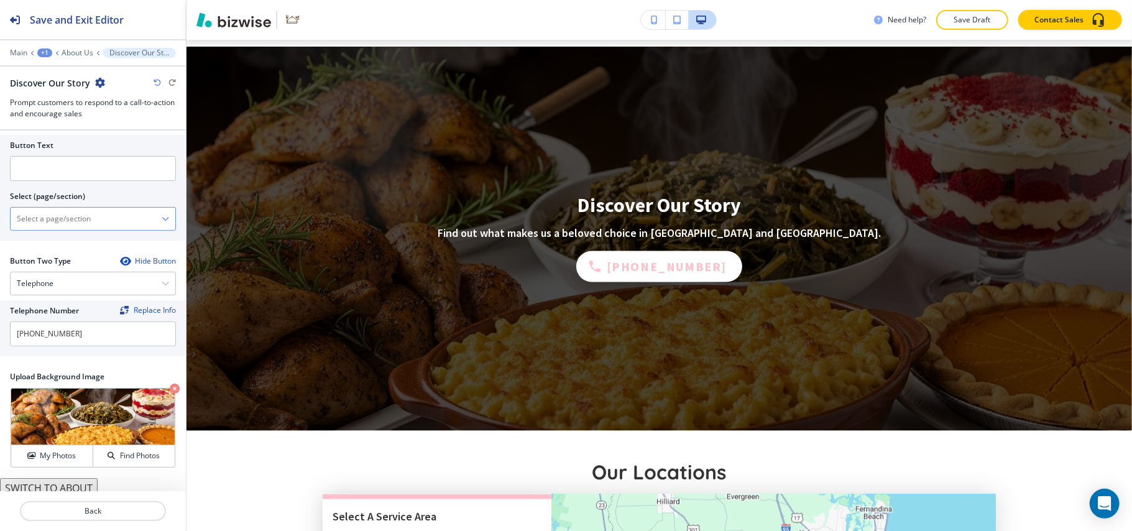
click at [93, 211] on \(page\/section\) "Manual Input" at bounding box center [86, 218] width 151 height 21
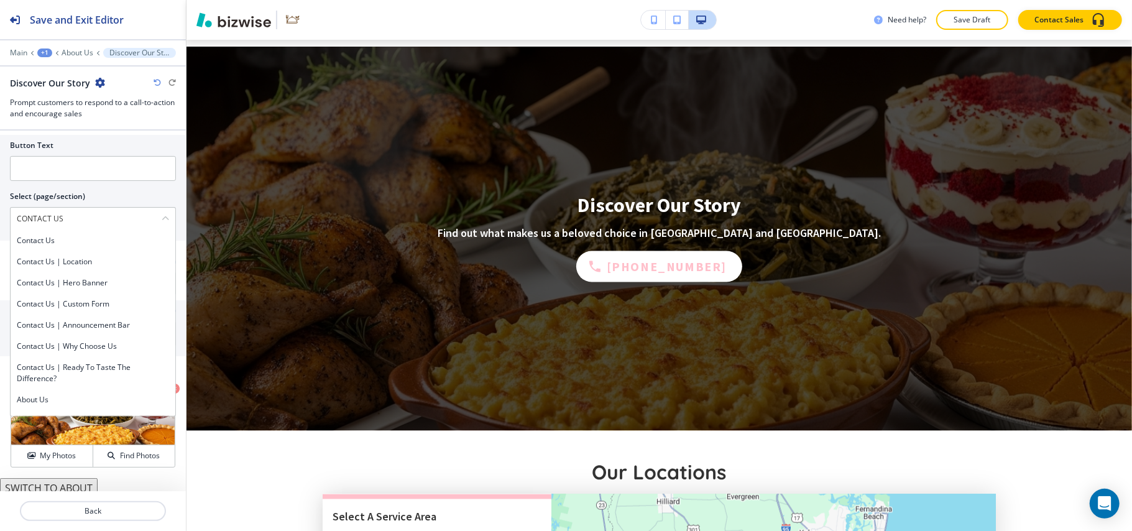
drag, startPoint x: 56, startPoint y: 237, endPoint x: 58, endPoint y: 230, distance: 7.1
click at [56, 237] on h4 "Contact Us" at bounding box center [93, 240] width 152 height 11
type \(page\/section\) "Contact Us"
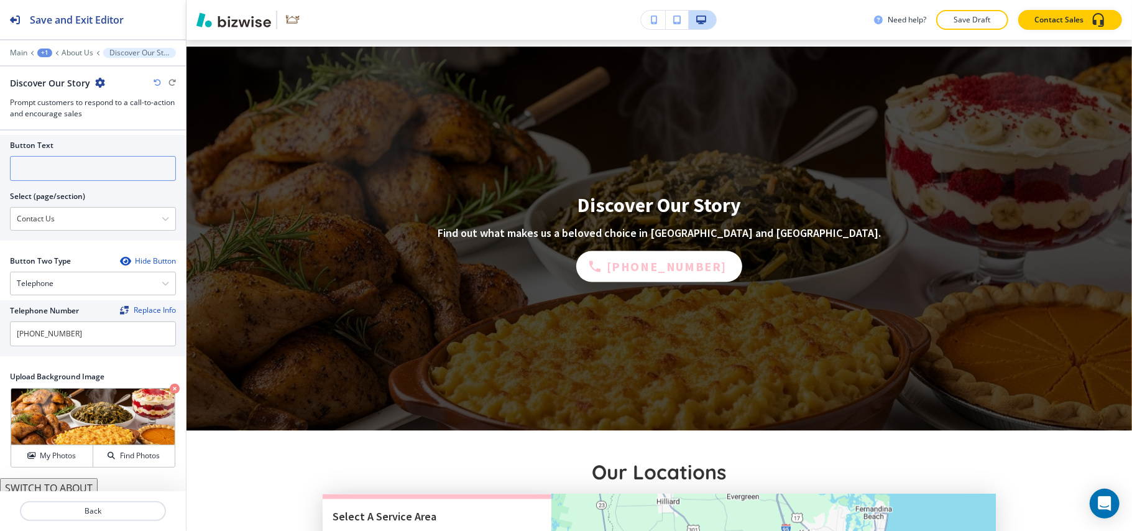
click at [70, 159] on input "text" at bounding box center [93, 168] width 166 height 25
paste input "CONTACT US"
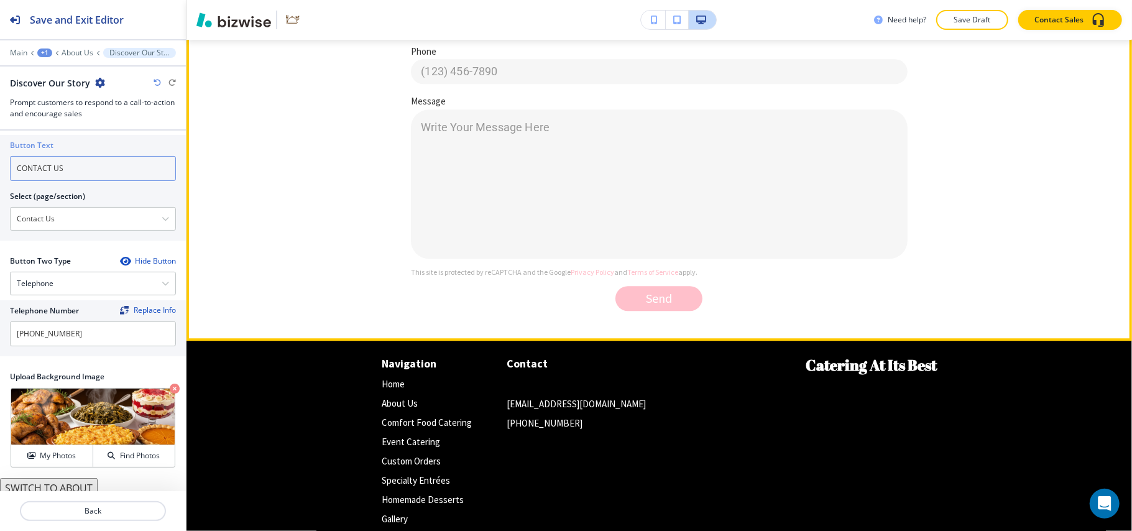
scroll to position [2447, 0]
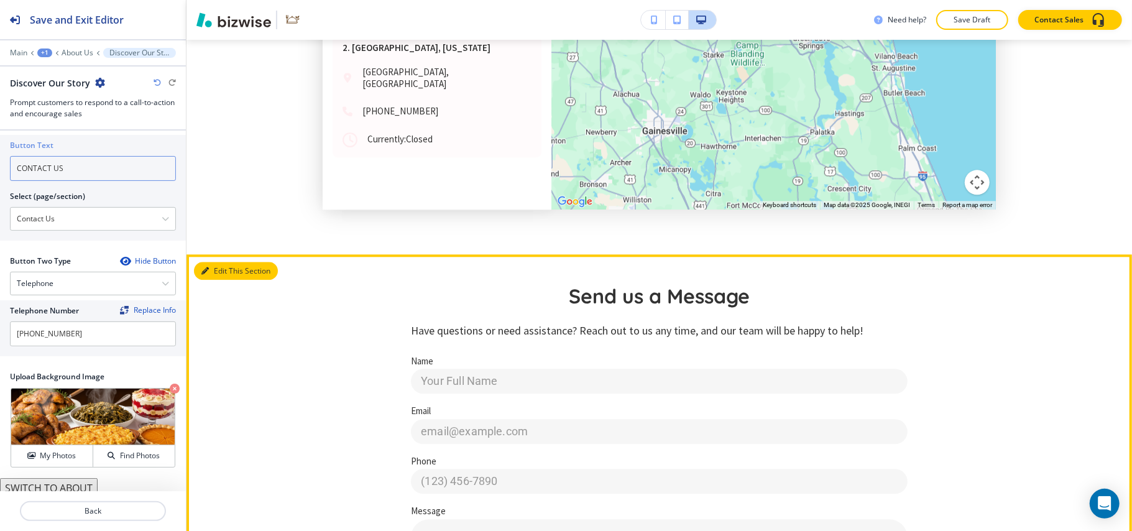
type input "CONTACT US"
click at [196, 265] on button "Edit This Section" at bounding box center [236, 271] width 84 height 19
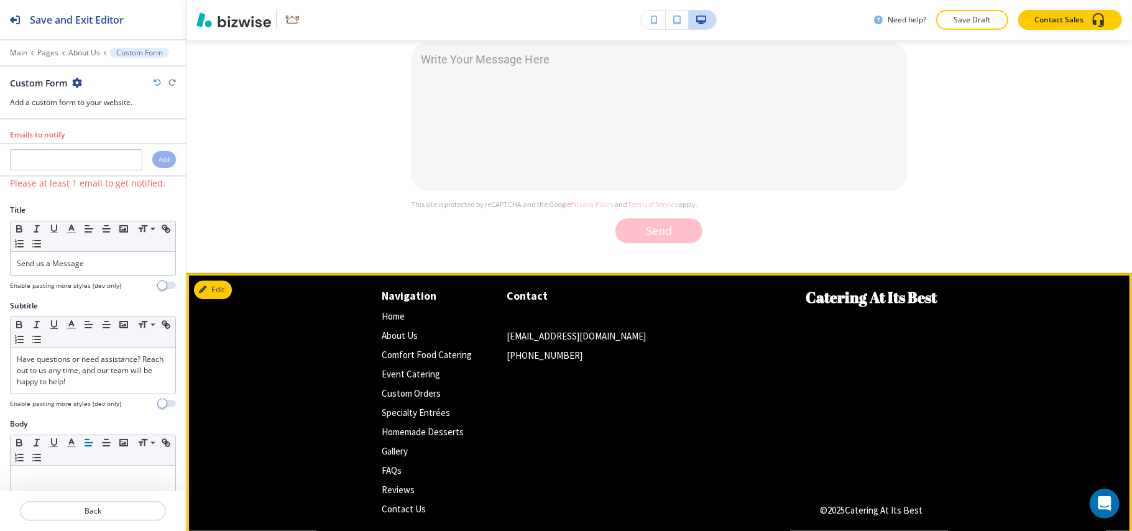
scroll to position [2520, 0]
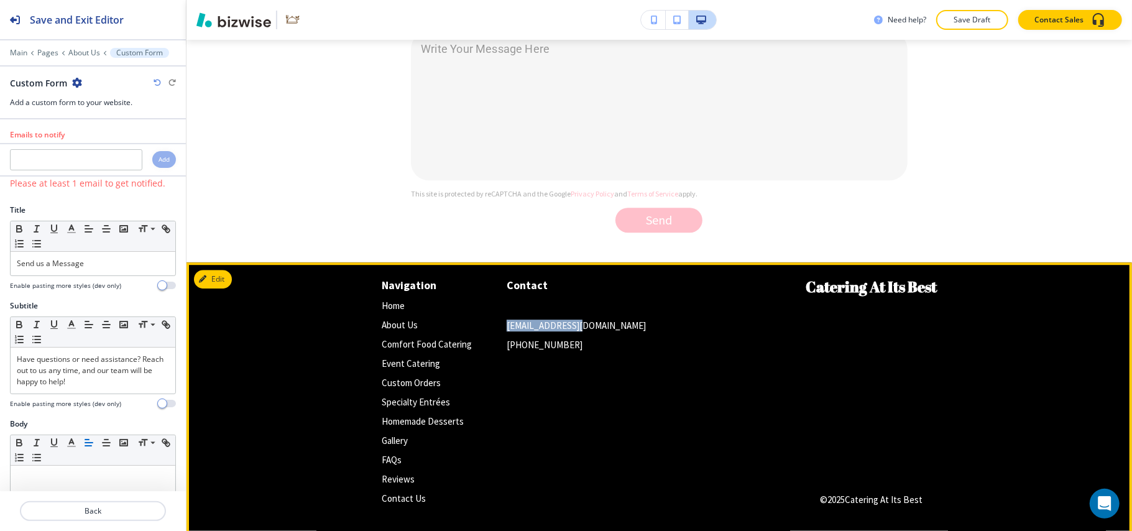
drag, startPoint x: 501, startPoint y: 321, endPoint x: 485, endPoint y: 322, distance: 15.6
click at [485, 322] on div "Navigation Home Home About Us About Us Comfort Food Catering Comfort Food Cater…" at bounding box center [594, 392] width 425 height 231
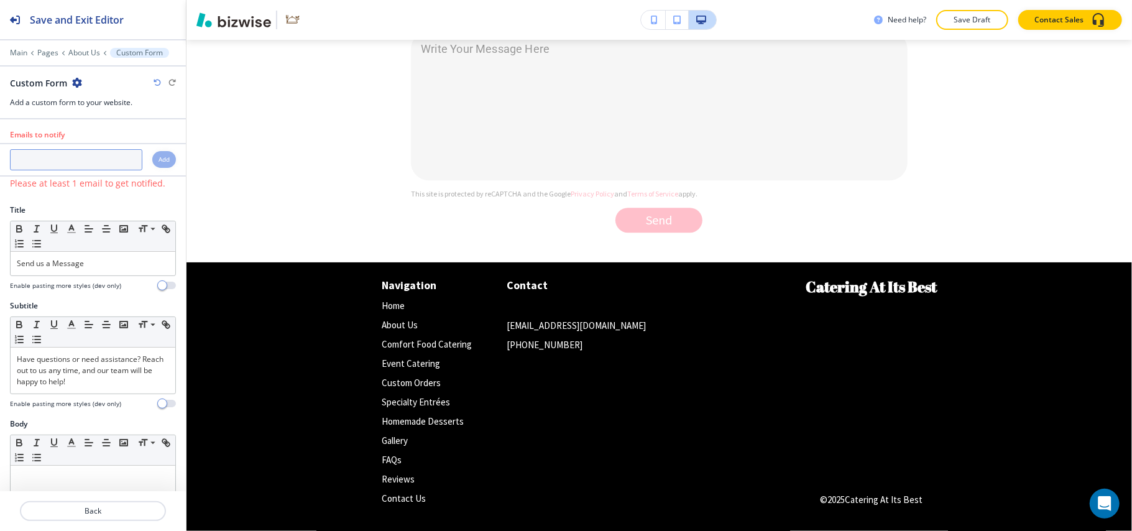
click at [93, 170] on input "text" at bounding box center [76, 159] width 132 height 21
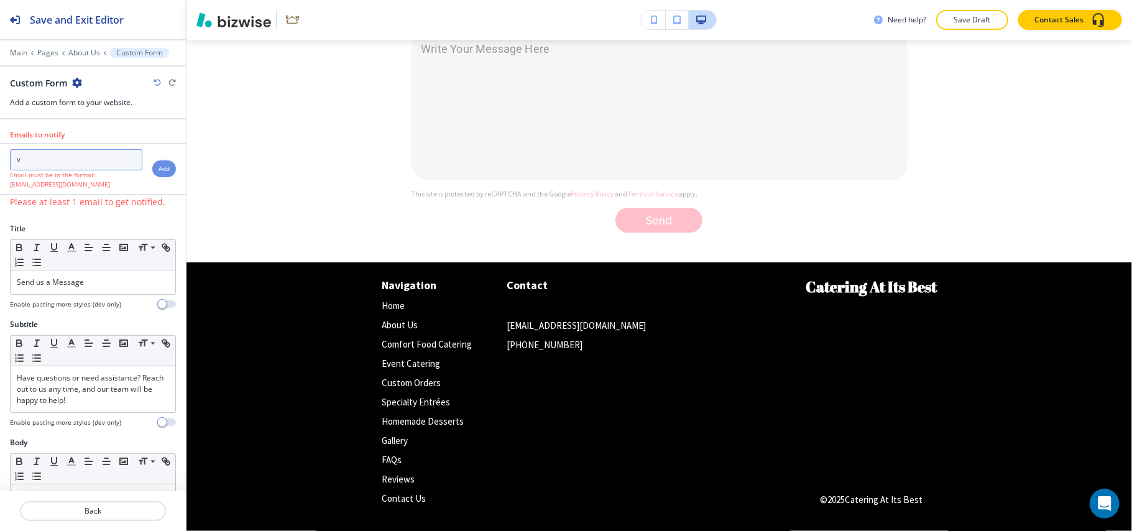
drag, startPoint x: 86, startPoint y: 167, endPoint x: 81, endPoint y: 172, distance: 7.0
click at [27, 167] on input "V" at bounding box center [76, 159] width 132 height 21
paste input "[EMAIL_ADDRESS][DOMAIN_NAME]"
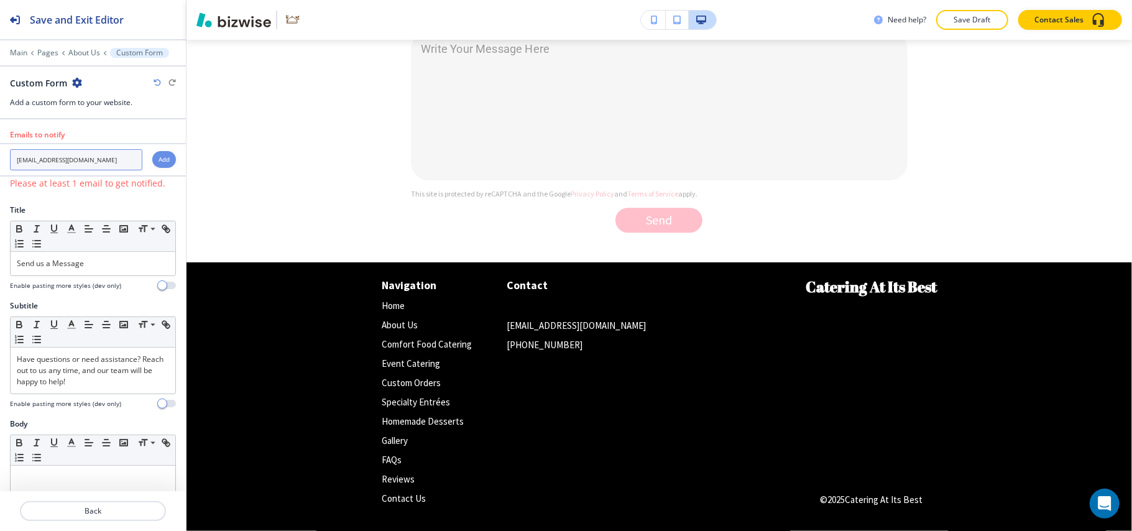
type input "[EMAIL_ADDRESS][DOMAIN_NAME]"
click at [159, 162] on h4 "Add" at bounding box center [164, 159] width 11 height 9
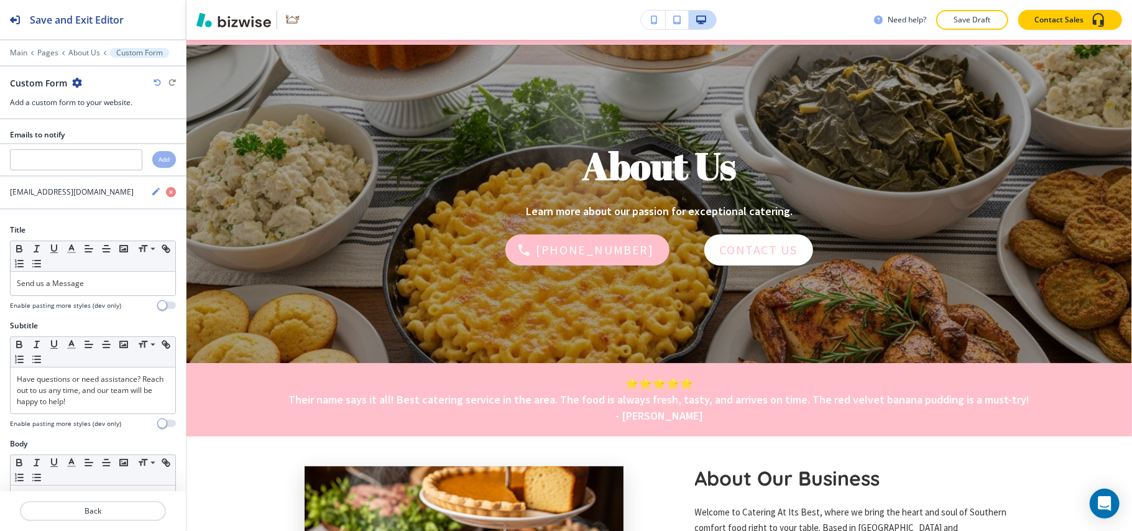
scroll to position [0, 0]
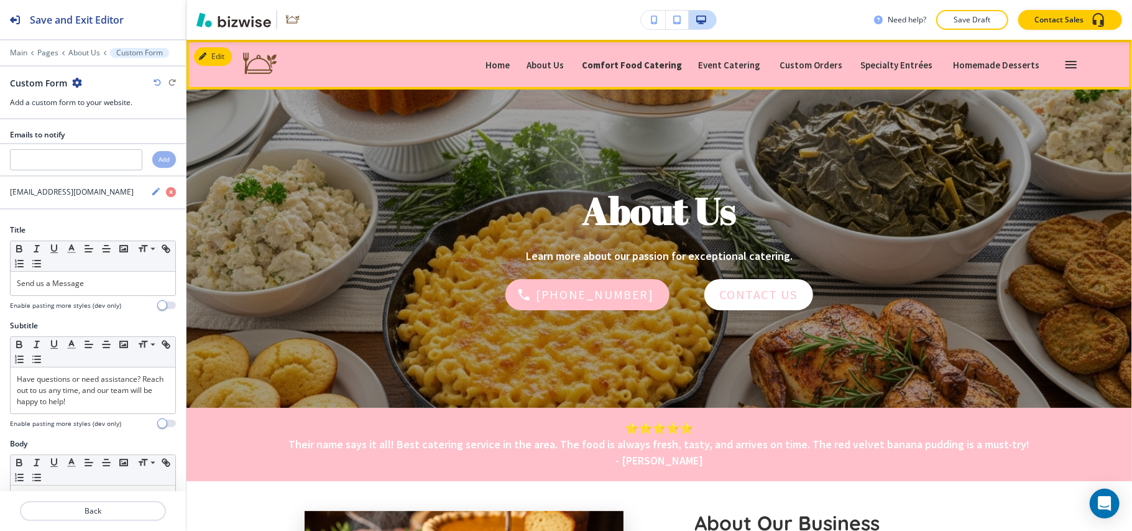
click at [627, 65] on p "Comfort Food Catering" at bounding box center [632, 64] width 100 height 9
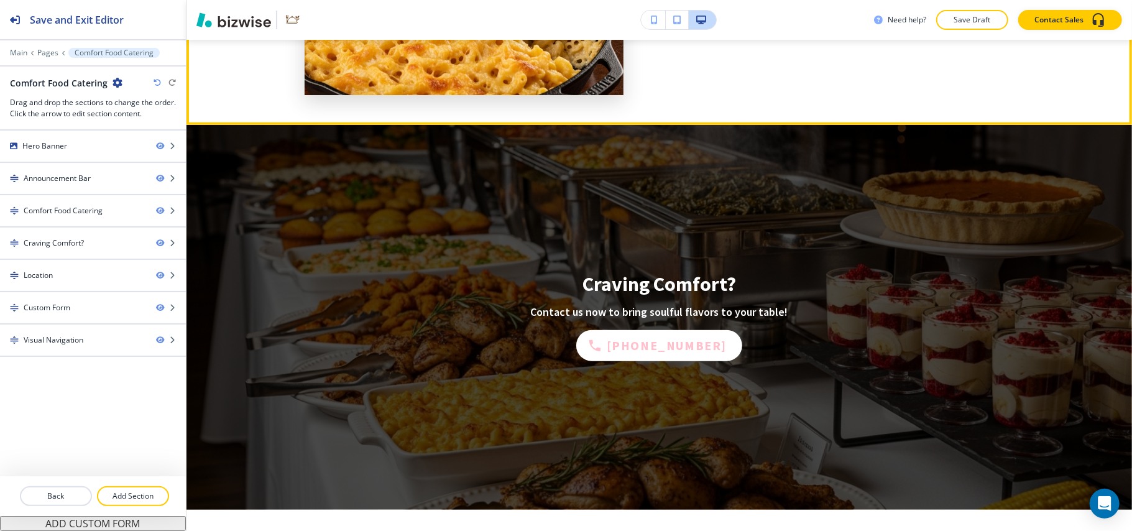
scroll to position [746, 0]
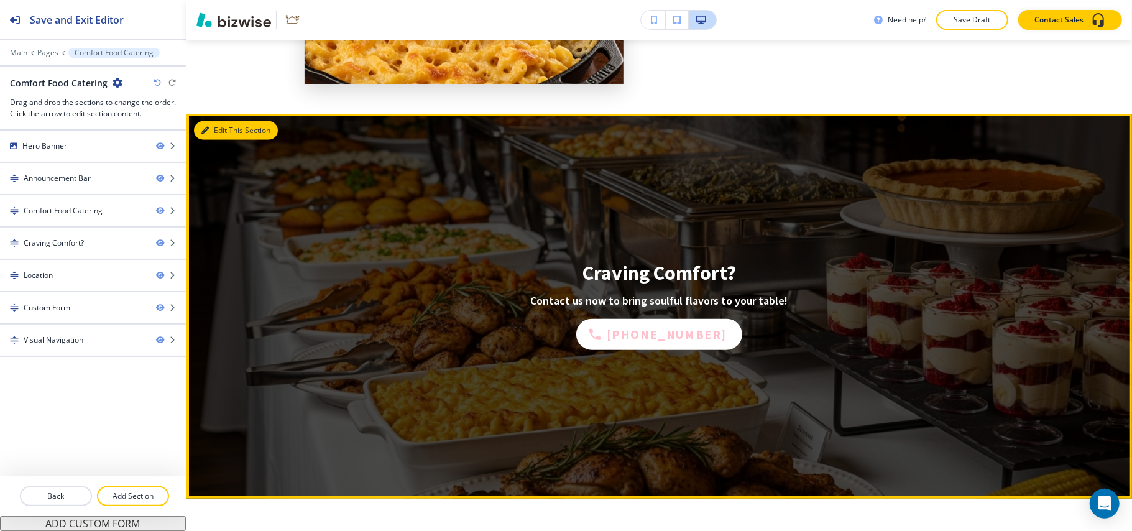
click at [220, 126] on button "Edit This Section" at bounding box center [236, 130] width 84 height 19
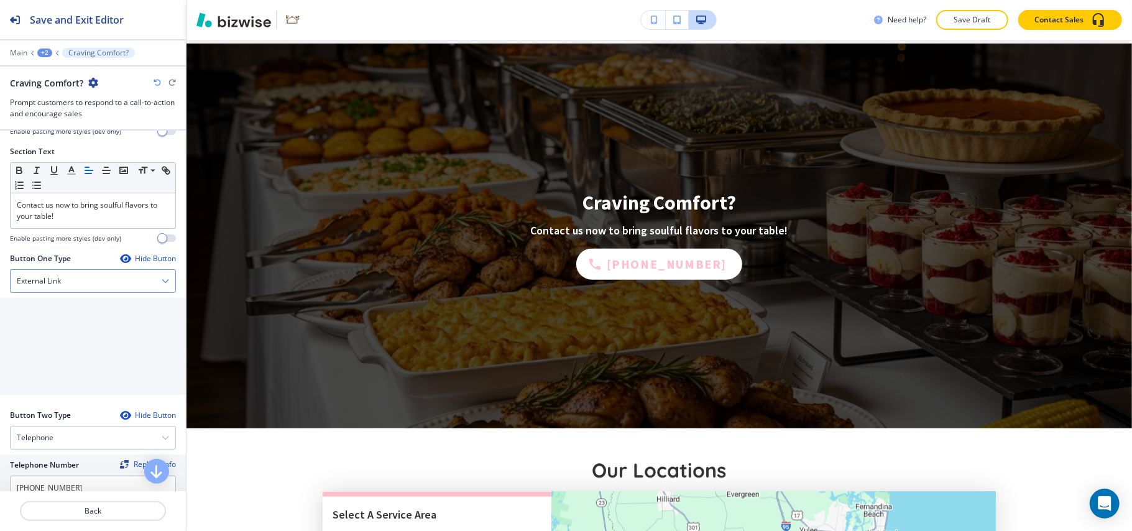
scroll to position [83, 0]
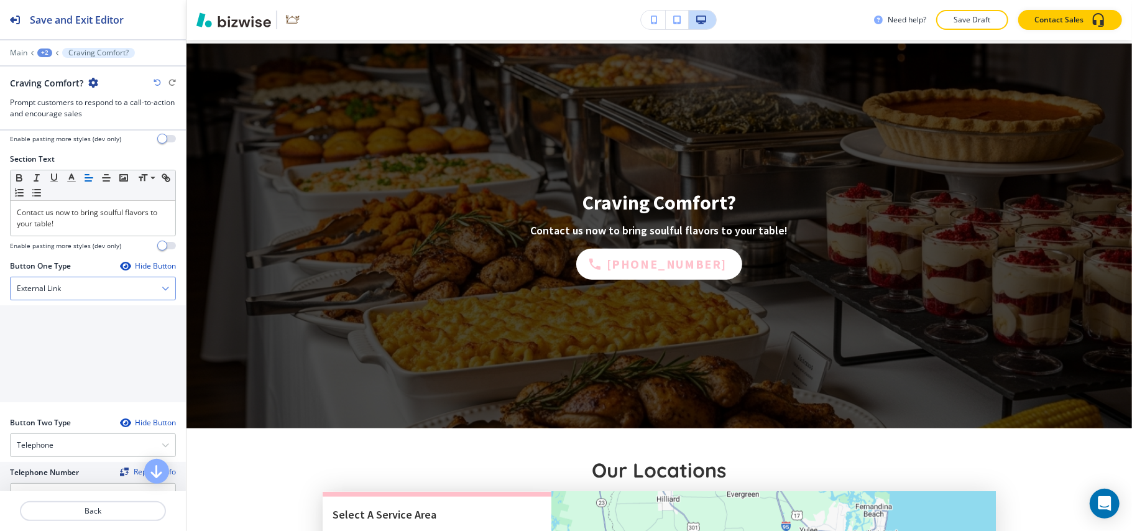
click at [72, 288] on div "External Link" at bounding box center [93, 288] width 165 height 22
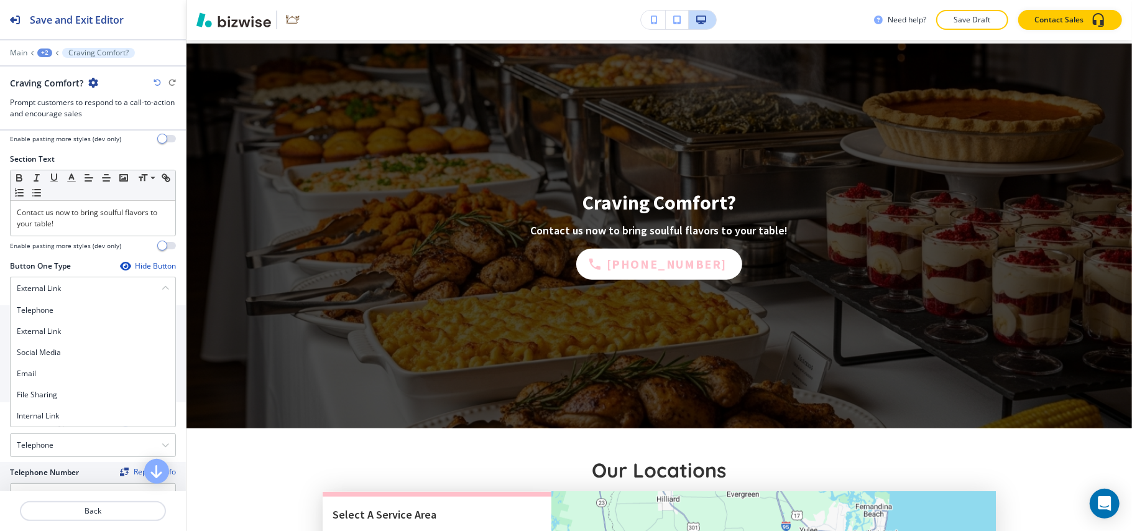
click at [62, 420] on h4 "Internal Link" at bounding box center [93, 415] width 152 height 11
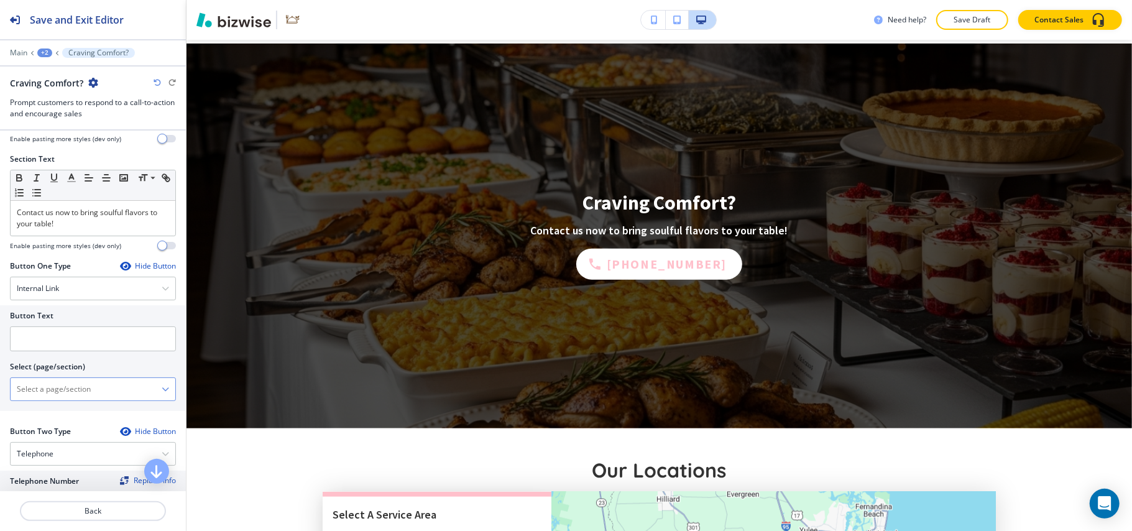
click at [73, 379] on div "Home Home | Hero Banner Home | About Our Business Home | Services List Home | S…" at bounding box center [93, 389] width 166 height 24
click at [60, 391] on \(page\/section\) "Manual Input" at bounding box center [86, 389] width 151 height 21
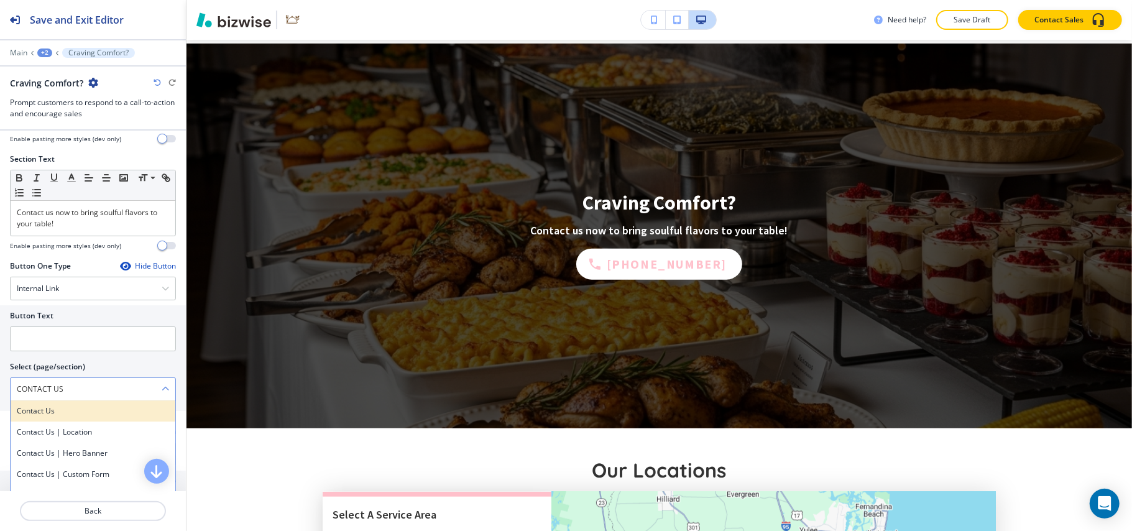
click at [67, 411] on h4 "Contact Us" at bounding box center [93, 410] width 152 height 11
type \(page\/section\) "Contact Us"
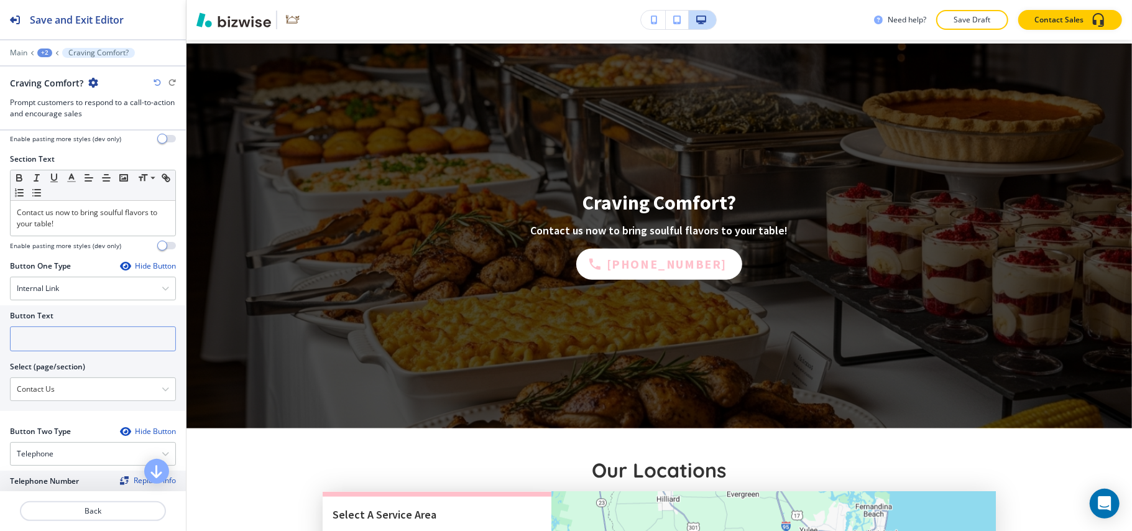
click at [57, 348] on input "text" at bounding box center [93, 338] width 166 height 25
paste input "CONTACT US"
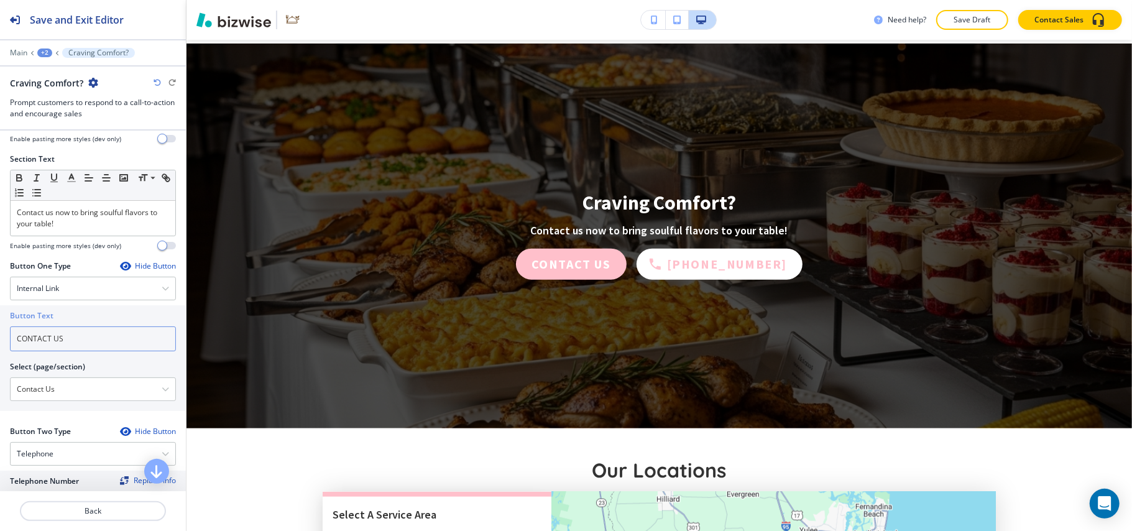
type input "CONTACT US"
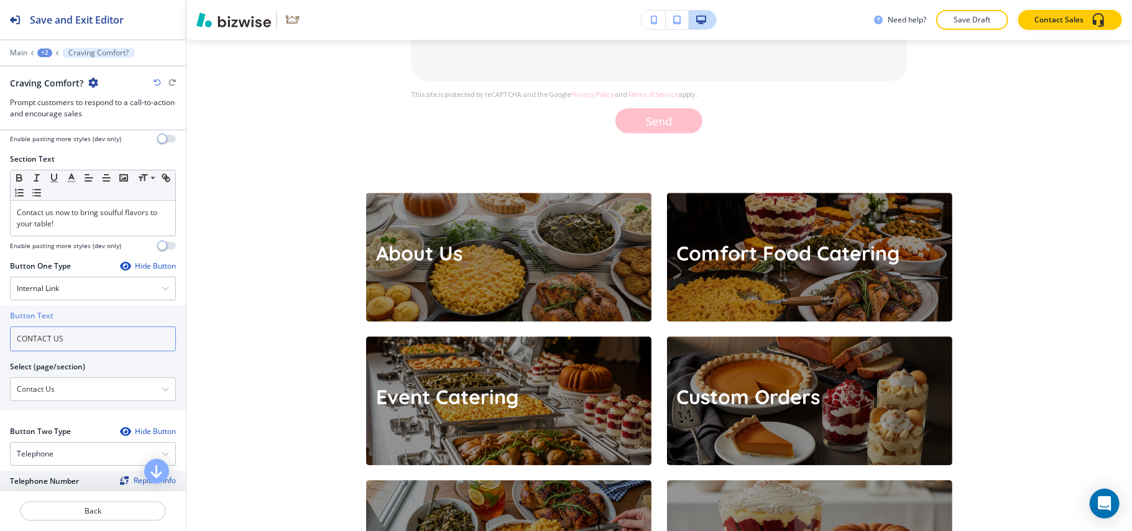
scroll to position [2034, 0]
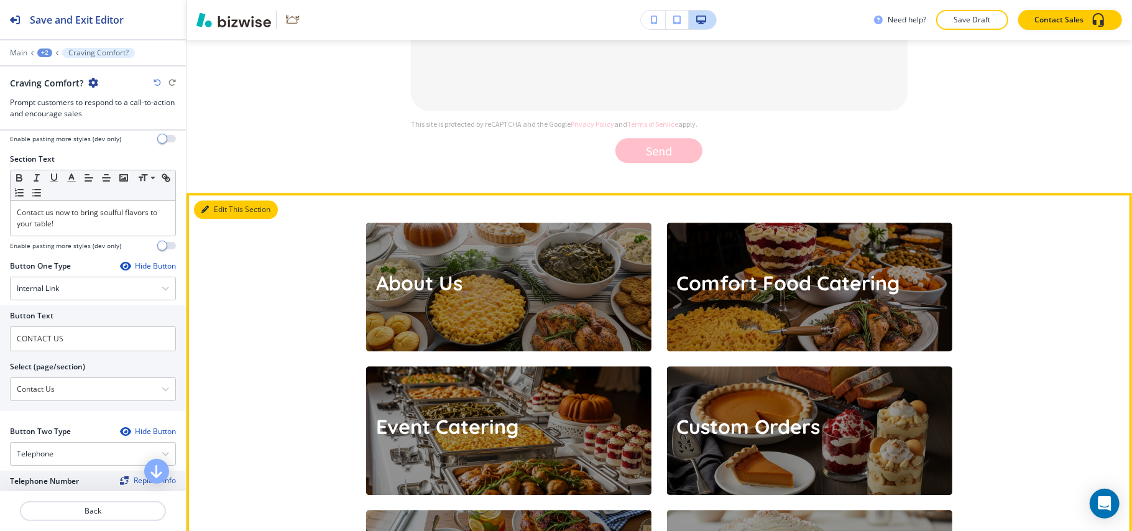
click at [220, 202] on button "Edit This Section" at bounding box center [236, 209] width 84 height 19
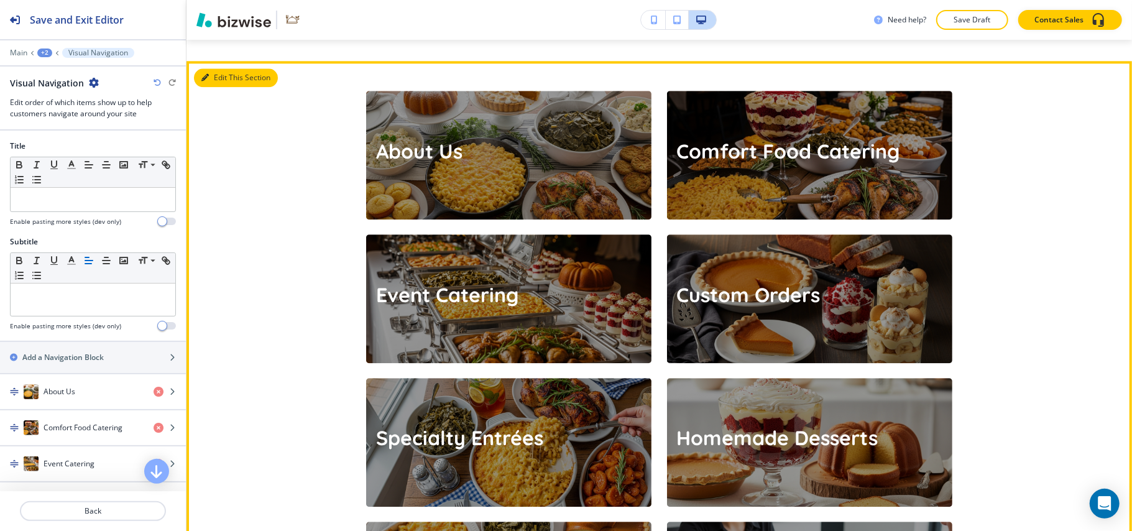
scroll to position [2184, 0]
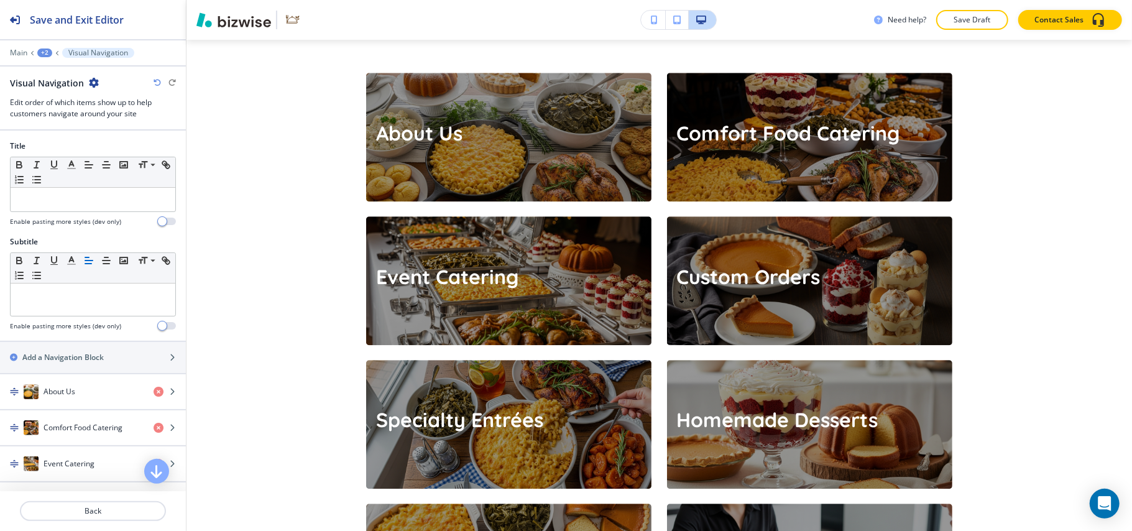
click at [93, 80] on icon "button" at bounding box center [94, 83] width 10 height 10
click at [127, 153] on p "Delete Section" at bounding box center [127, 148] width 63 height 11
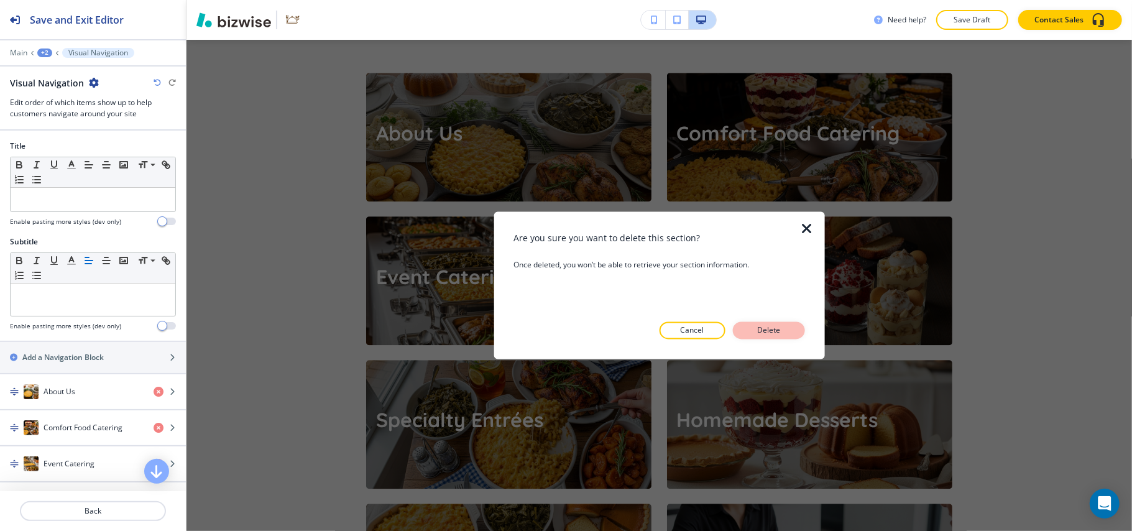
click at [766, 324] on button "Delete" at bounding box center [769, 330] width 72 height 17
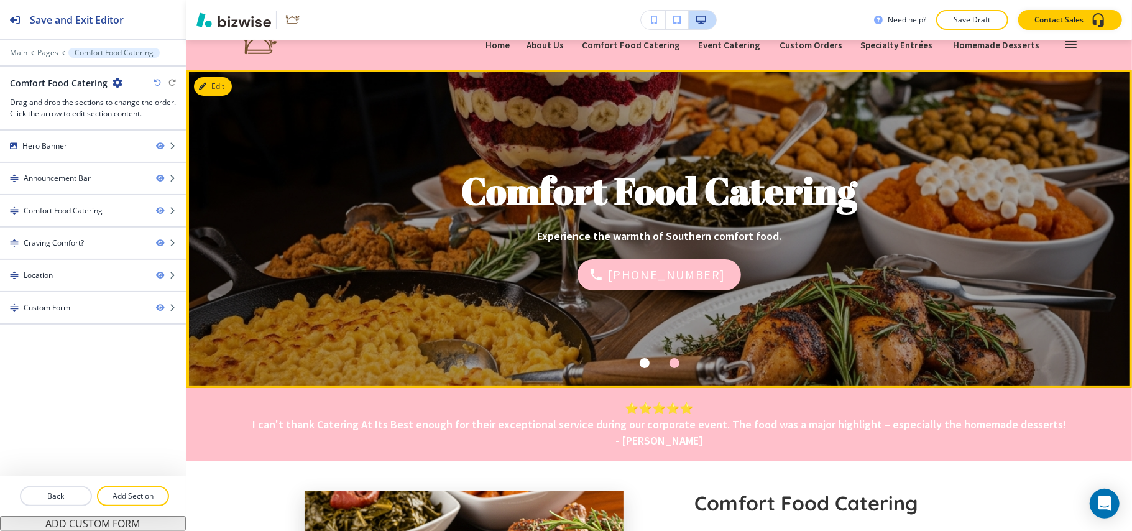
scroll to position [0, 0]
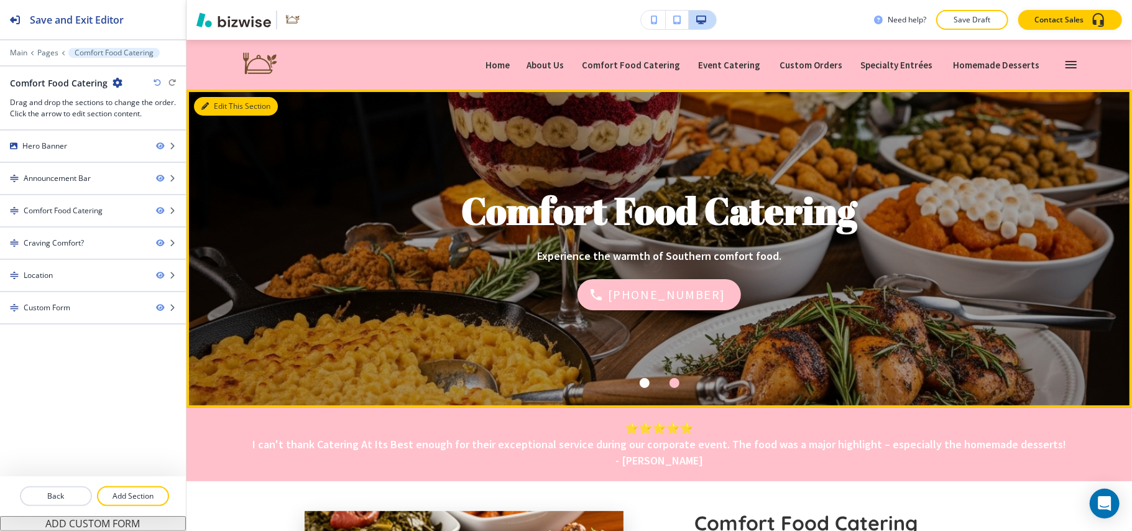
click at [230, 107] on button "Edit This Section" at bounding box center [236, 106] width 84 height 19
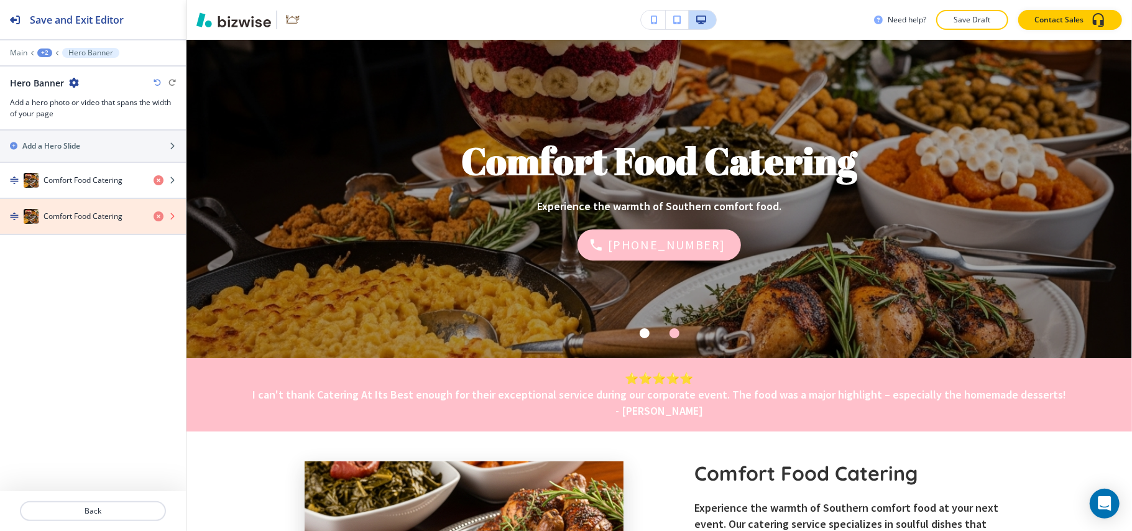
click at [162, 214] on icon "button" at bounding box center [159, 216] width 10 height 10
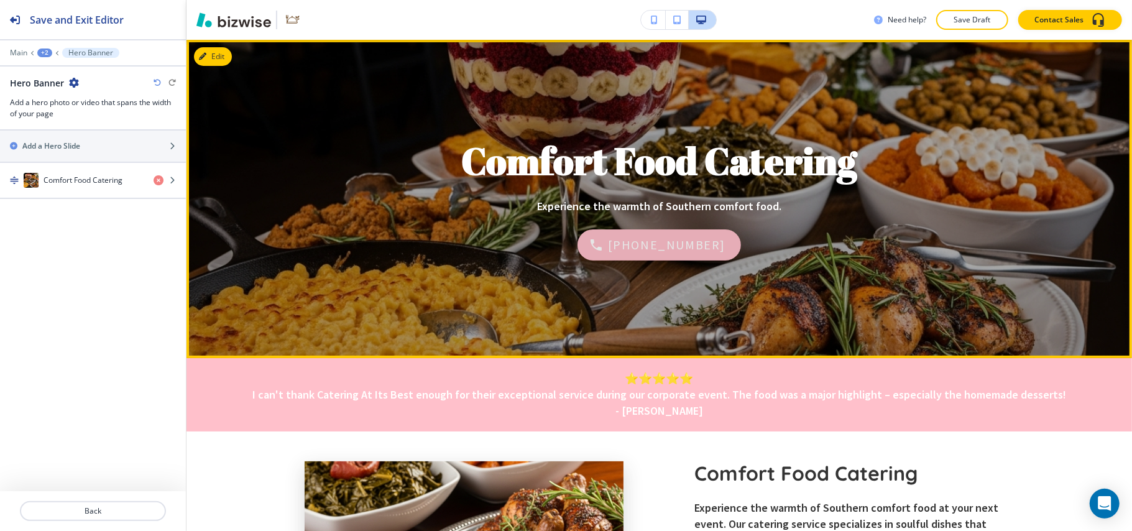
scroll to position [0, 0]
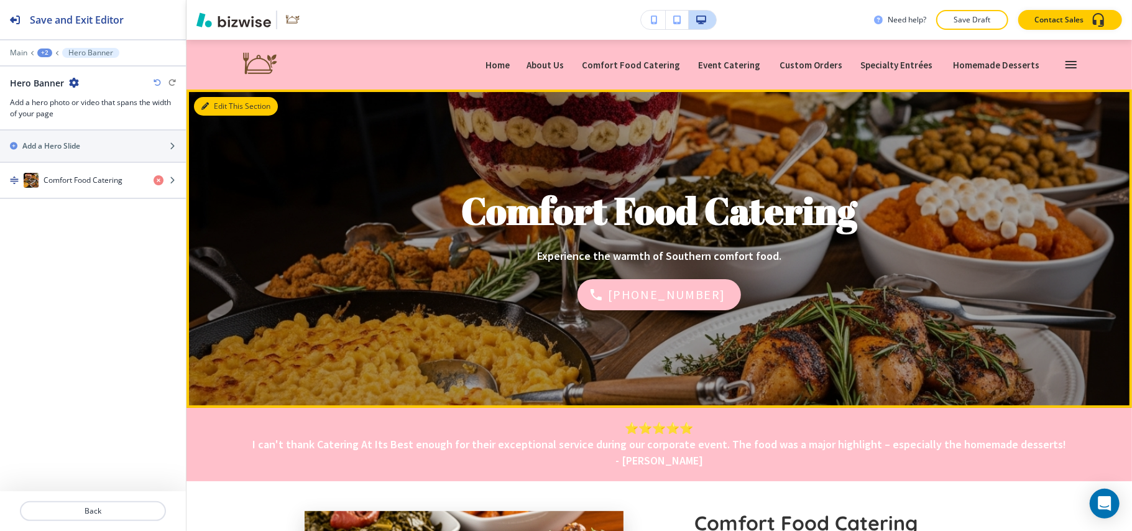
click at [224, 103] on button "Edit This Section" at bounding box center [236, 106] width 84 height 19
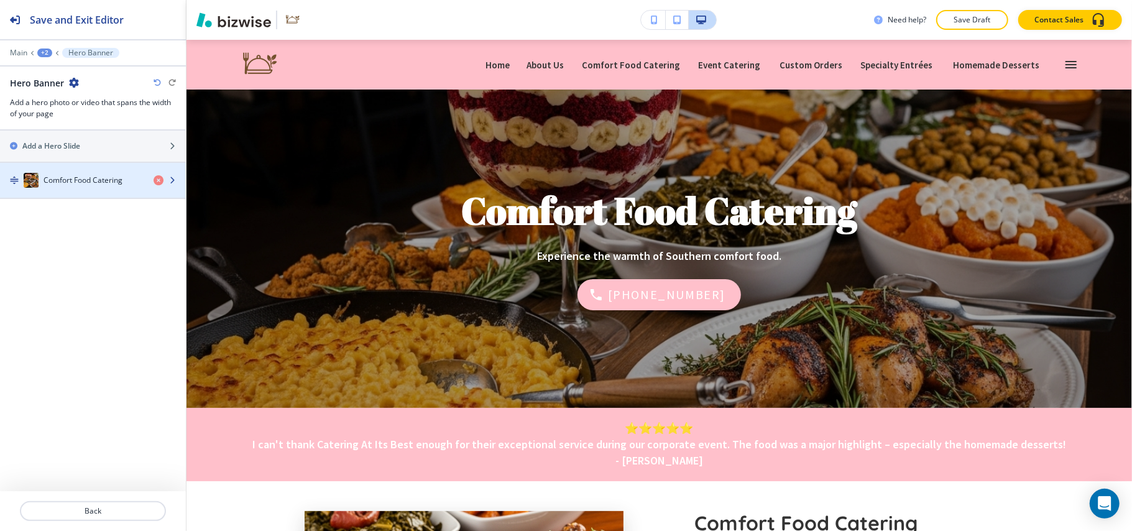
click at [68, 180] on h4 "Comfort Food Catering" at bounding box center [83, 180] width 79 height 11
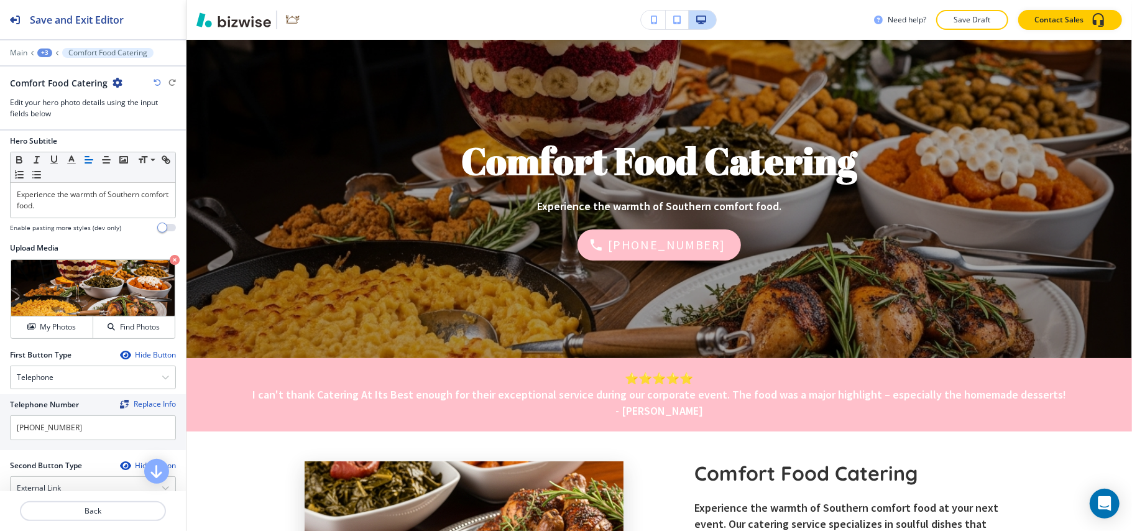
scroll to position [235, 0]
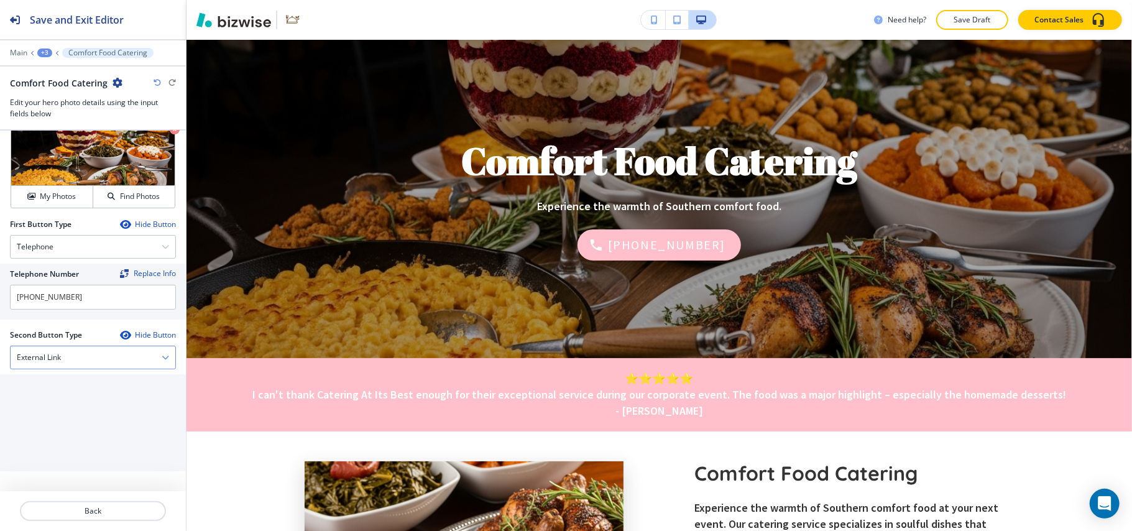
click at [50, 366] on div "External Link" at bounding box center [93, 357] width 165 height 22
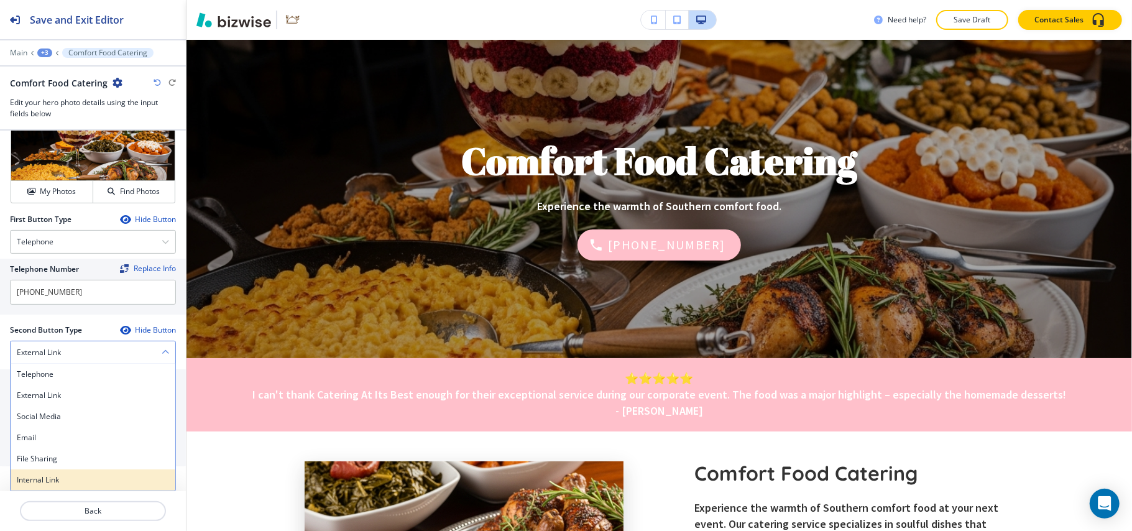
click at [46, 482] on h4 "Internal Link" at bounding box center [93, 479] width 152 height 11
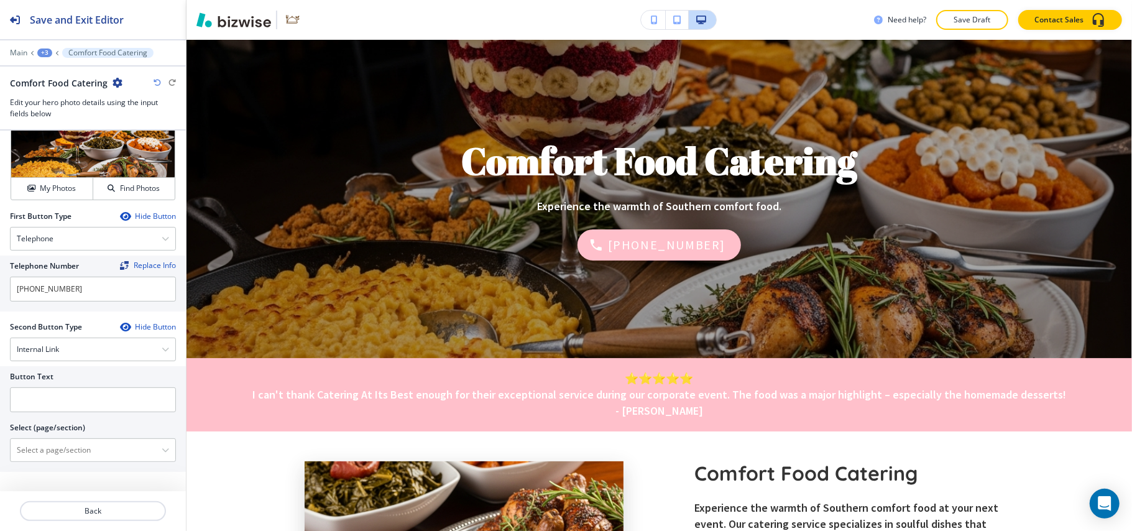
scroll to position [239, 0]
drag, startPoint x: 67, startPoint y: 461, endPoint x: 80, endPoint y: 446, distance: 20.3
click at [67, 461] on \(page\/section\) "Manual Input" at bounding box center [86, 449] width 151 height 21
click at [46, 476] on h4 "Contact Us" at bounding box center [93, 471] width 152 height 11
type \(page\/section\) "Contact Us"
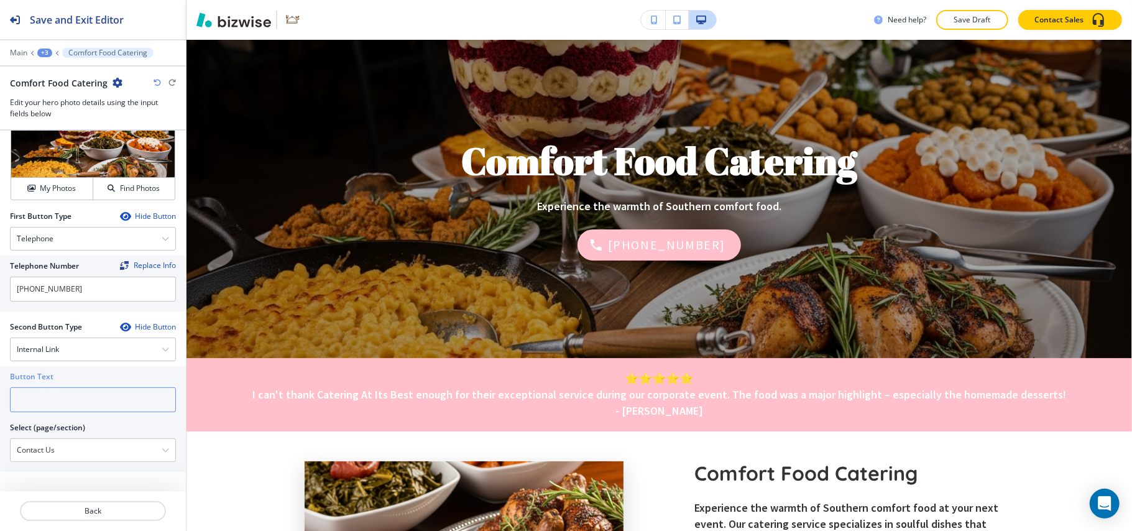
click at [68, 403] on input "text" at bounding box center [93, 399] width 166 height 25
paste input "CONTACT US"
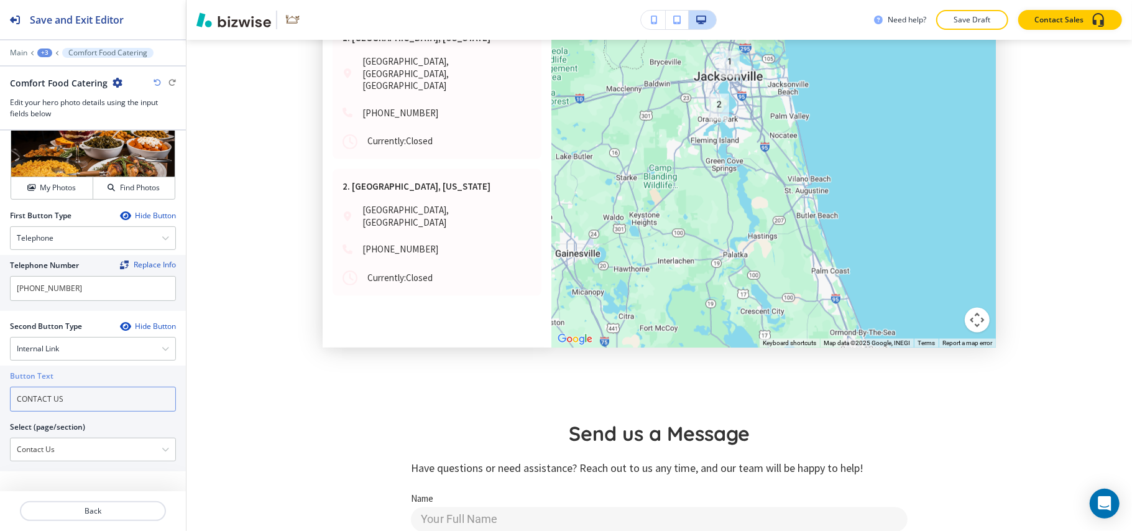
scroll to position [1400, 0]
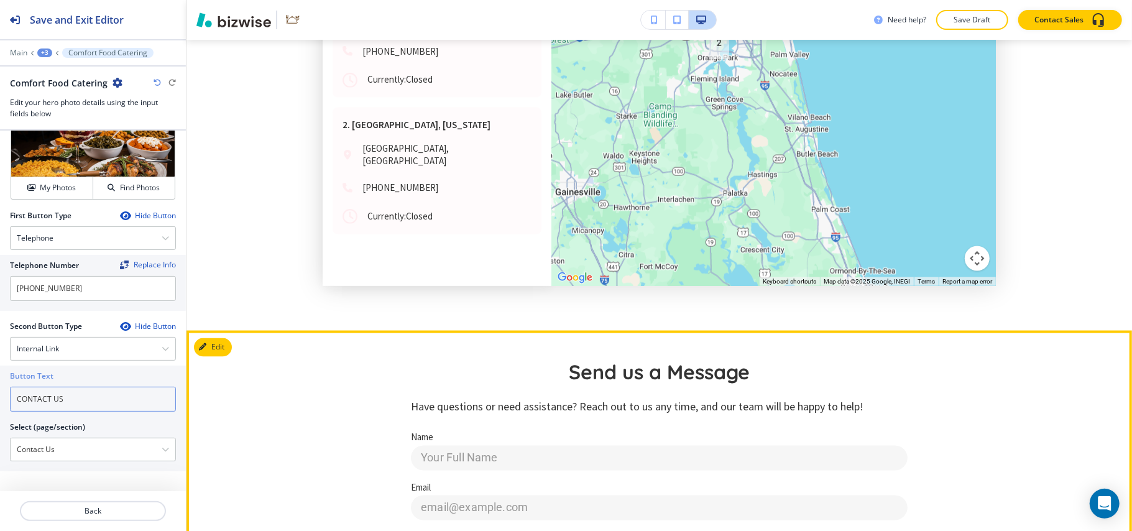
type input "CONTACT US"
click at [205, 338] on button "Edit This Section" at bounding box center [236, 347] width 84 height 19
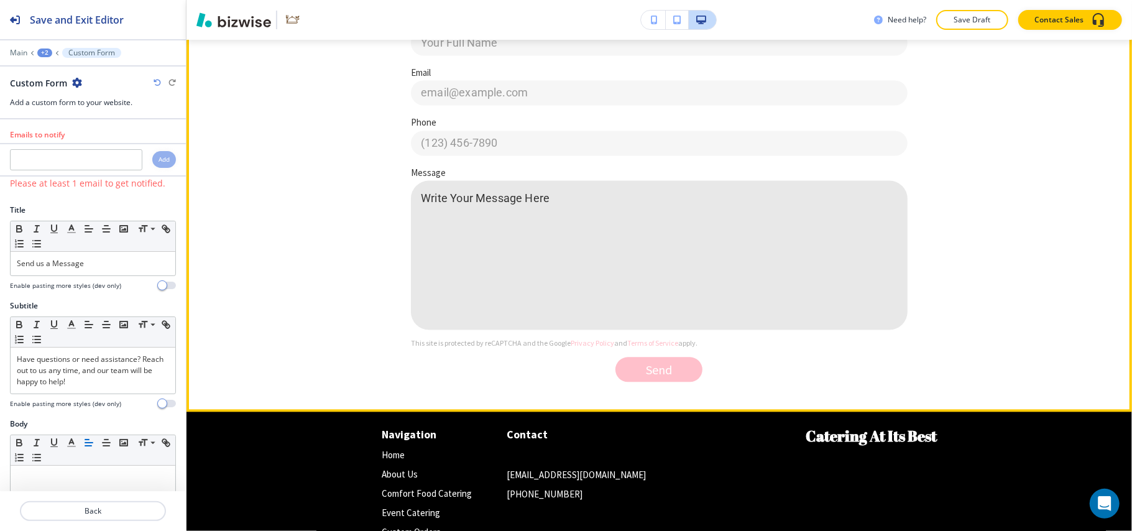
scroll to position [1967, 0]
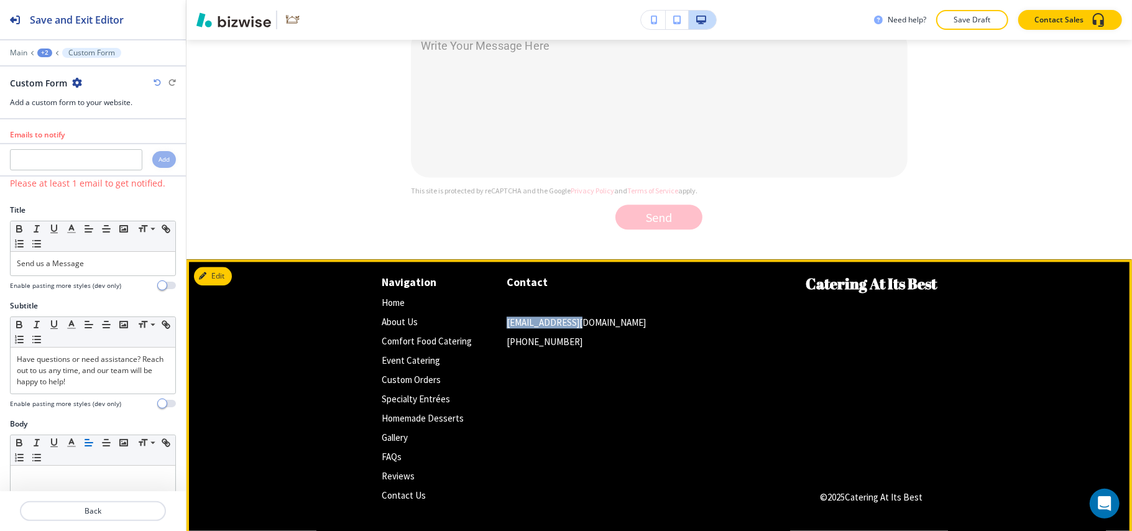
drag, startPoint x: 585, startPoint y: 316, endPoint x: 530, endPoint y: 318, distance: 54.7
click at [490, 314] on div "Navigation Home Home About Us About Us Comfort Food Catering Comfort Food Cater…" at bounding box center [594, 389] width 425 height 231
copy p "[EMAIL_ADDRESS][DOMAIN_NAME]"
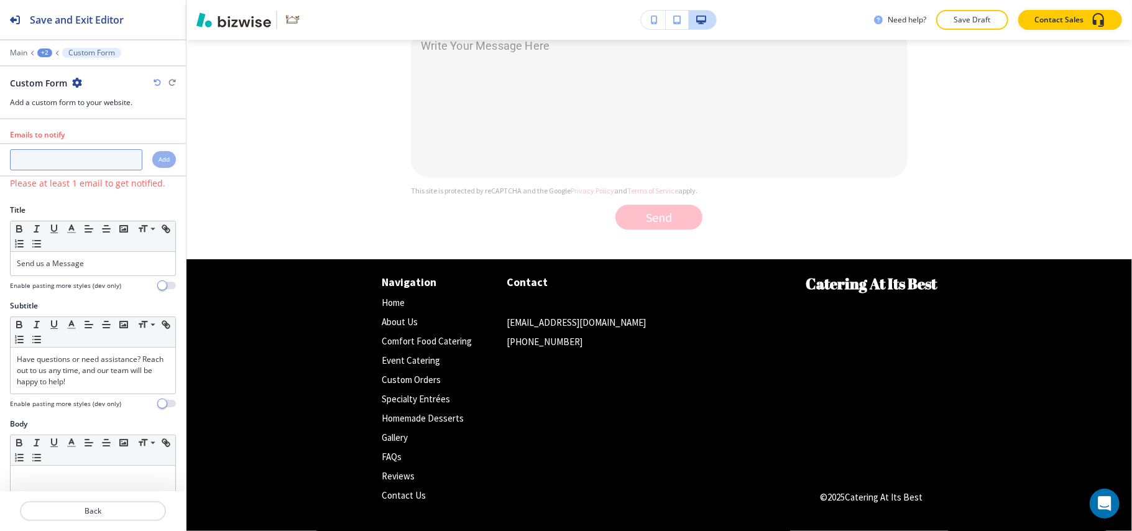
paste input "[EMAIL_ADDRESS][DOMAIN_NAME]"
type input "[EMAIL_ADDRESS][DOMAIN_NAME]"
click at [159, 162] on h4 "Add" at bounding box center [164, 159] width 11 height 9
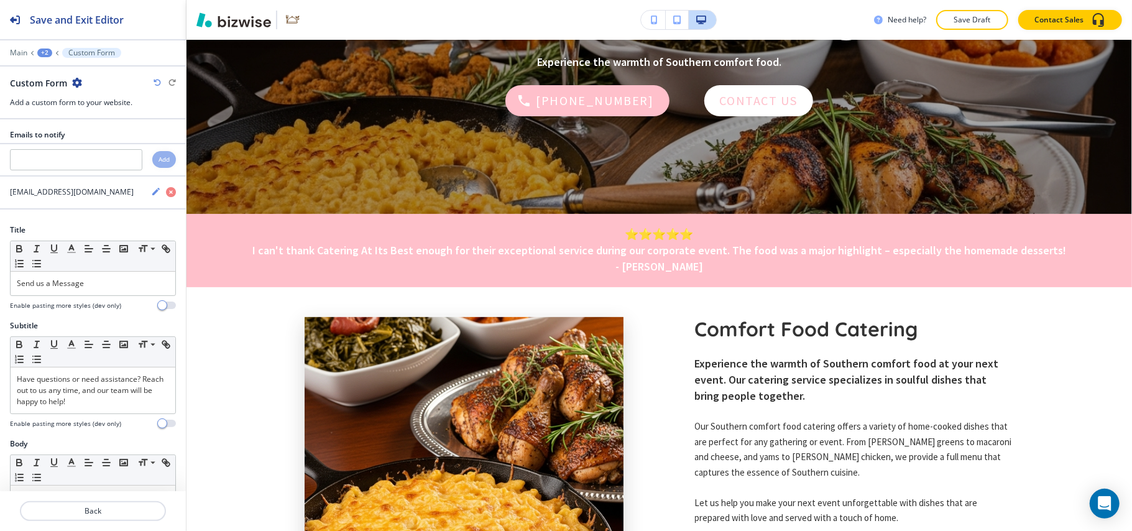
scroll to position [0, 0]
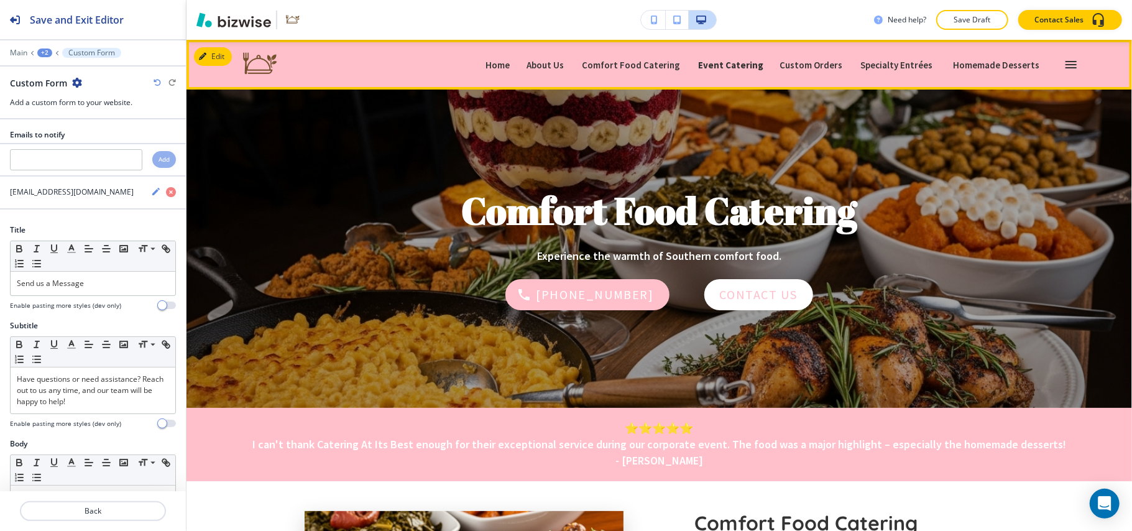
click at [763, 63] on link "Event Catering Event Catering" at bounding box center [730, 65] width 67 height 20
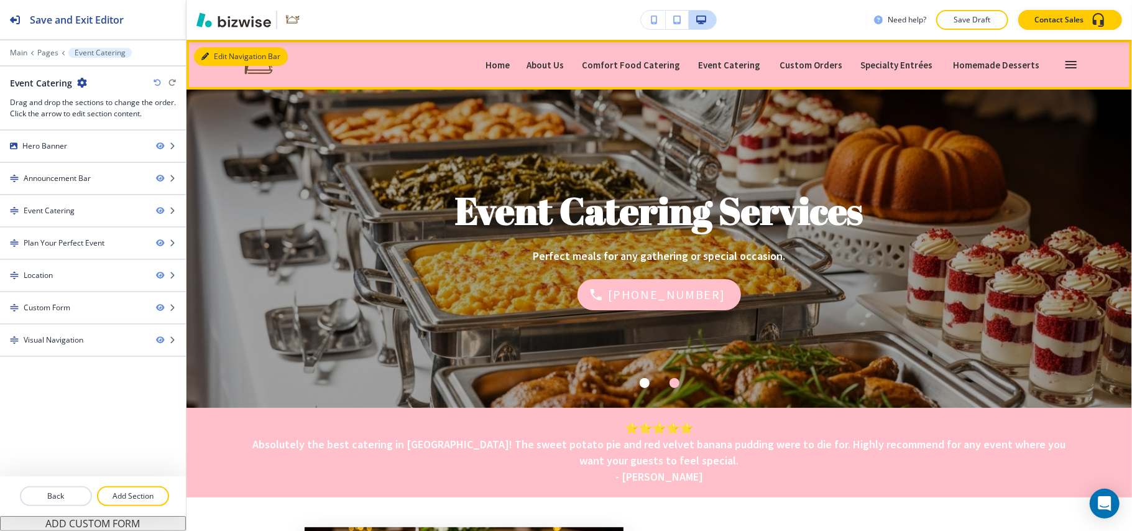
click at [205, 48] on button "Edit Navigation Bar" at bounding box center [241, 56] width 94 height 19
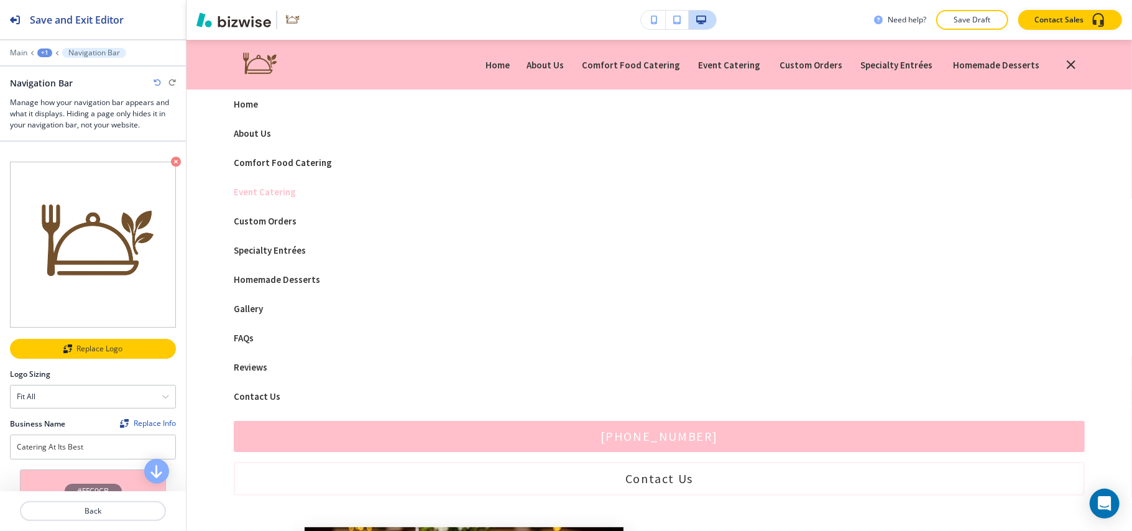
scroll to position [331, 0]
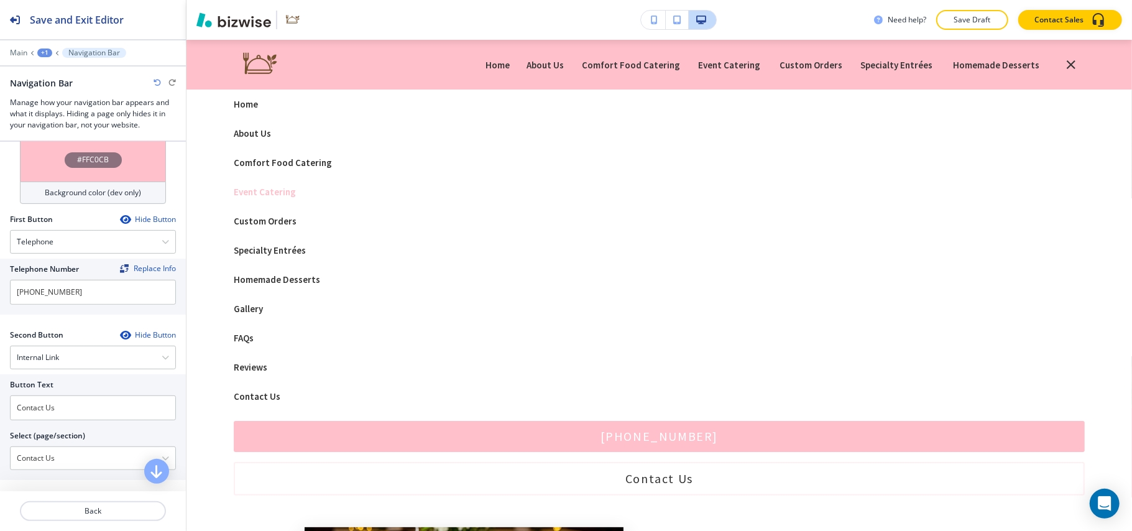
click at [40, 162] on div "#FFC0CB" at bounding box center [93, 160] width 146 height 44
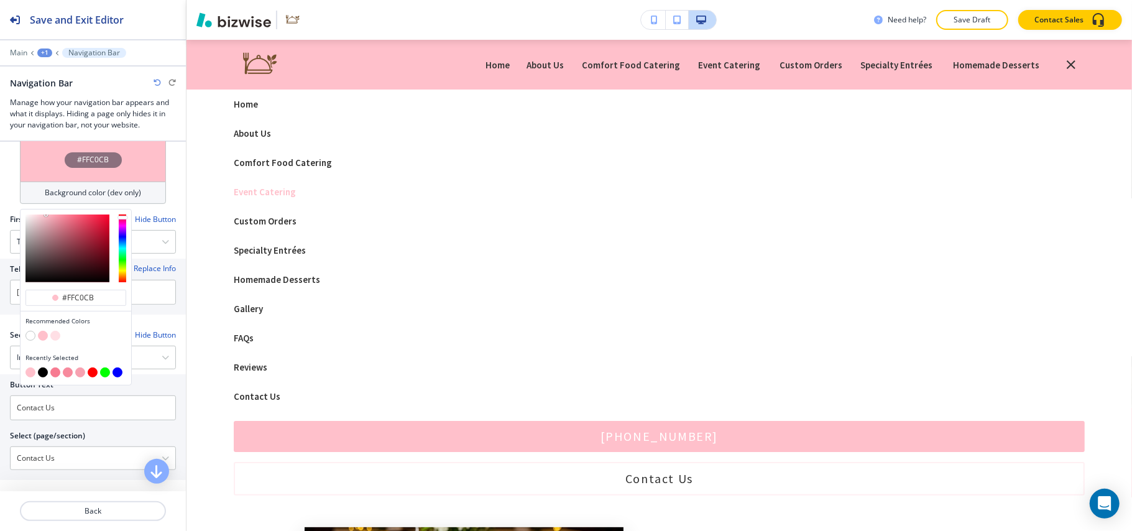
click at [29, 331] on button "button" at bounding box center [30, 336] width 10 height 10
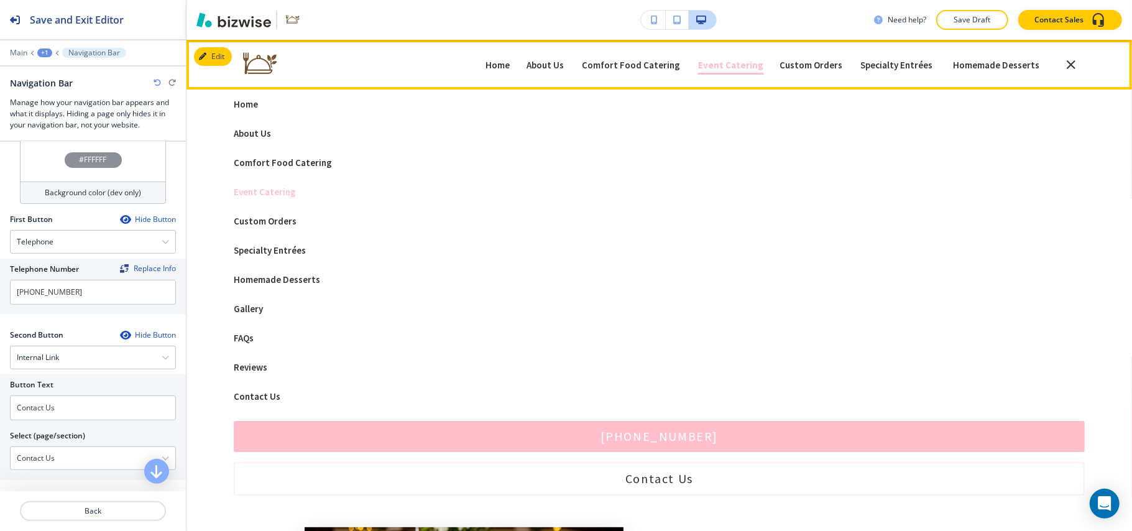
click at [749, 61] on p "Event Catering" at bounding box center [730, 64] width 65 height 9
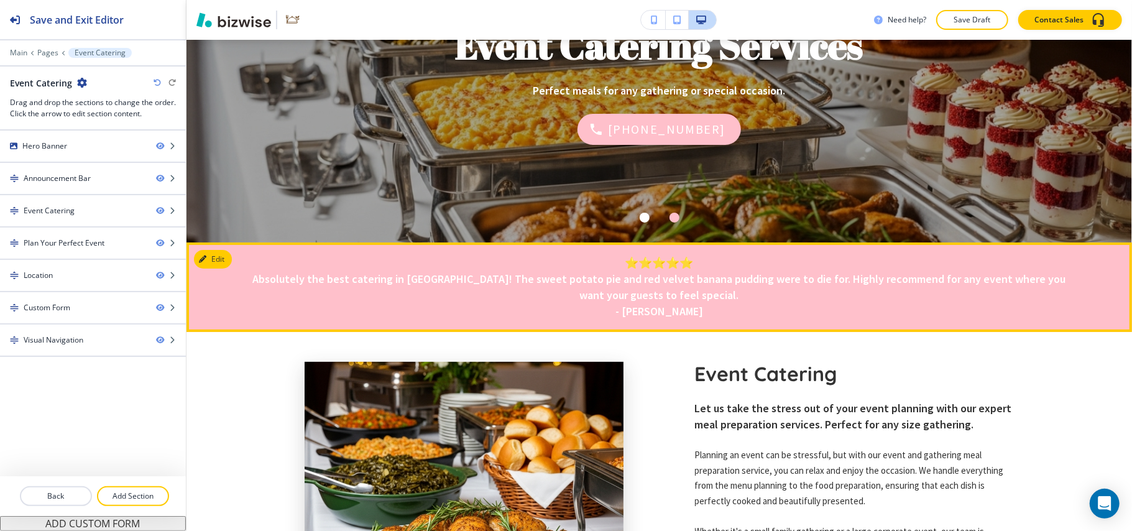
scroll to position [0, 0]
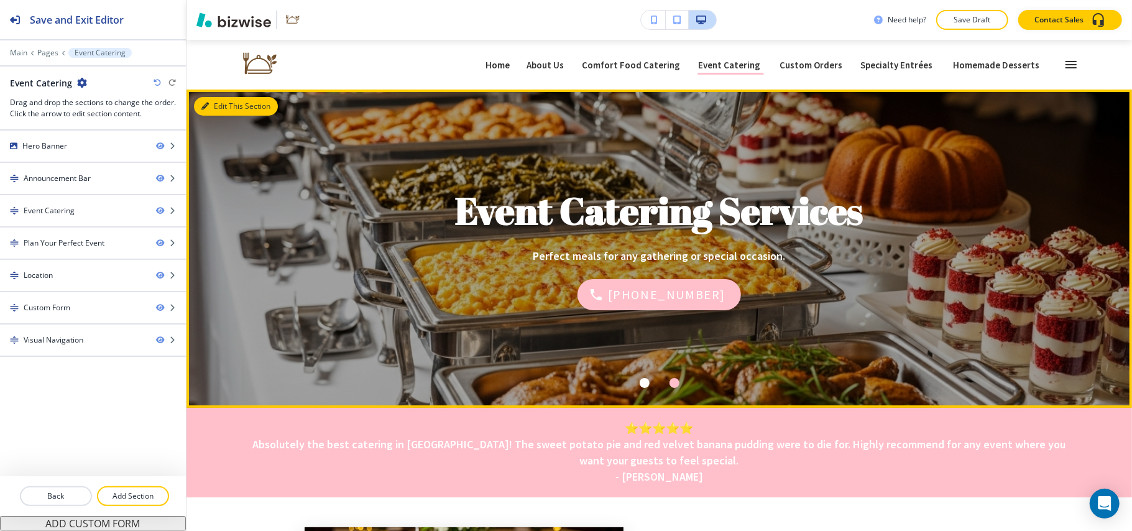
click at [224, 104] on button "Edit This Section" at bounding box center [236, 106] width 84 height 19
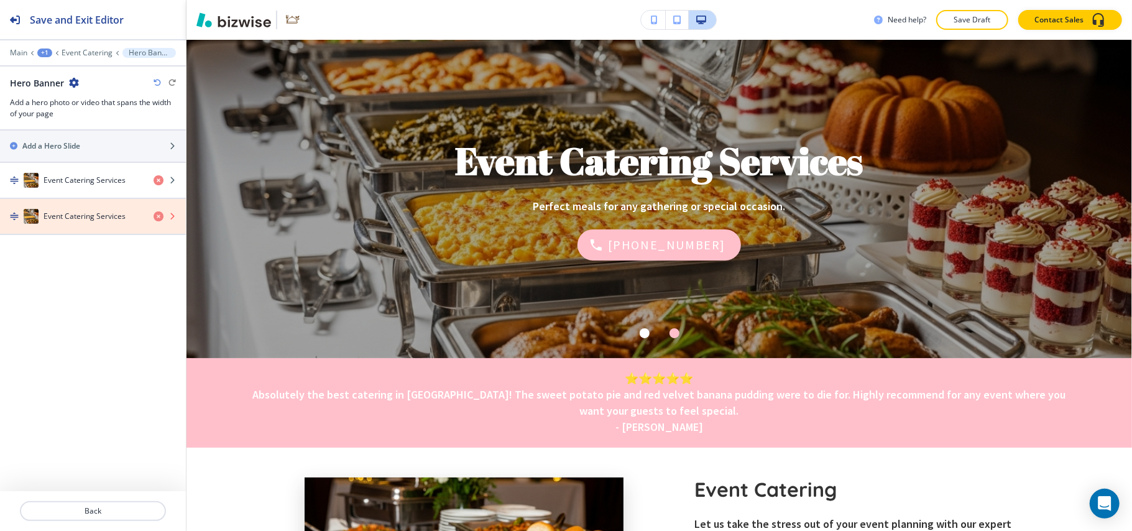
click at [157, 217] on icon "button" at bounding box center [159, 216] width 10 height 10
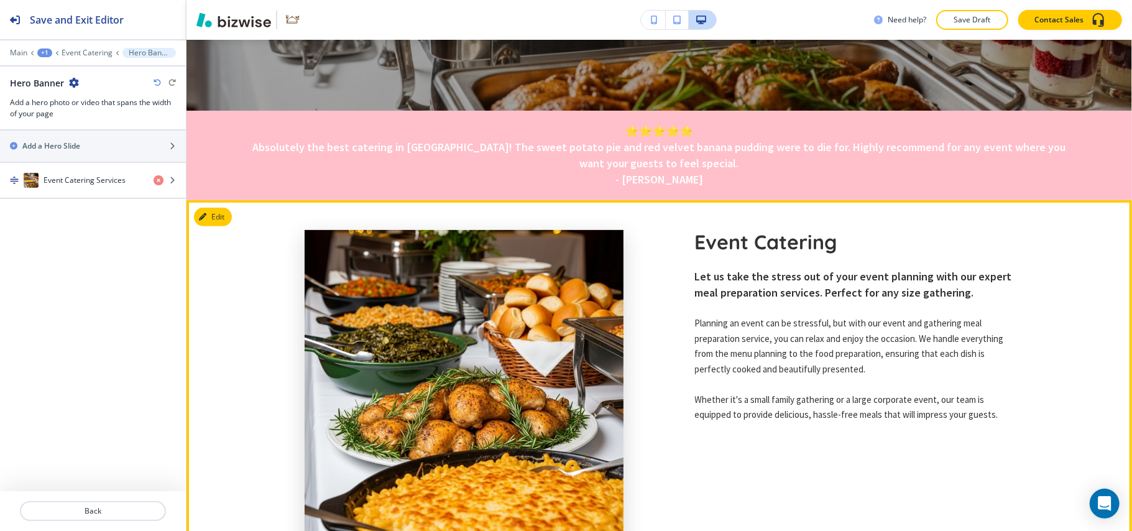
scroll to position [298, 0]
